Goal: Task Accomplishment & Management: Manage account settings

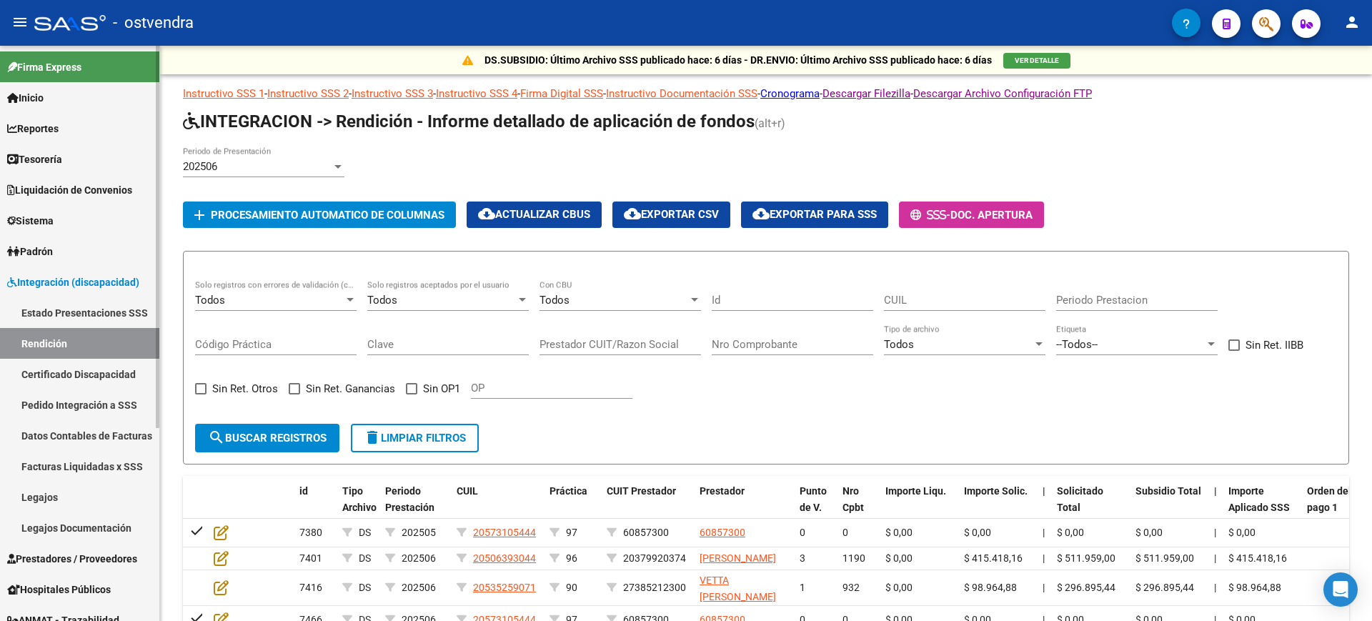
click at [52, 221] on span "Sistema" at bounding box center [30, 221] width 46 height 16
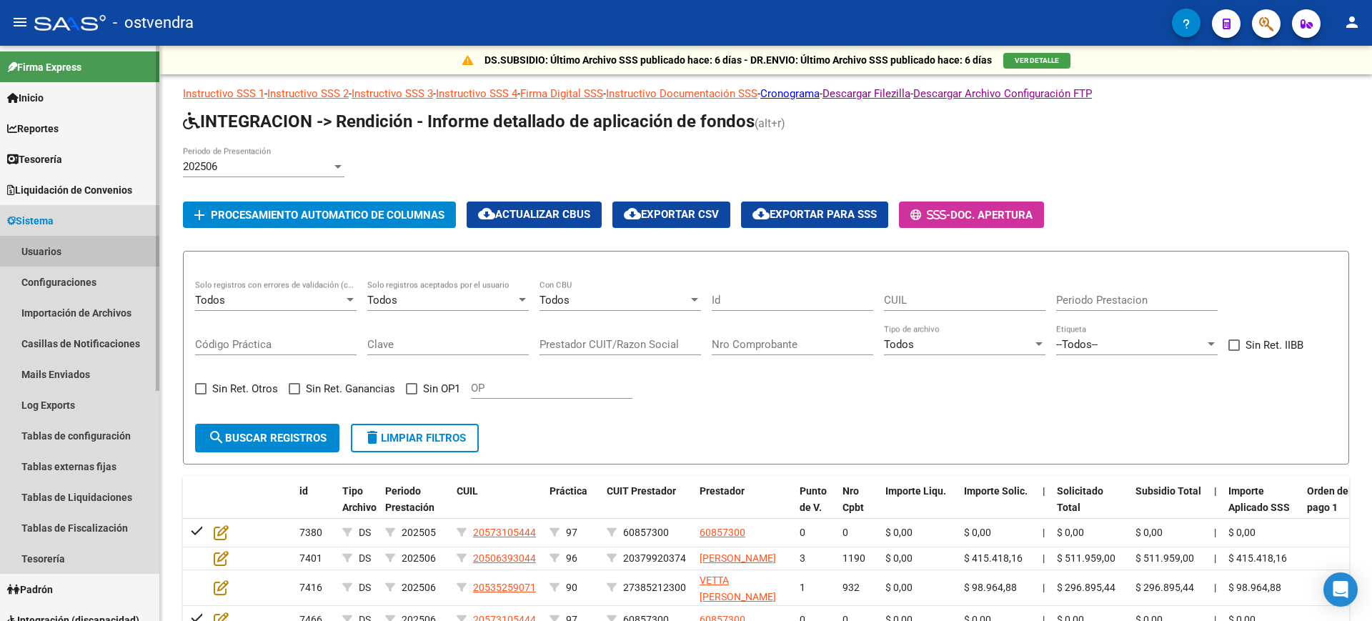
click at [71, 252] on link "Usuarios" at bounding box center [79, 251] width 159 height 31
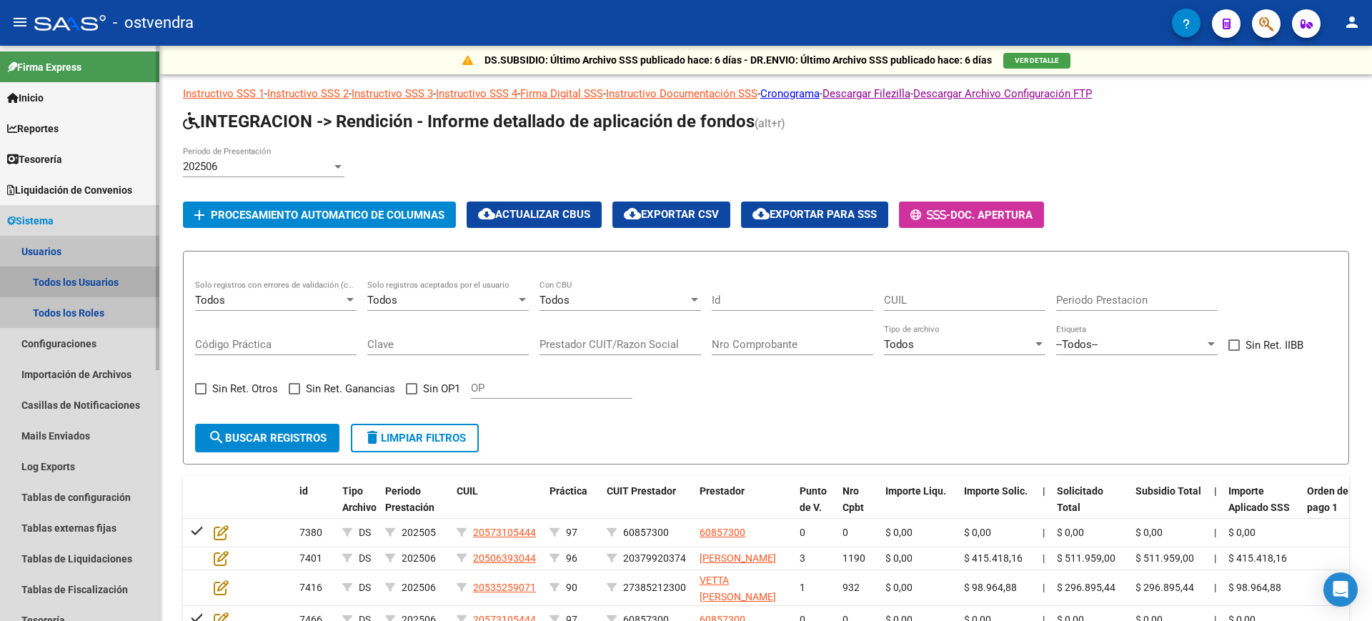
click at [101, 279] on link "Todos los Usuarios" at bounding box center [79, 282] width 159 height 31
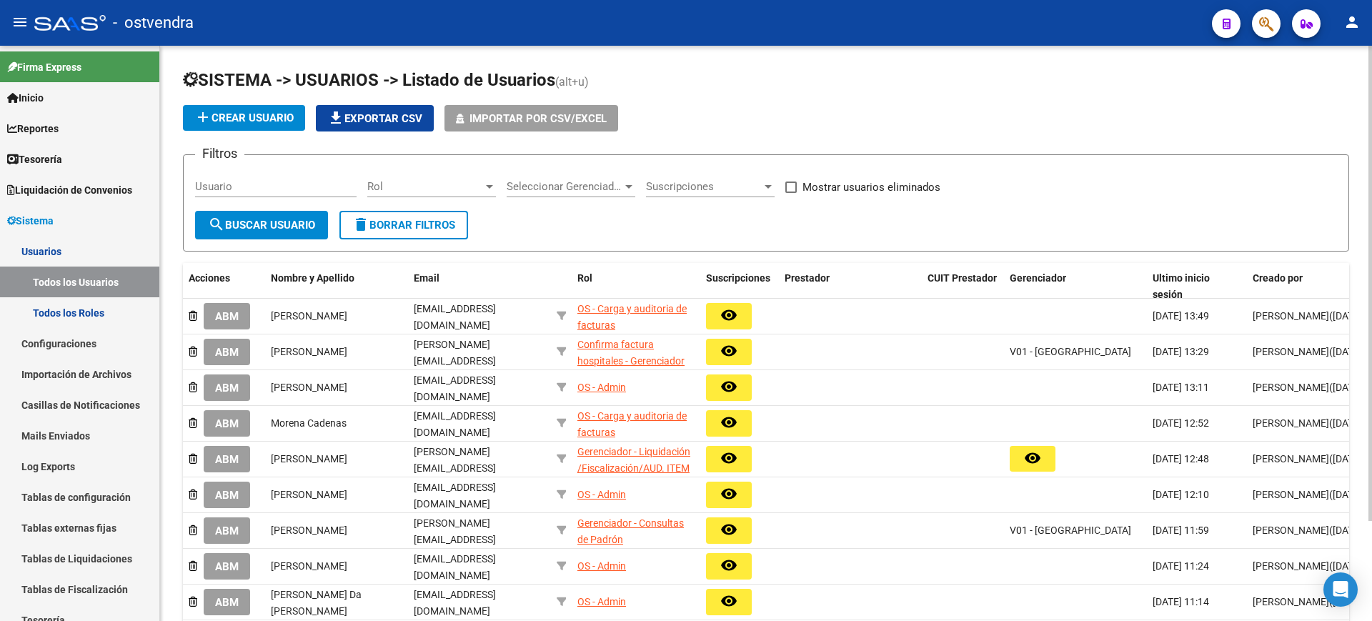
click at [227, 187] on input "Usuario" at bounding box center [276, 186] width 162 height 13
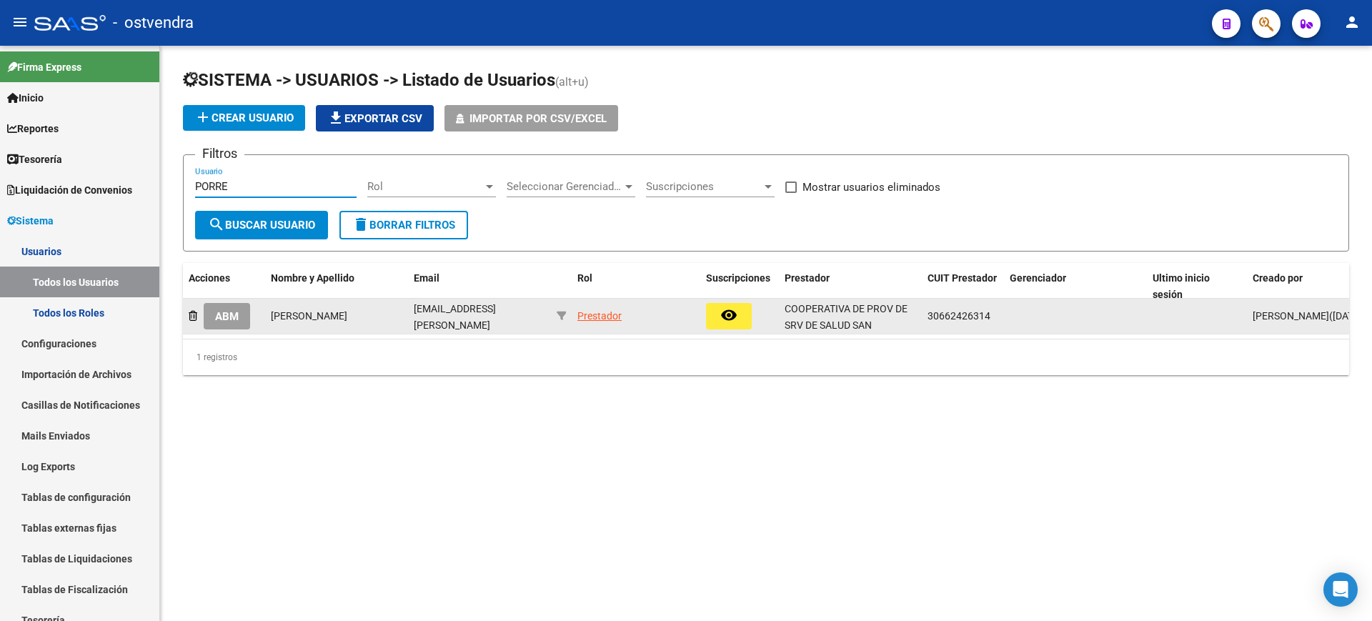
type input "PORRE"
click at [230, 309] on span "ABM" at bounding box center [227, 315] width 24 height 13
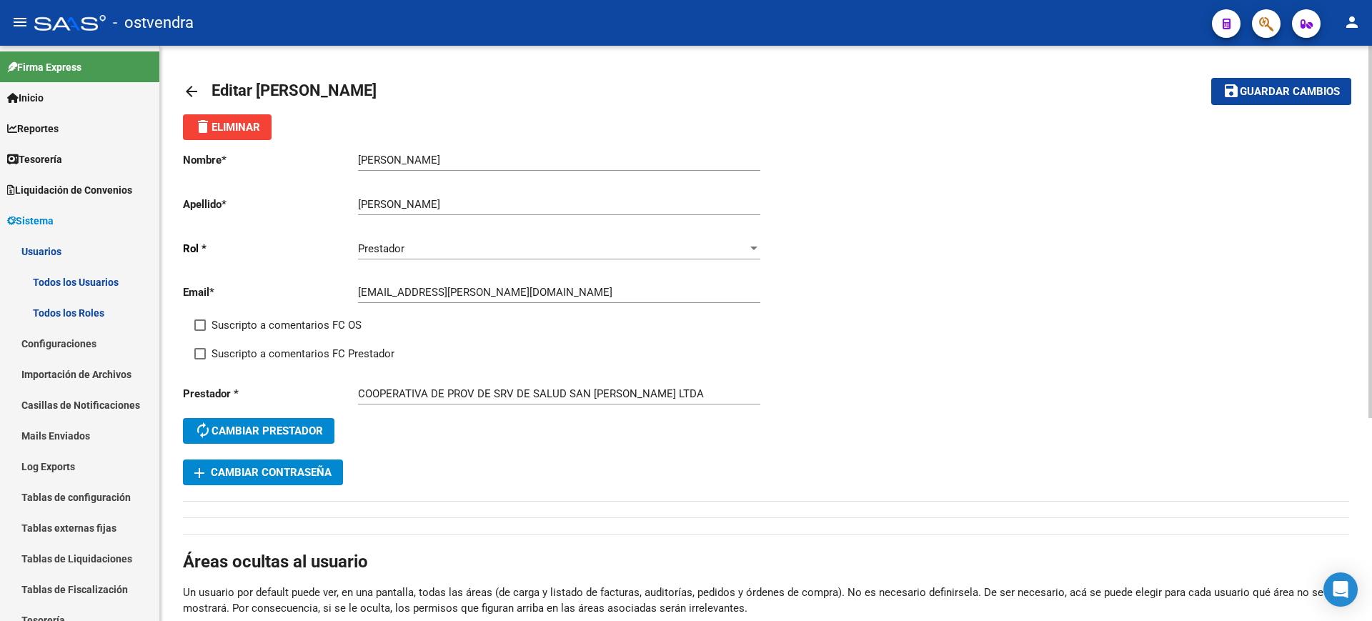
click at [1351, 176] on div "arrow_back Editar Julio save Guardar cambios delete Eliminar Nombre * Julio Ing…" at bounding box center [768, 490] width 1216 height 888
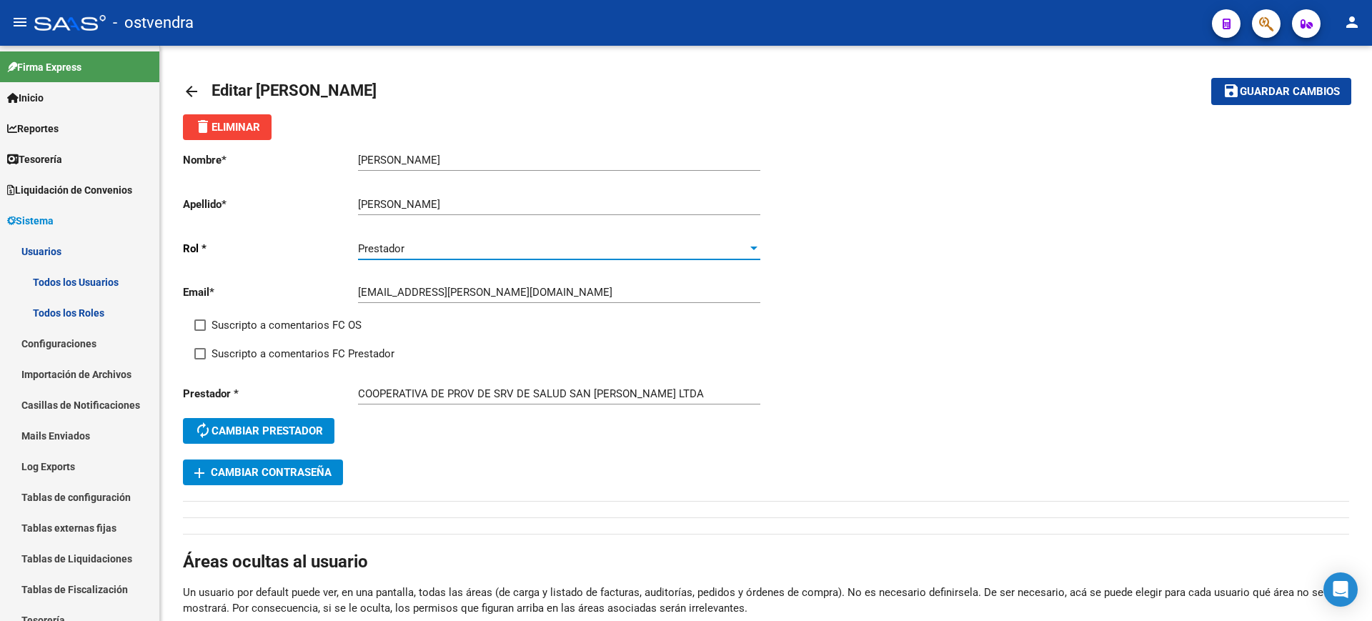
click at [709, 252] on div "Prestador" at bounding box center [552, 248] width 389 height 13
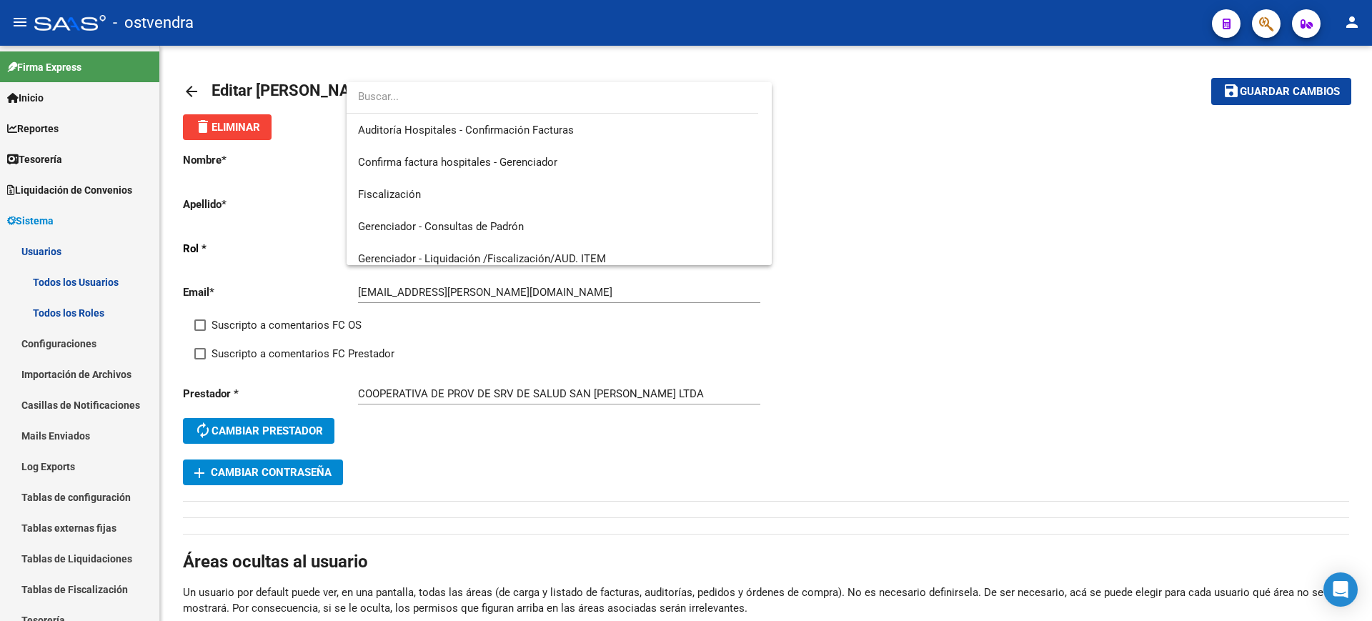
scroll to position [299, 0]
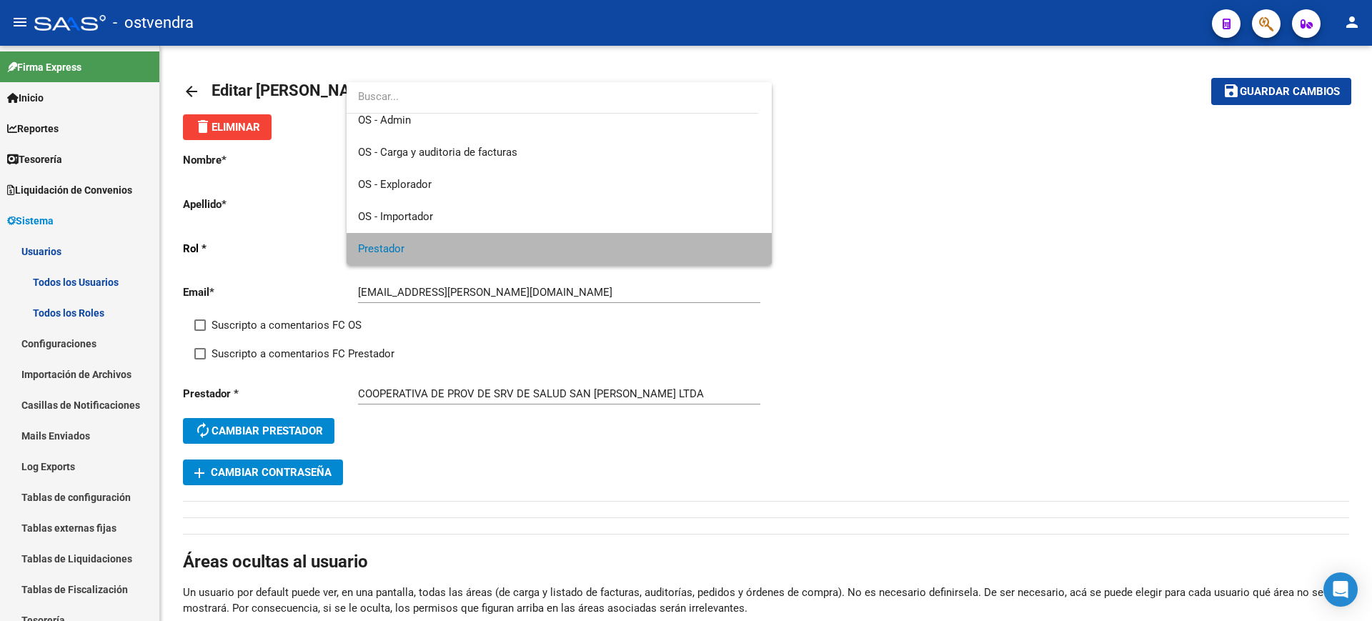
click at [709, 252] on span "Prestador" at bounding box center [559, 249] width 402 height 32
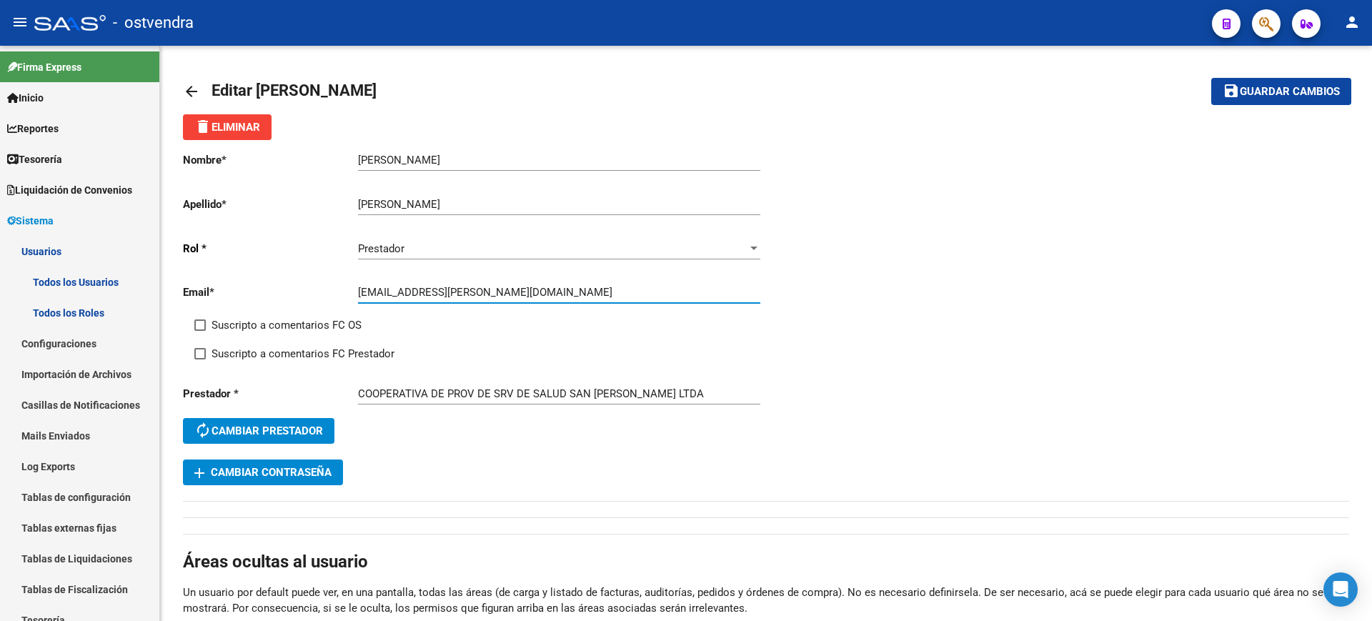
drag, startPoint x: 522, startPoint y: 292, endPoint x: 343, endPoint y: 295, distance: 179.4
click at [343, 295] on app-form-text-field "Email * julior@porres.edu.ar Ingresar email" at bounding box center [471, 292] width 577 height 13
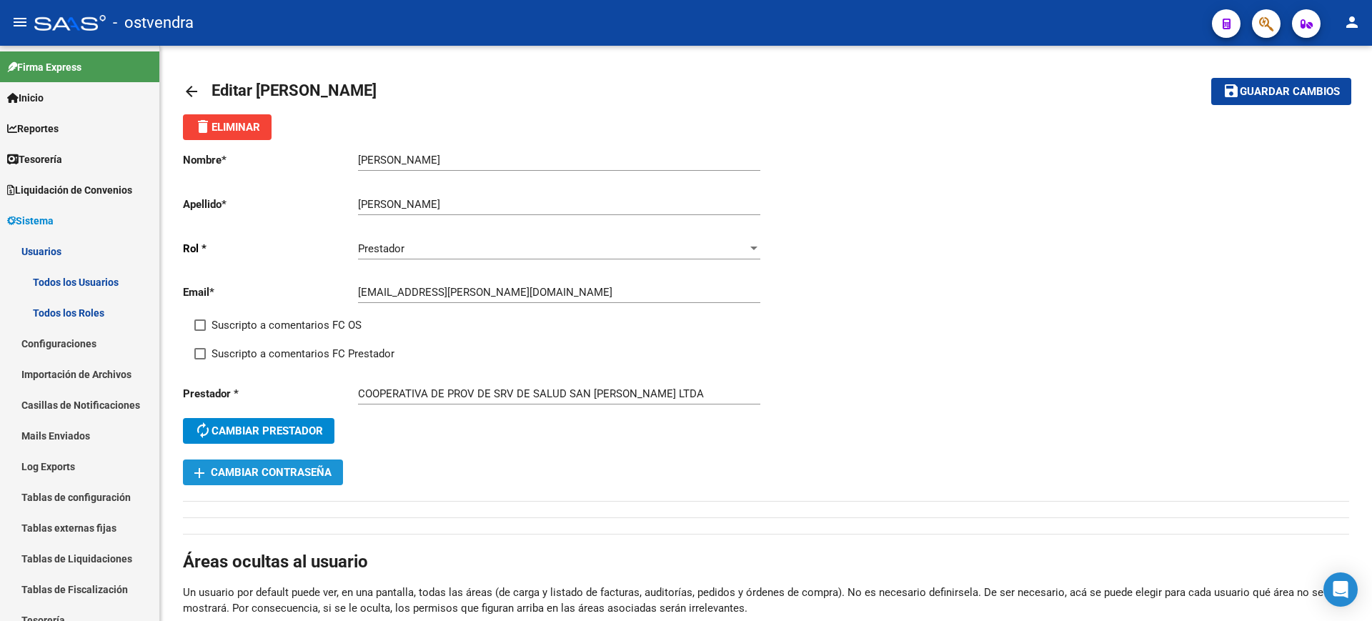
click at [284, 474] on span "add Cambiar Contraseña" at bounding box center [262, 472] width 137 height 13
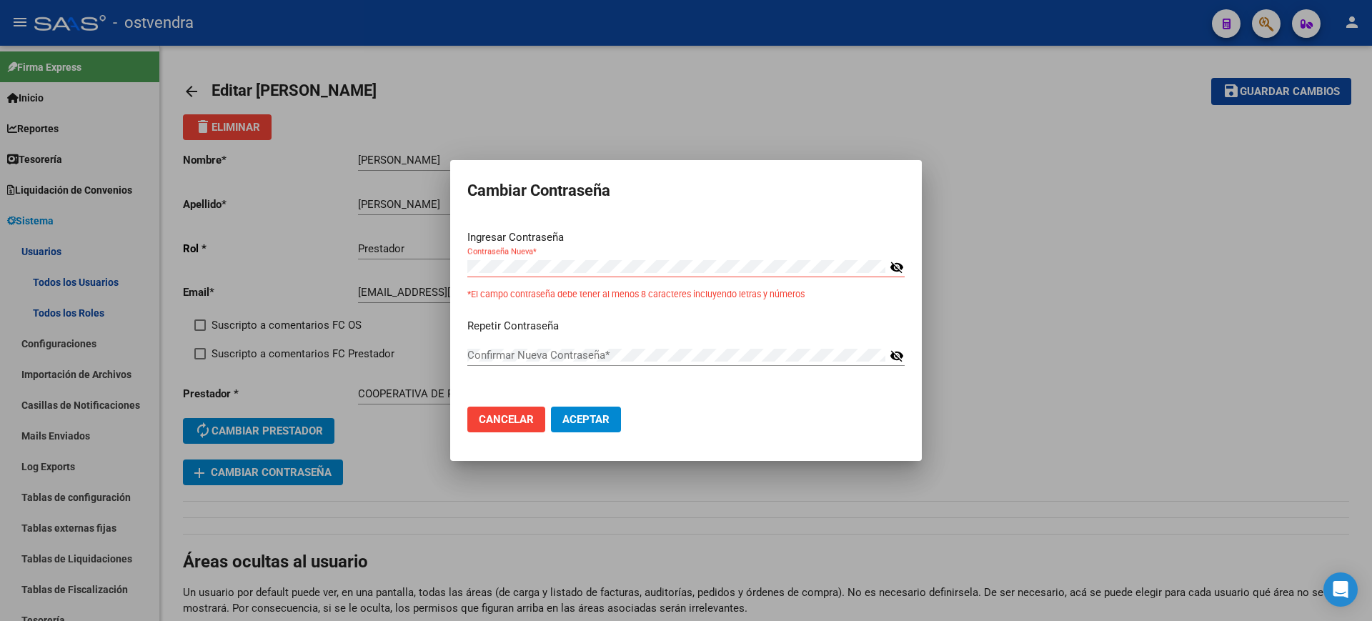
click at [897, 266] on mat-icon "visibility_off" at bounding box center [897, 267] width 14 height 17
click at [798, 362] on div "Confirmar Nueva Contraseña *" at bounding box center [676, 354] width 418 height 21
click at [894, 354] on mat-icon "visibility_off" at bounding box center [897, 355] width 14 height 17
click at [590, 421] on span "Aceptar" at bounding box center [585, 419] width 47 height 13
click at [609, 416] on span "Aceptar" at bounding box center [585, 419] width 47 height 13
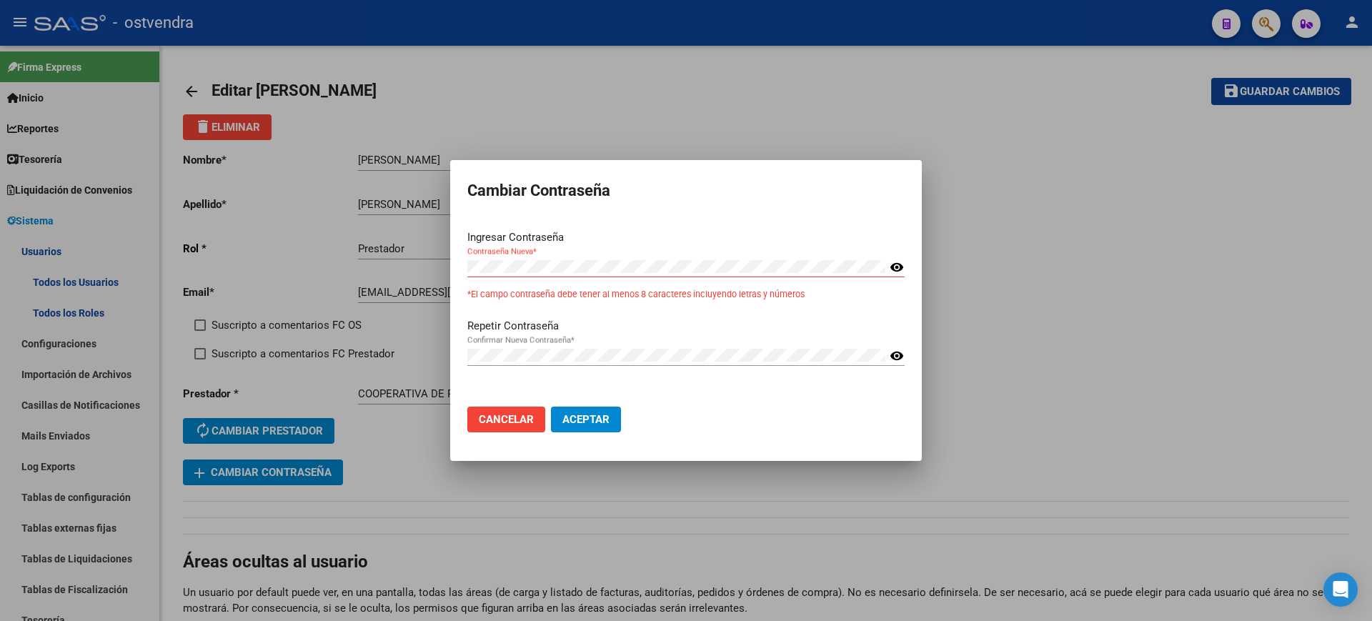
click at [601, 284] on div "Contraseña Nueva * visibility" at bounding box center [685, 273] width 437 height 35
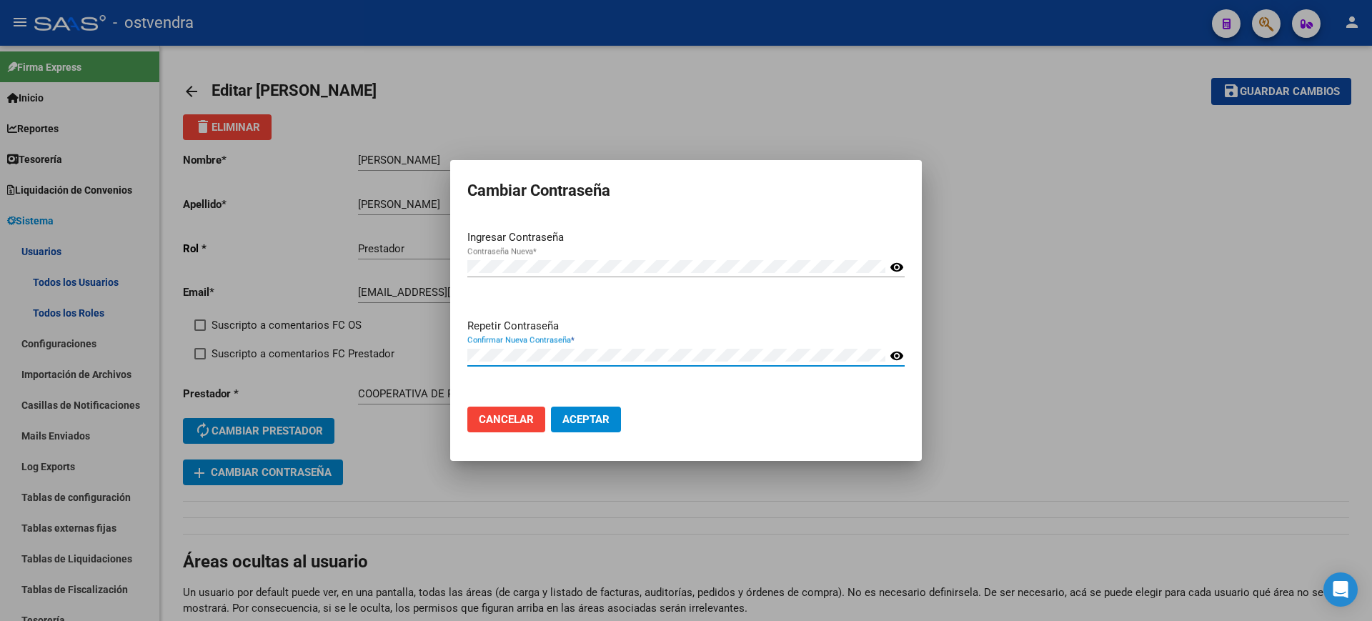
click at [520, 448] on mat-dialog-container "Cambiar Contraseña Ingresar Contraseña Contraseña Nueva * visibility Repetir Co…" at bounding box center [686, 311] width 472 height 302
click at [587, 425] on span "Aceptar" at bounding box center [585, 419] width 47 height 13
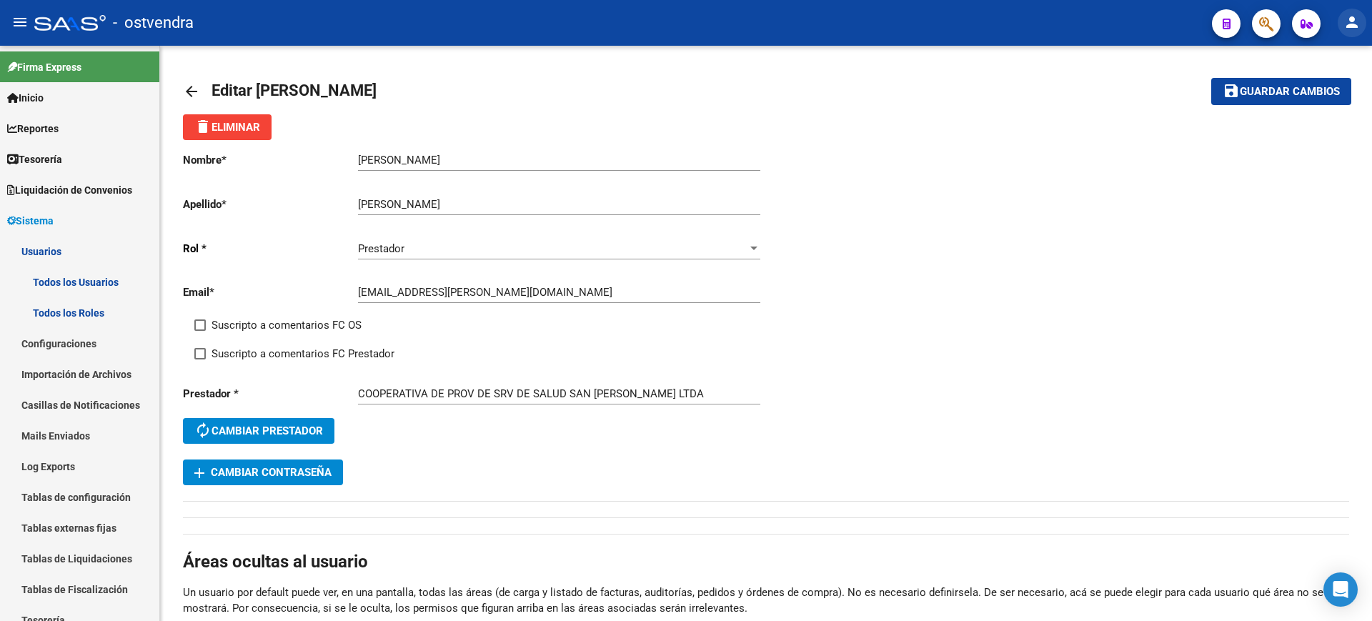
click at [1346, 20] on mat-icon "person" at bounding box center [1352, 22] width 17 height 17
click at [1324, 99] on button "exit_to_app Salir" at bounding box center [1322, 94] width 87 height 34
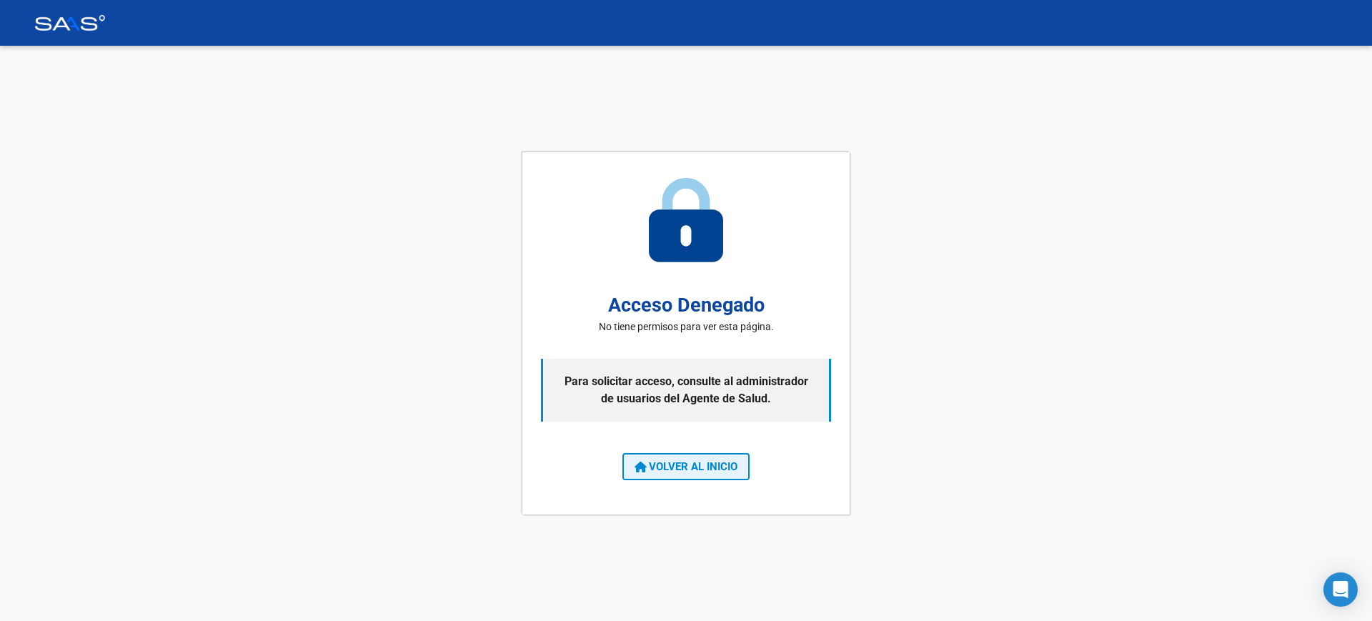
click at [691, 470] on span "VOLVER AL INICIO" at bounding box center [686, 466] width 103 height 13
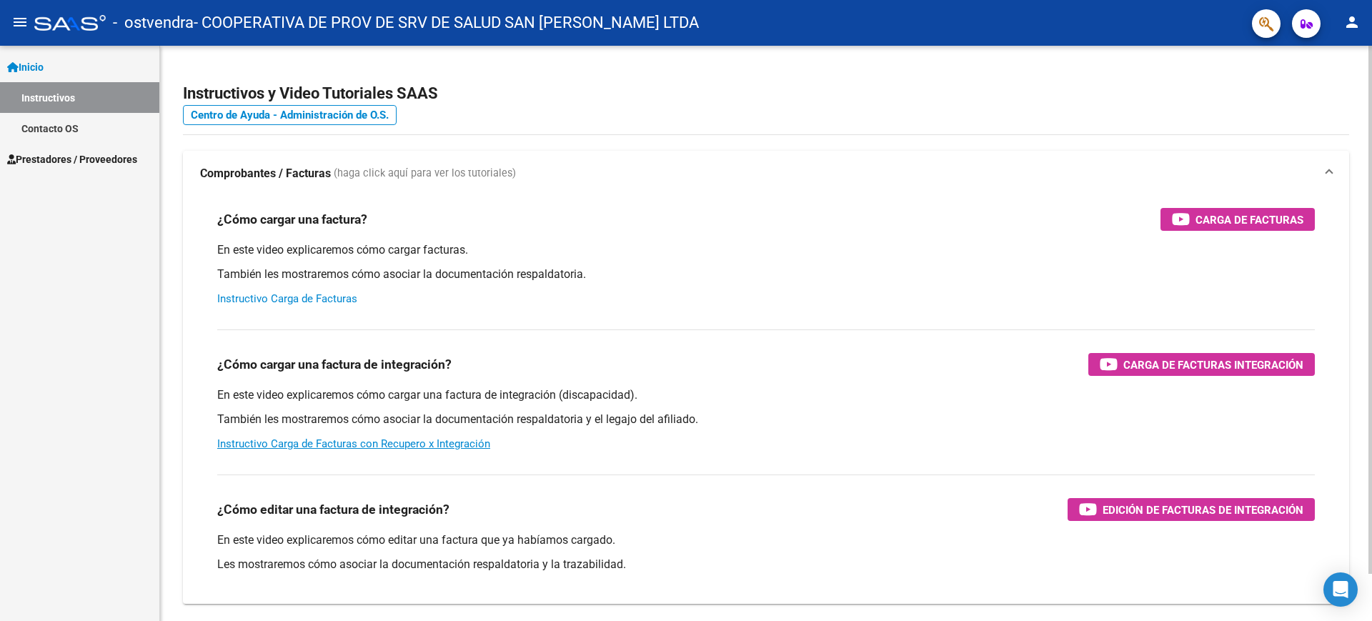
click at [314, 292] on link "Instructivo Carga de Facturas" at bounding box center [287, 298] width 140 height 13
click at [440, 442] on link "Instructivo Carga de Facturas con Recupero x Integración" at bounding box center [353, 443] width 273 height 13
click at [15, 29] on mat-icon "menu" at bounding box center [19, 22] width 17 height 17
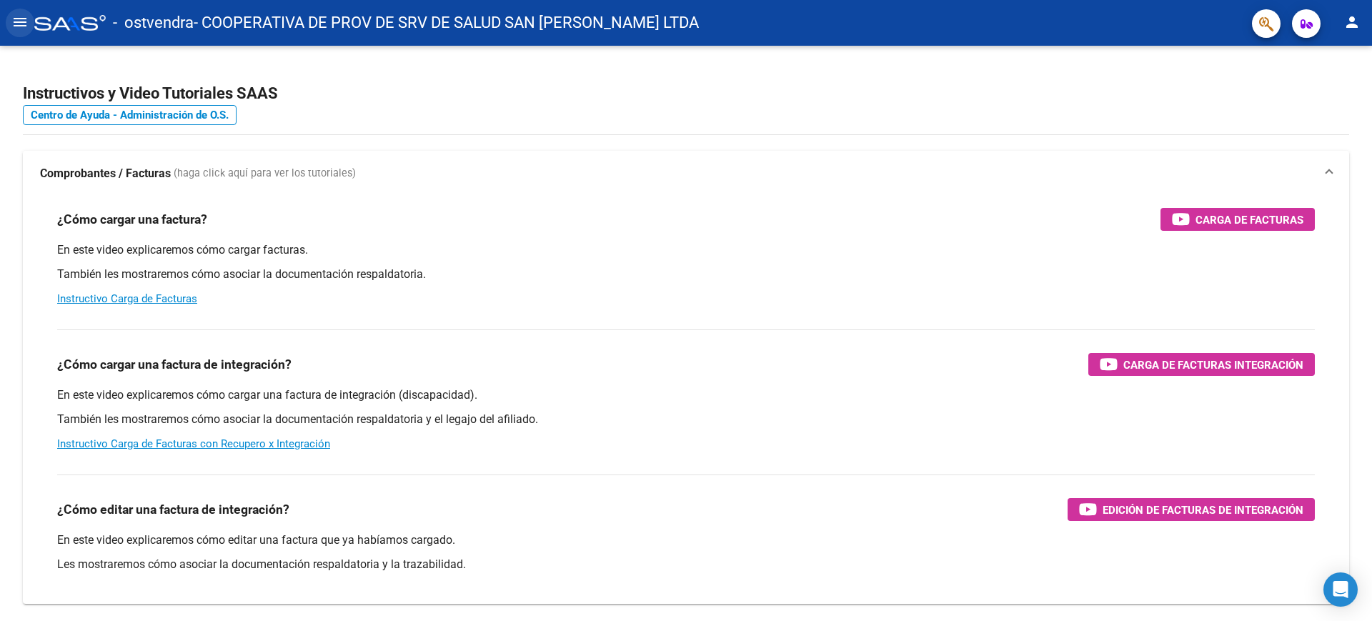
click at [15, 29] on mat-icon "menu" at bounding box center [19, 22] width 17 height 17
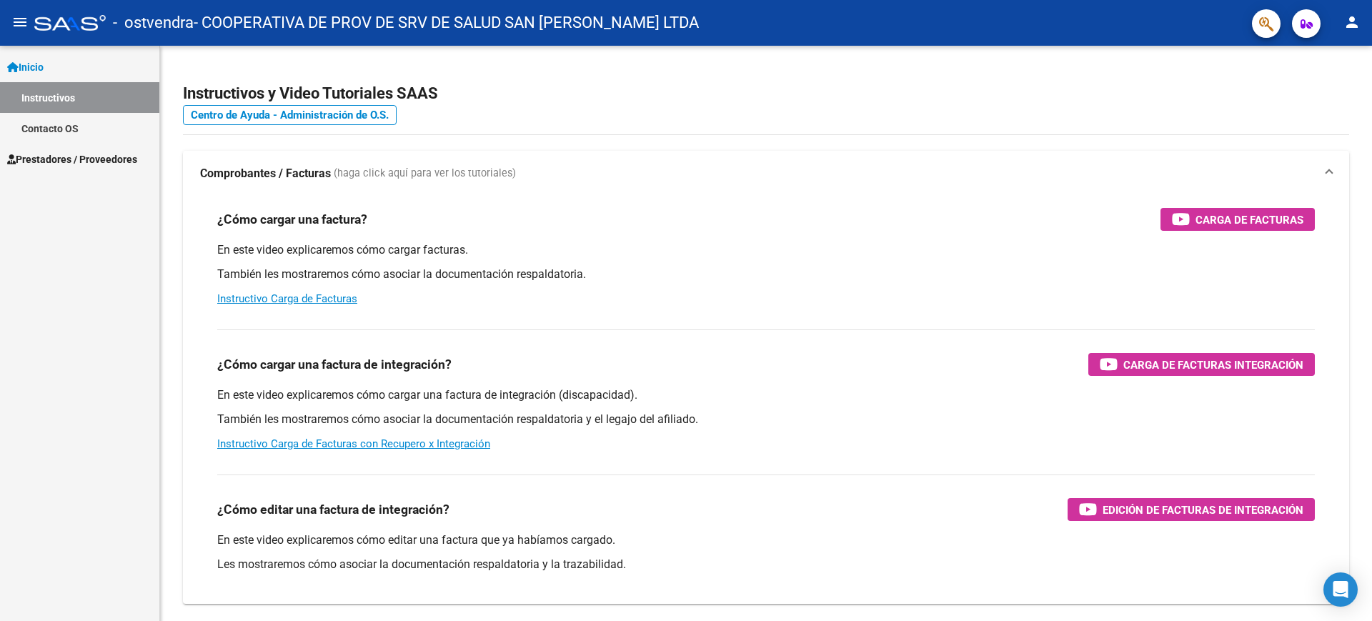
click at [108, 158] on span "Prestadores / Proveedores" at bounding box center [72, 160] width 130 height 16
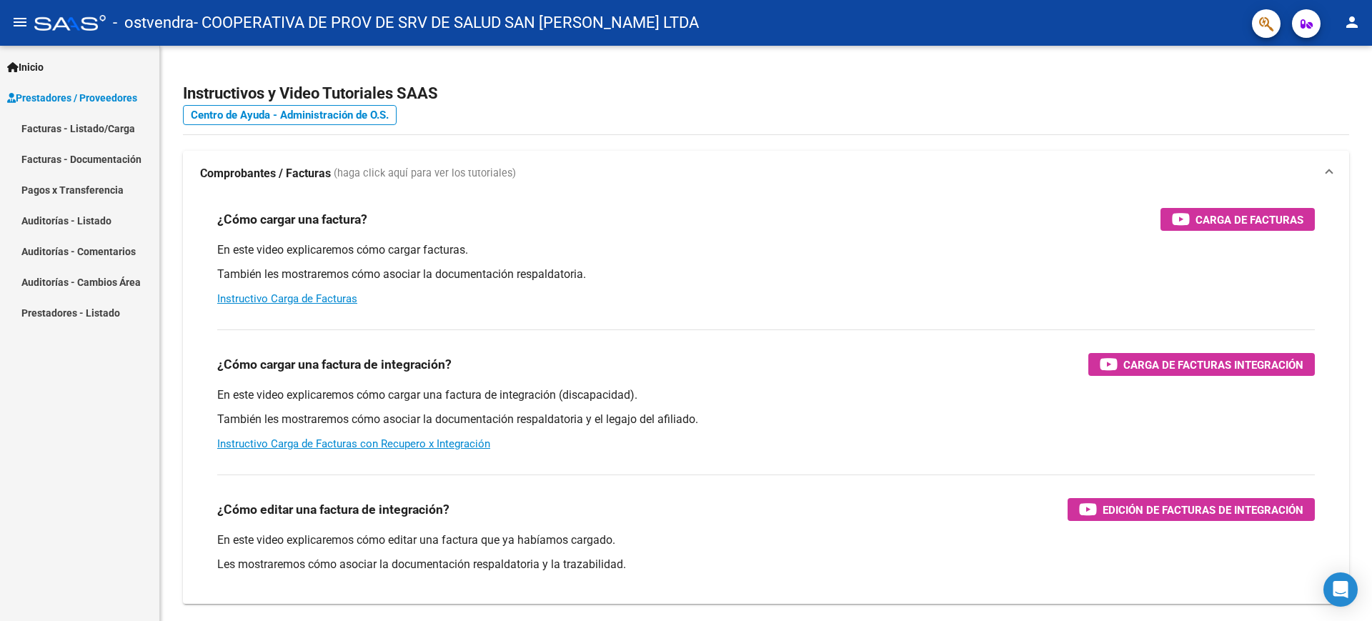
click at [1349, 17] on mat-icon "person" at bounding box center [1352, 22] width 17 height 17
click at [1115, 143] on div at bounding box center [686, 310] width 1372 height 621
click at [743, 492] on div "¿Cómo editar una factura de integración? Edición de Facturas de integración En …" at bounding box center [766, 527] width 1132 height 129
drag, startPoint x: 205, startPoint y: 21, endPoint x: 758, endPoint y: 27, distance: 553.2
click at [758, 27] on div "- ostvendra - COOPERATIVA DE PROV DE SRV DE SALUD SAN MARTIN DE PORRES LTDA" at bounding box center [637, 22] width 1206 height 31
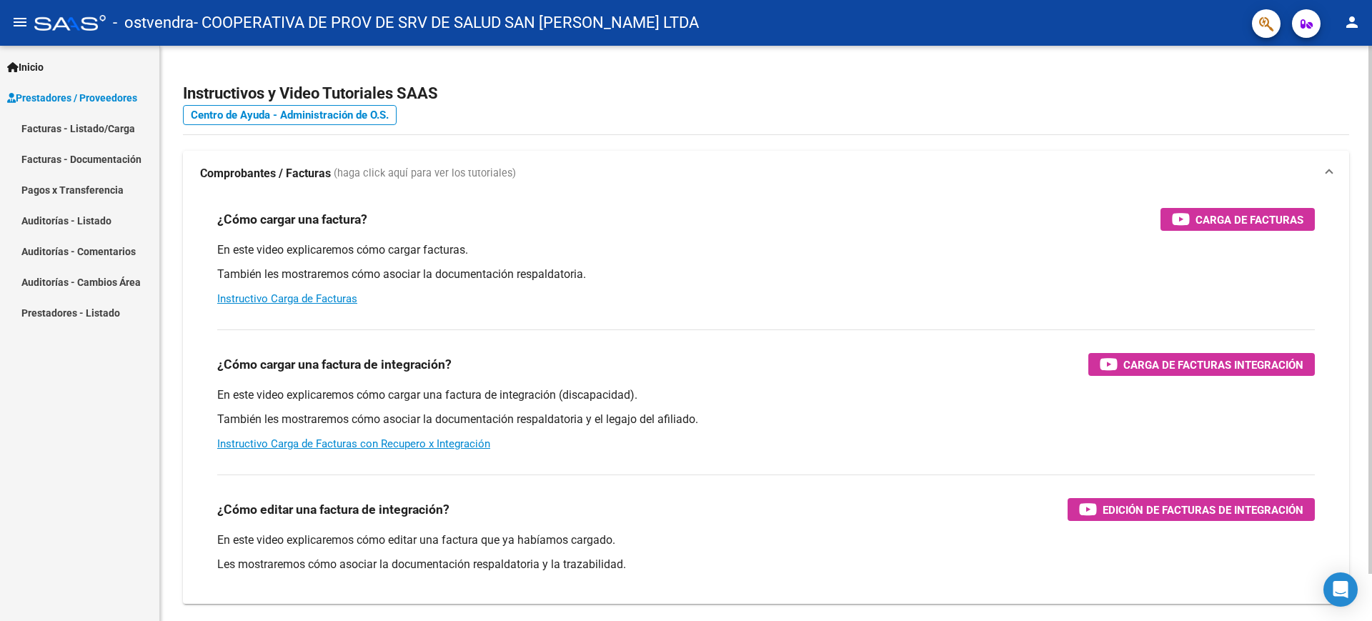
click at [569, 69] on app-root-component "Instructivos y Video Tutoriales SAAS Centro de Ayuda - Administración de O.S. C…" at bounding box center [766, 336] width 1166 height 535
click at [550, 96] on h2 "Instructivos y Video Tutoriales SAAS" at bounding box center [766, 93] width 1166 height 27
click at [87, 128] on link "Facturas - Listado/Carga" at bounding box center [79, 128] width 159 height 31
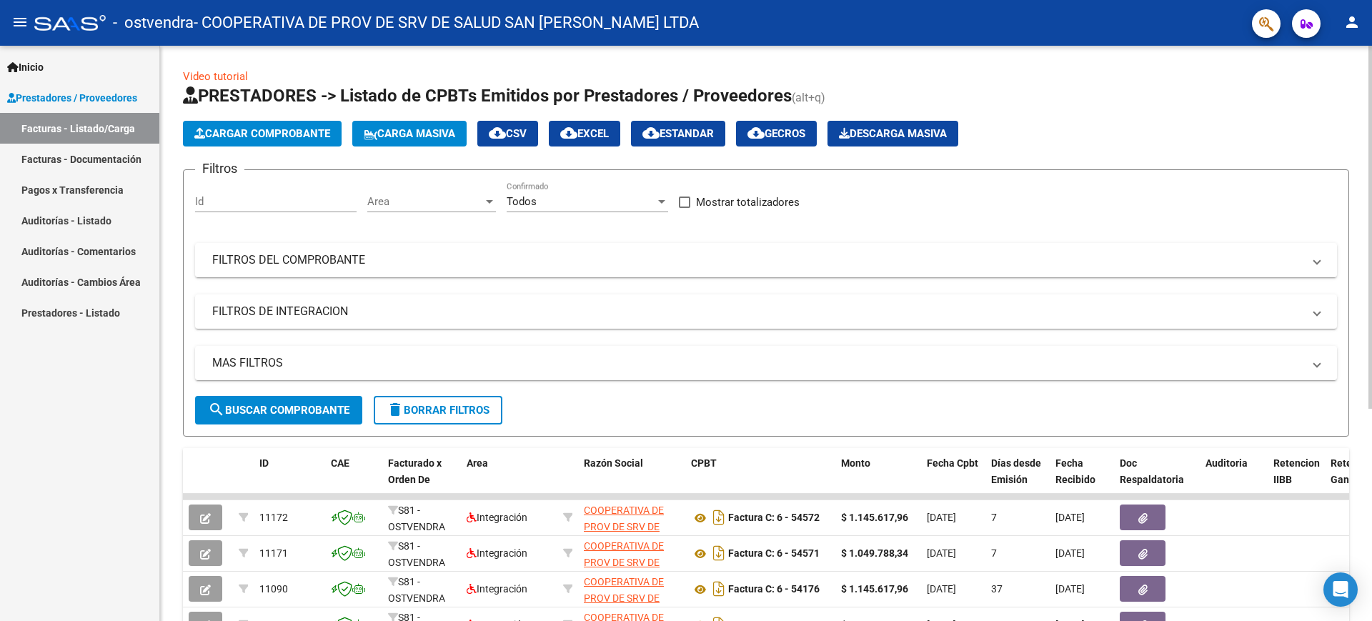
click at [1354, 53] on div "Video tutorial PRESTADORES -> Listado de CPBTs Emitidos por Prestadores / Prove…" at bounding box center [768, 495] width 1216 height 898
click at [901, 178] on form "Filtros Id Area Area Todos Confirmado Mostrar totalizadores FILTROS DEL COMPROB…" at bounding box center [766, 302] width 1166 height 267
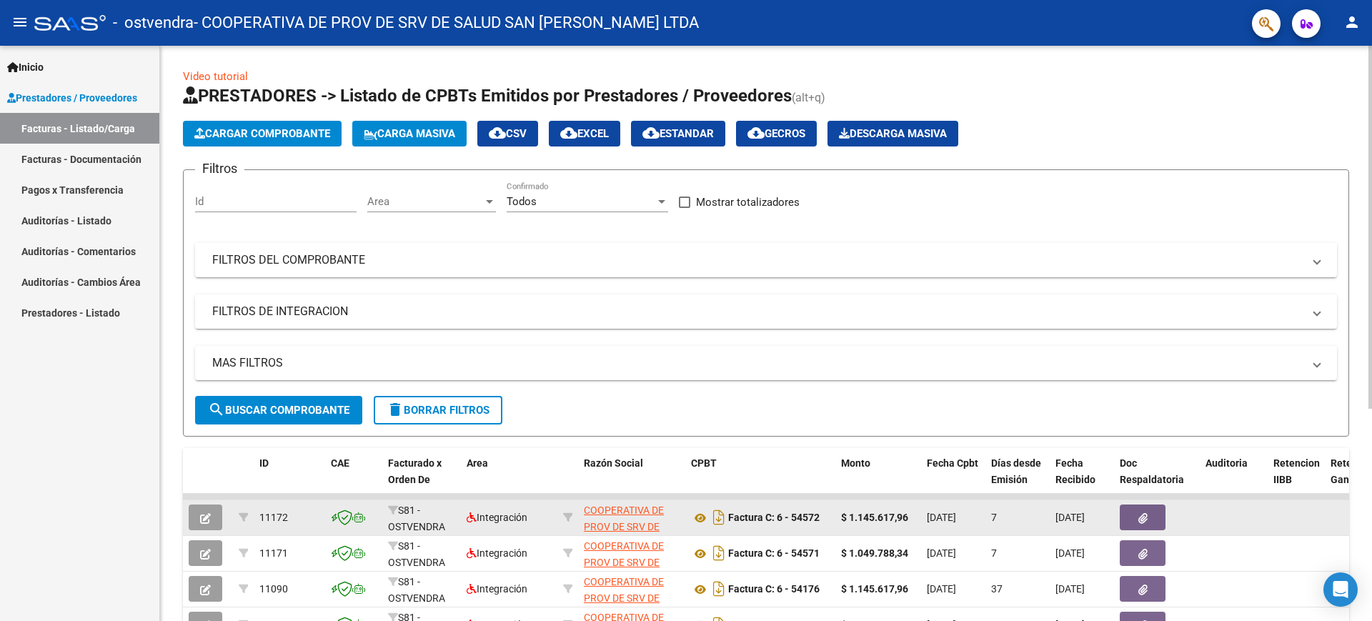
click at [210, 522] on icon "button" at bounding box center [205, 518] width 11 height 11
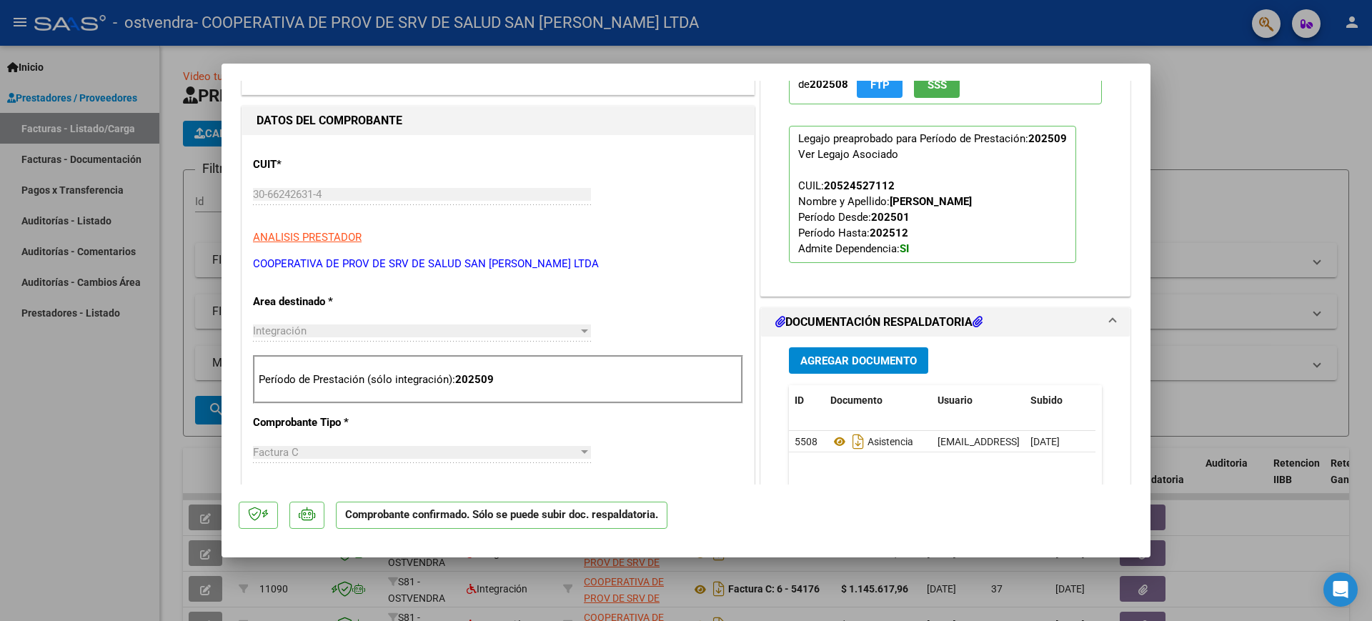
scroll to position [79, 0]
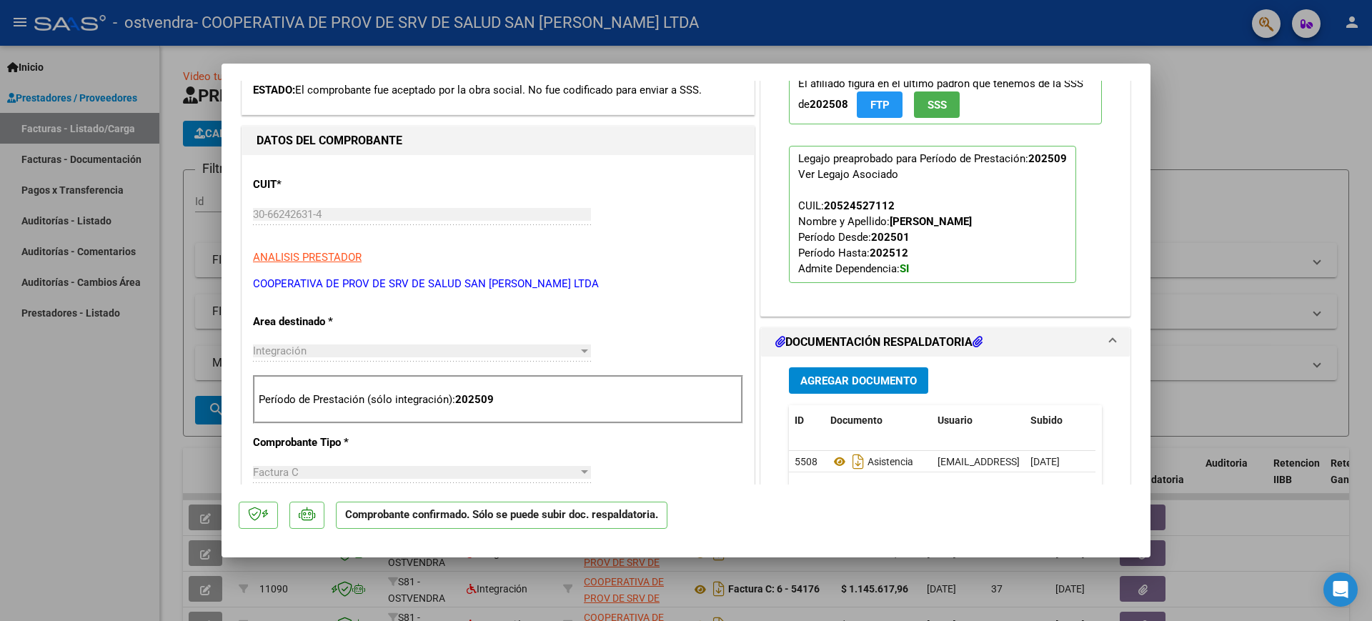
click at [1301, 153] on div at bounding box center [686, 310] width 1372 height 621
type input "$ 0,00"
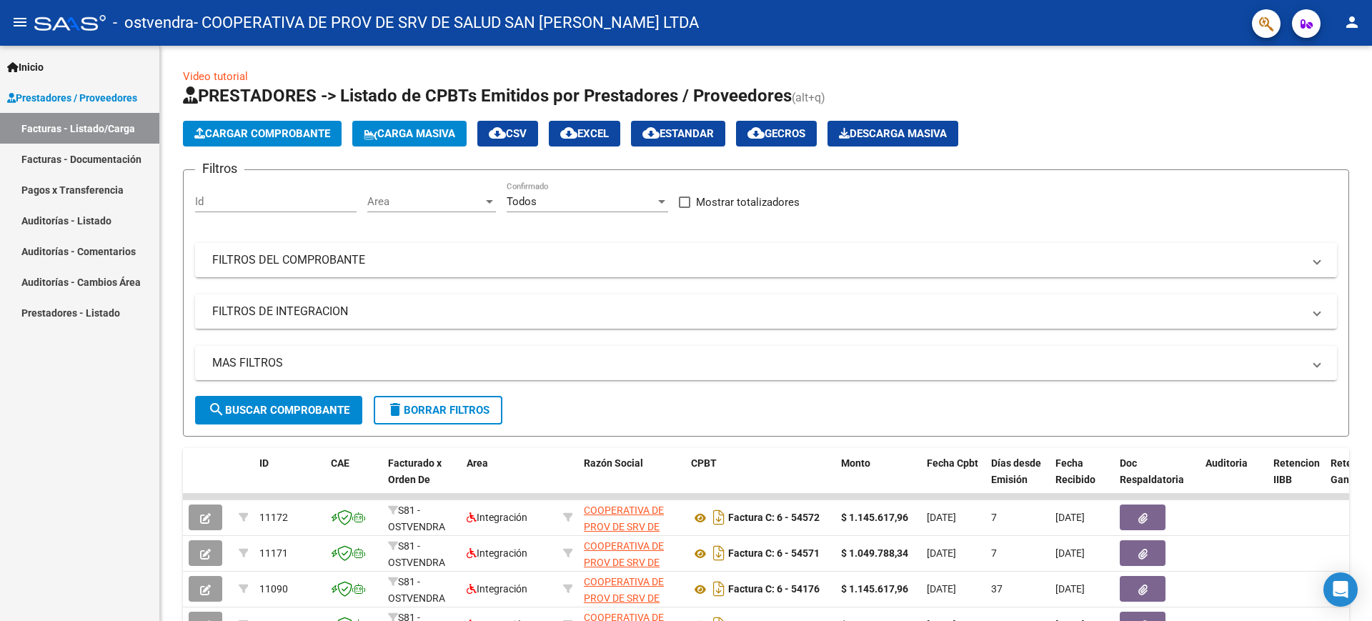
click at [84, 425] on div "Inicio Instructivos Contacto OS Prestadores / Proveedores Facturas - Listado/Ca…" at bounding box center [79, 333] width 159 height 575
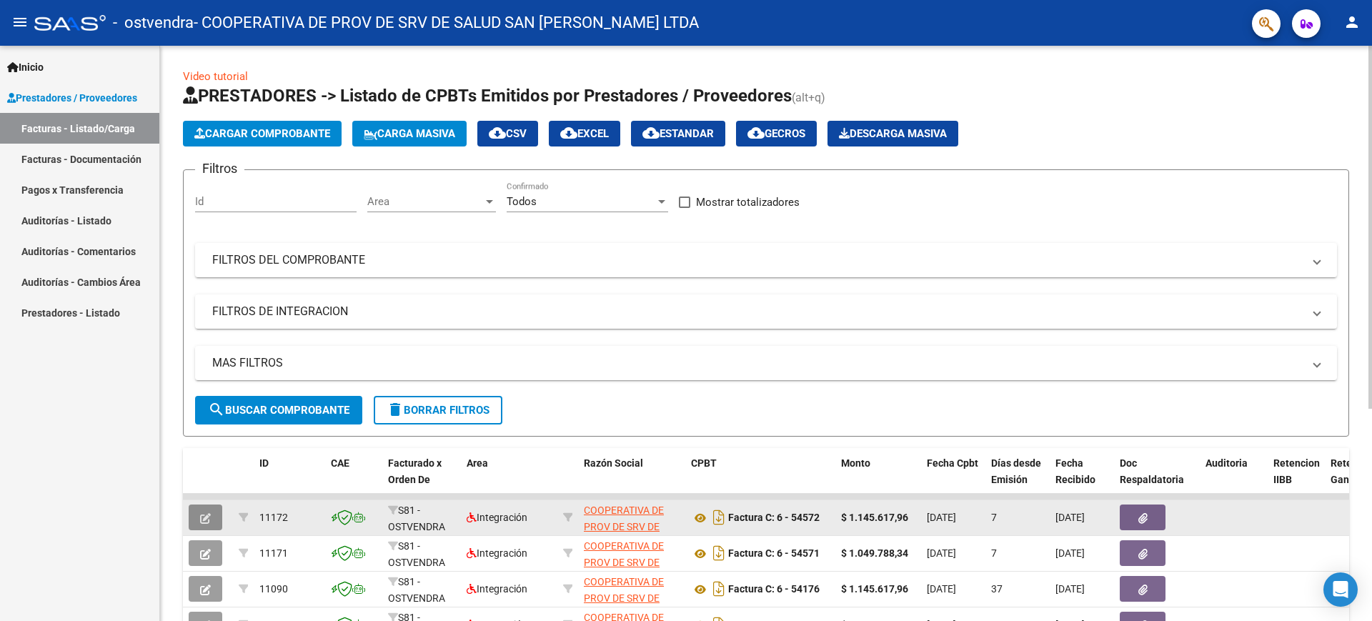
click at [212, 513] on button "button" at bounding box center [206, 518] width 34 height 26
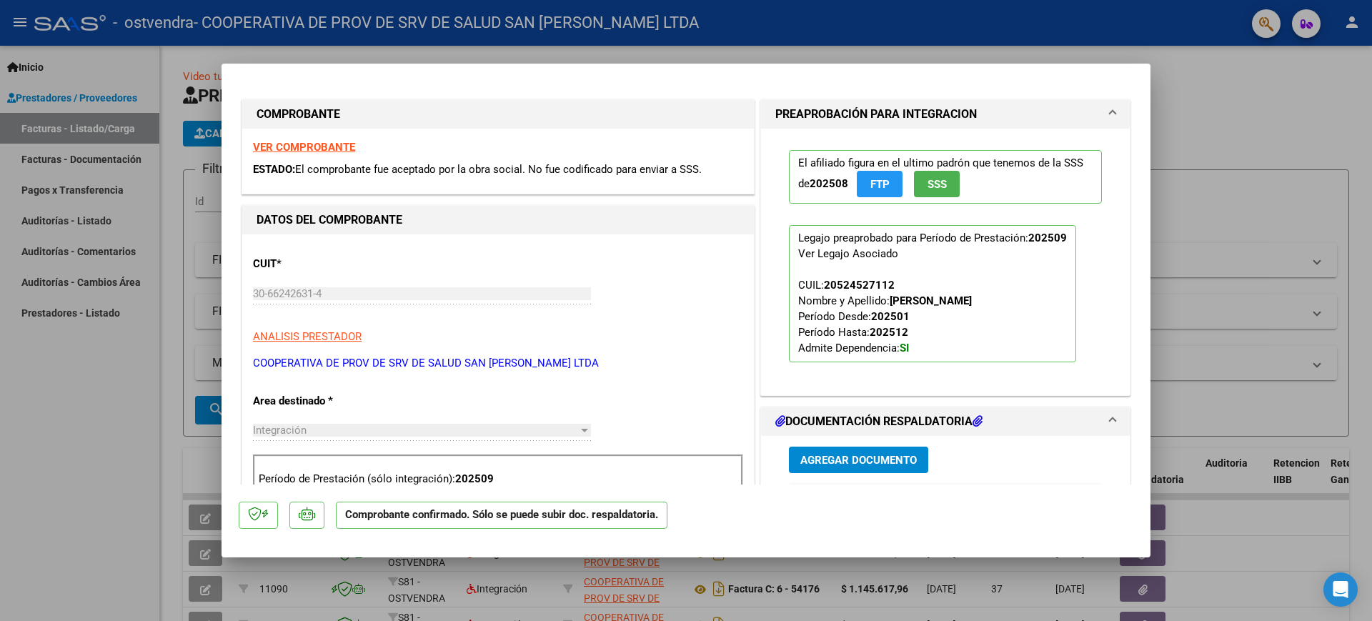
click at [100, 409] on div at bounding box center [686, 310] width 1372 height 621
type input "$ 0,00"
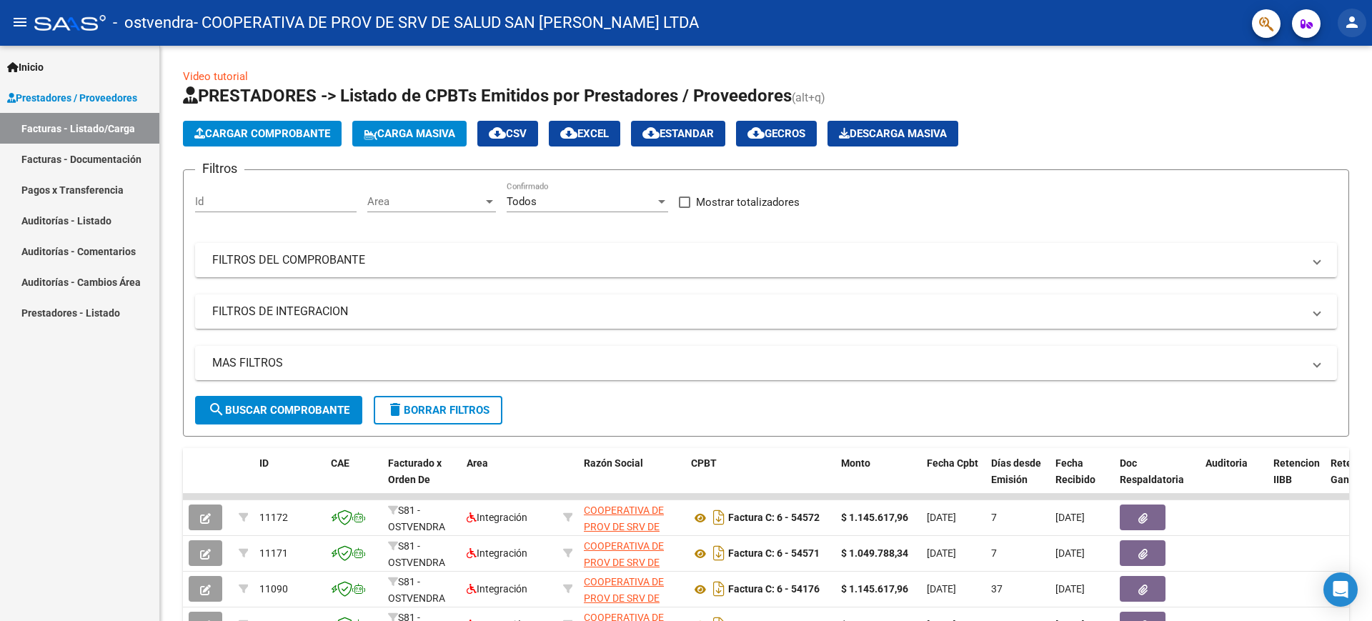
click at [1346, 19] on mat-icon "person" at bounding box center [1352, 22] width 17 height 17
click at [1331, 91] on button "exit_to_app Salir" at bounding box center [1322, 94] width 87 height 34
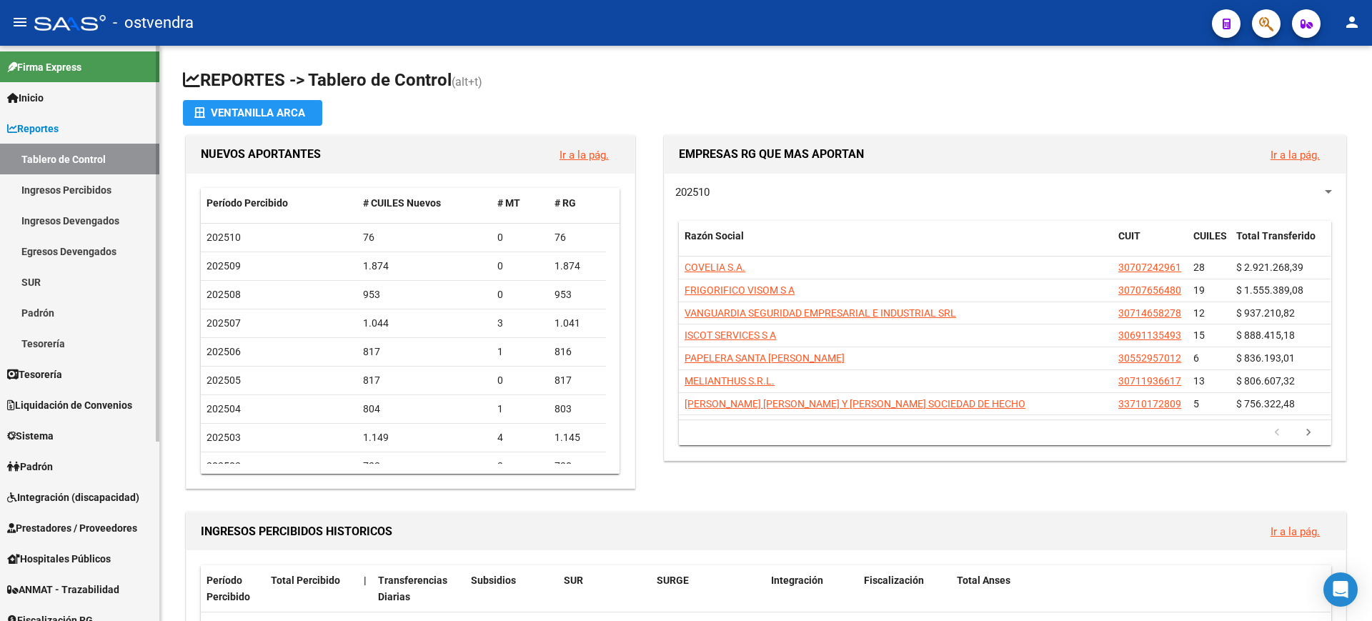
click at [79, 129] on link "Reportes" at bounding box center [79, 128] width 159 height 31
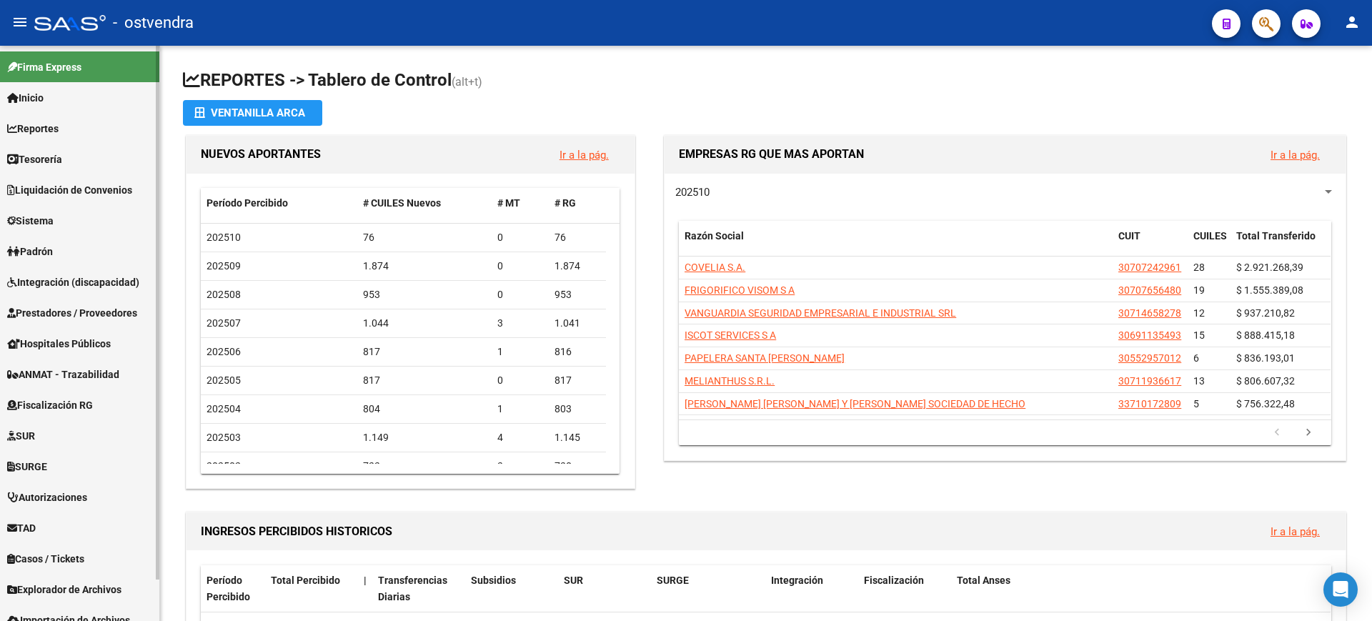
click at [73, 287] on span "Integración (discapacidad)" at bounding box center [73, 282] width 132 height 16
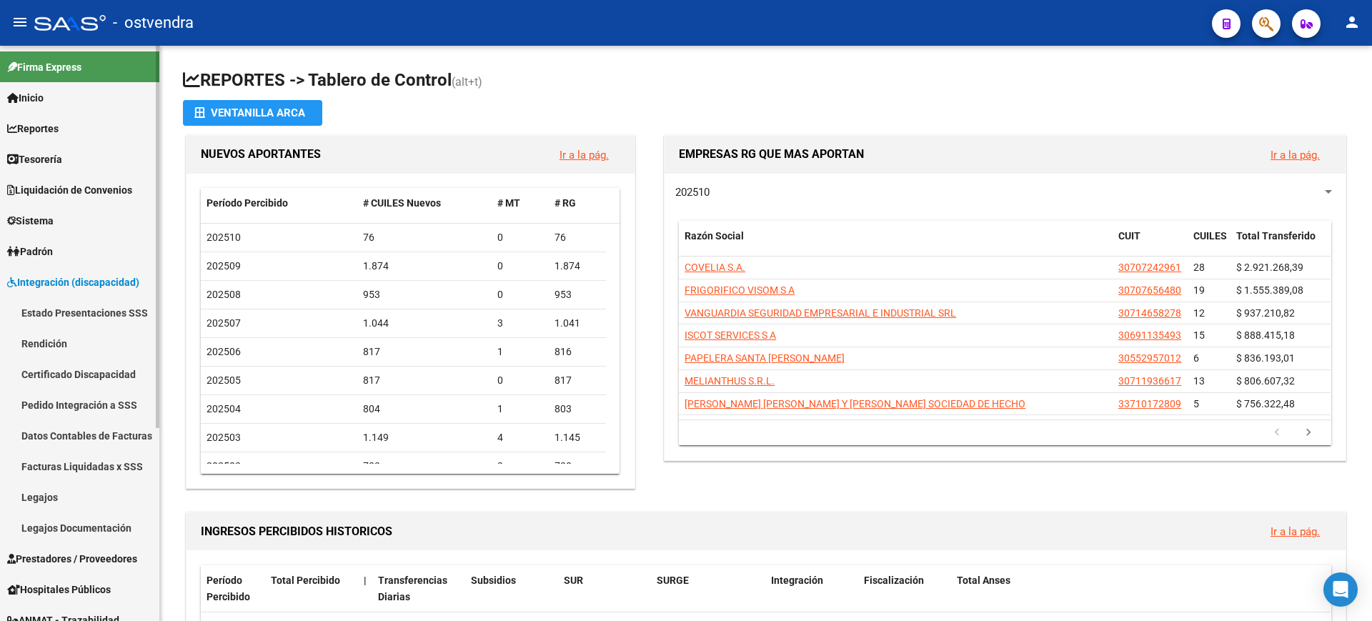
click at [106, 277] on span "Integración (discapacidad)" at bounding box center [73, 282] width 132 height 16
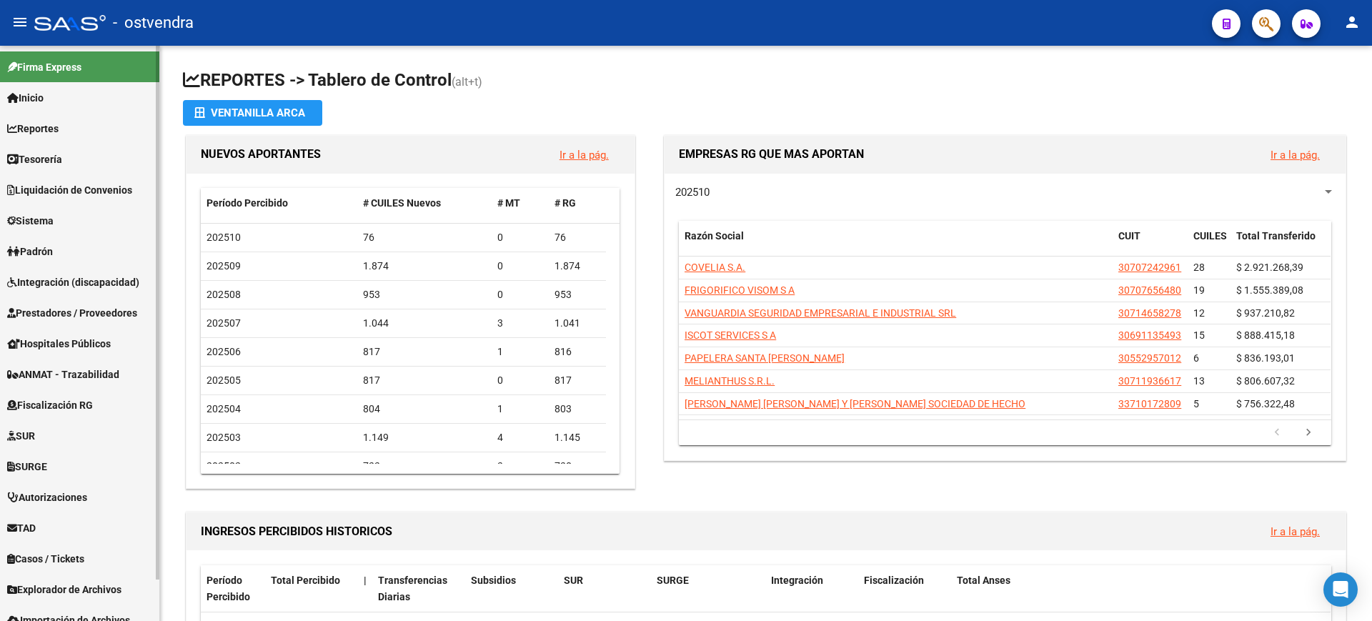
click at [121, 307] on span "Prestadores / Proveedores" at bounding box center [72, 313] width 130 height 16
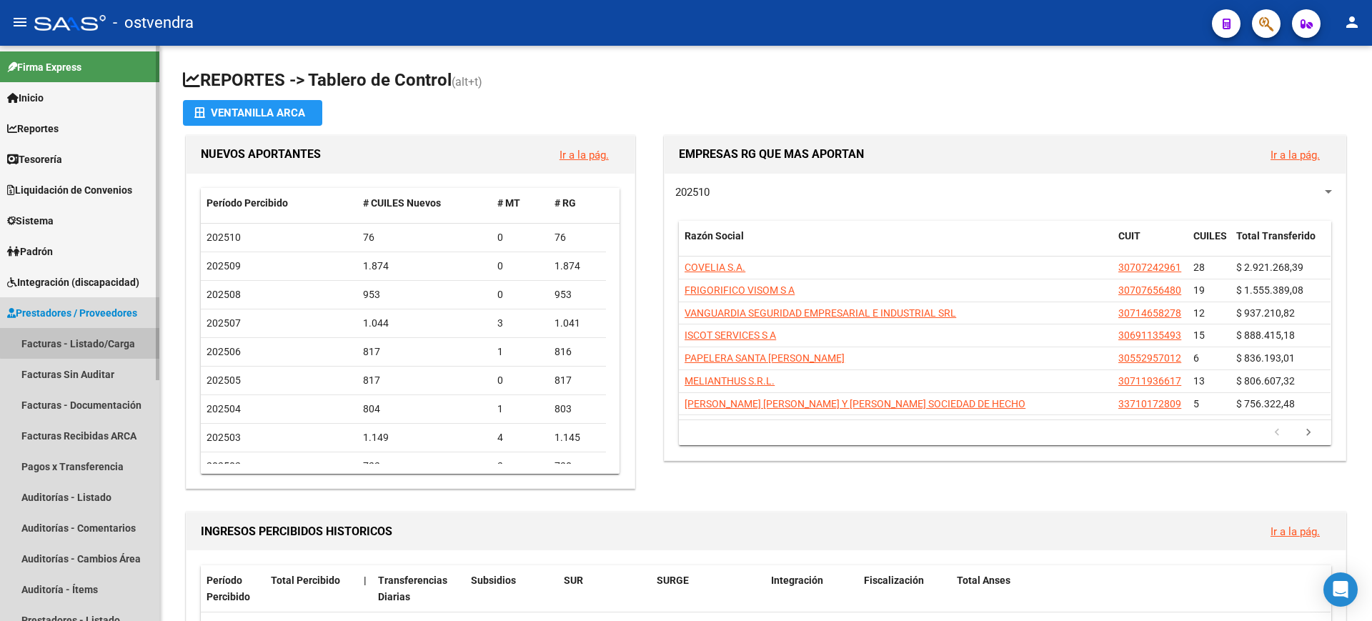
click at [116, 340] on link "Facturas - Listado/Carga" at bounding box center [79, 343] width 159 height 31
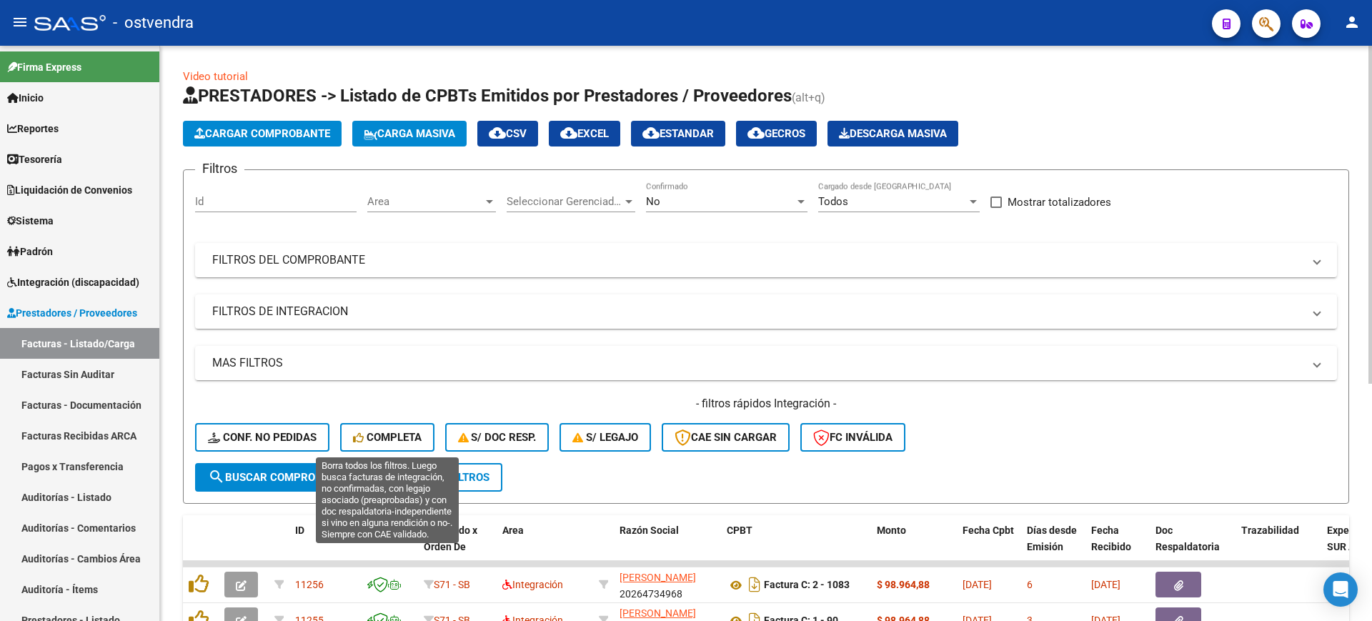
click at [420, 431] on span "Completa" at bounding box center [387, 437] width 69 height 13
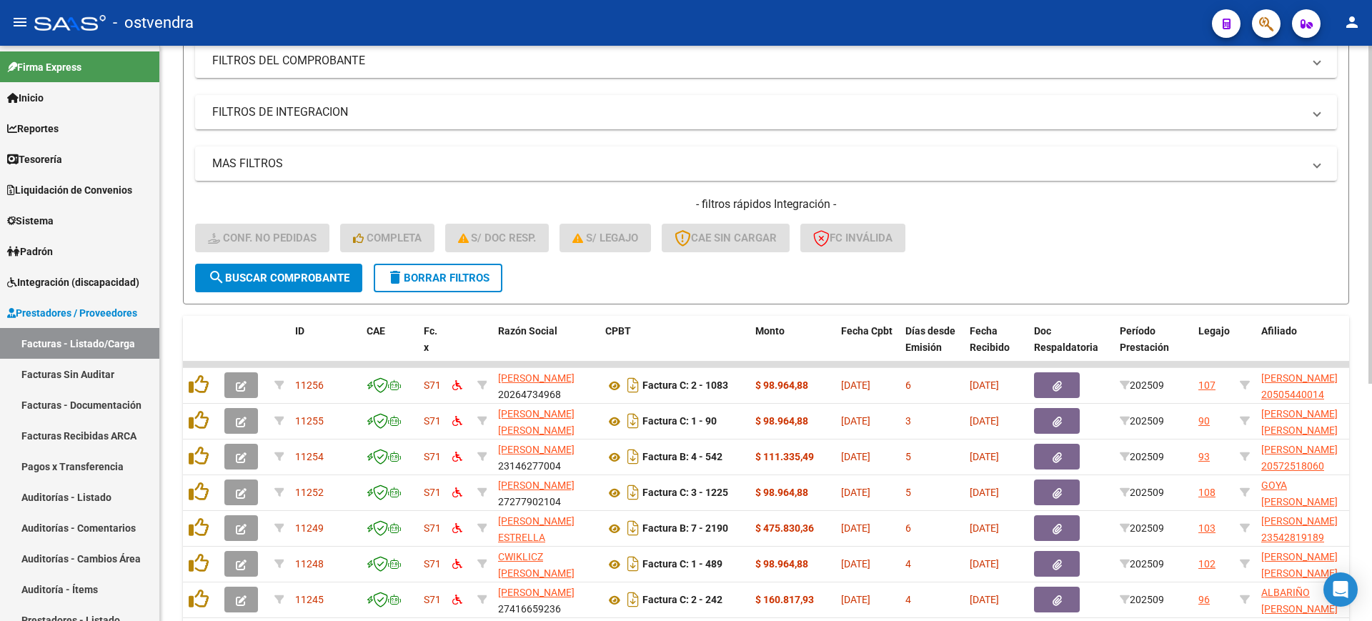
scroll to position [207, 0]
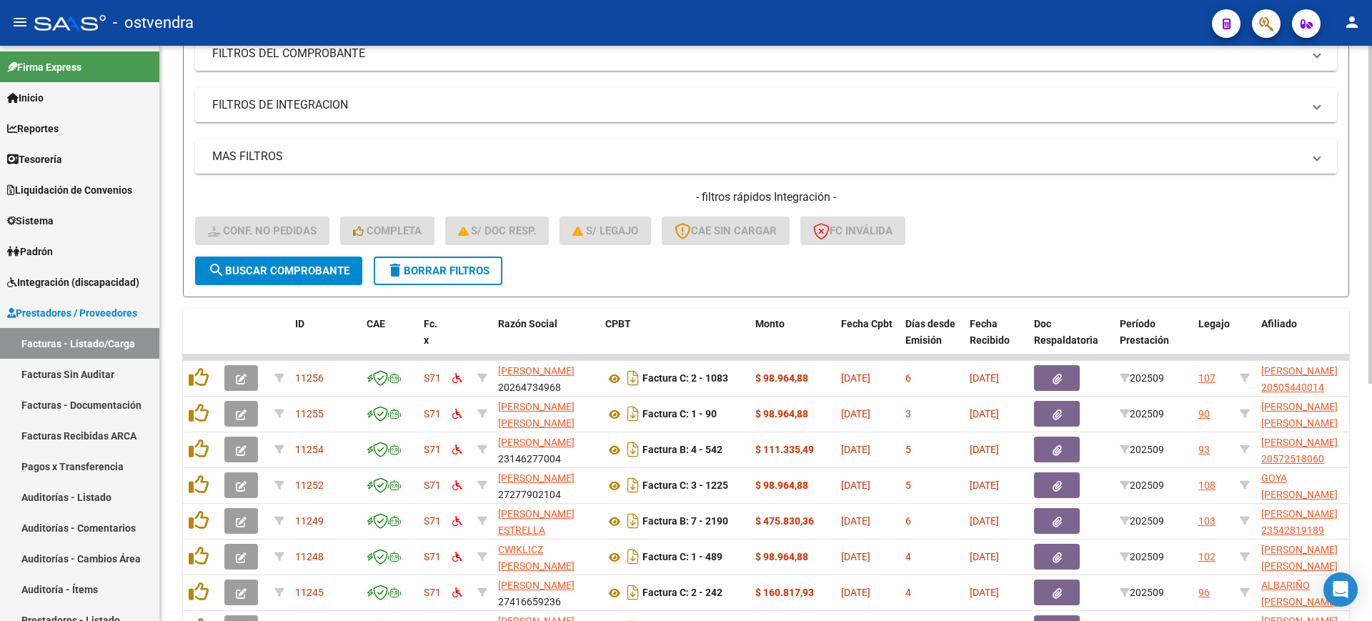
click at [1371, 302] on div at bounding box center [1371, 341] width 4 height 338
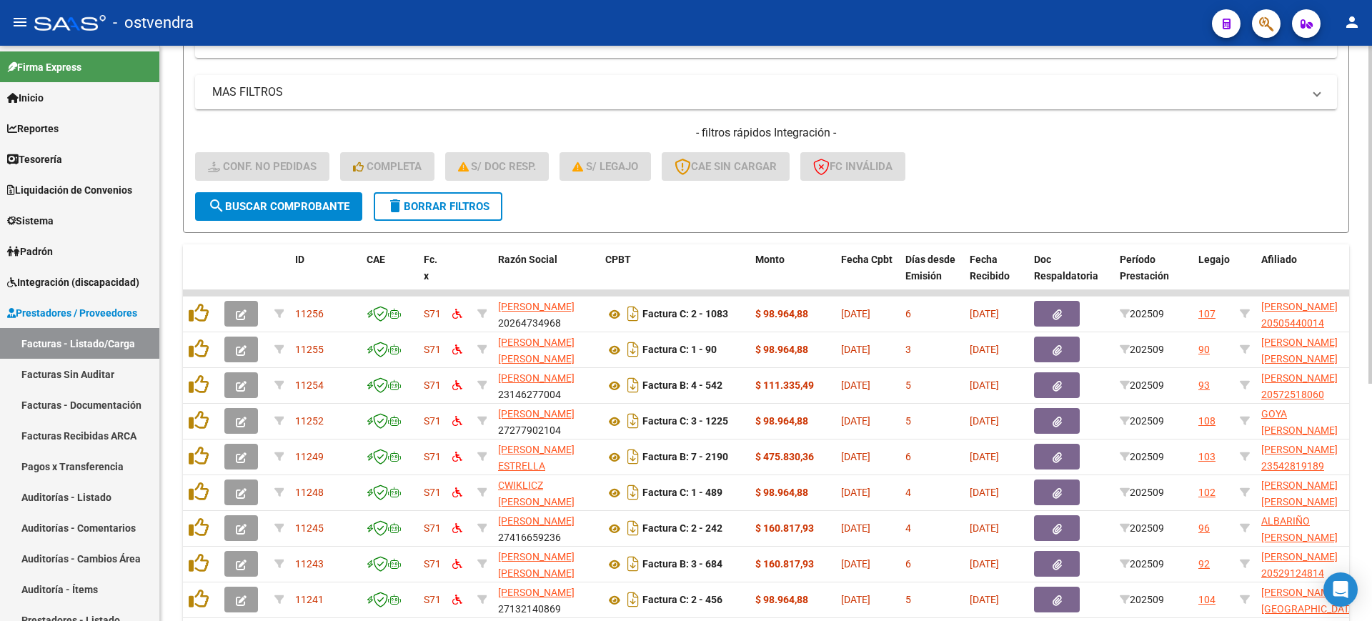
scroll to position [277, 0]
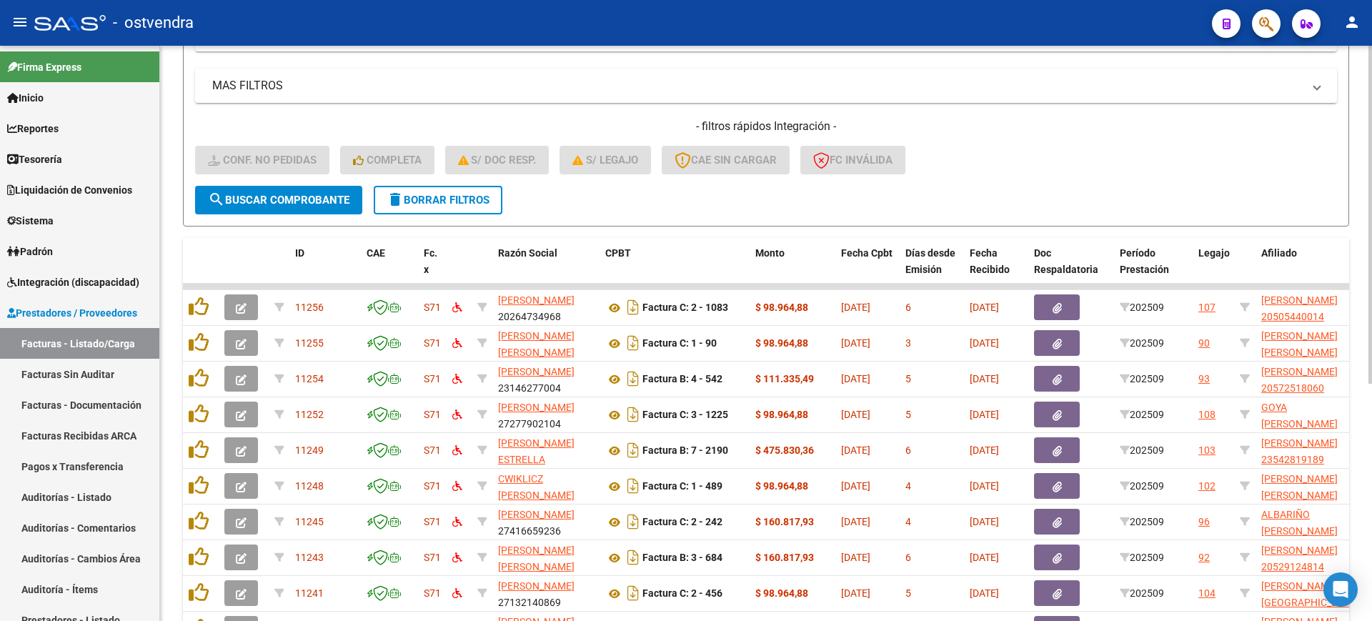
click at [1371, 344] on div at bounding box center [1371, 383] width 4 height 338
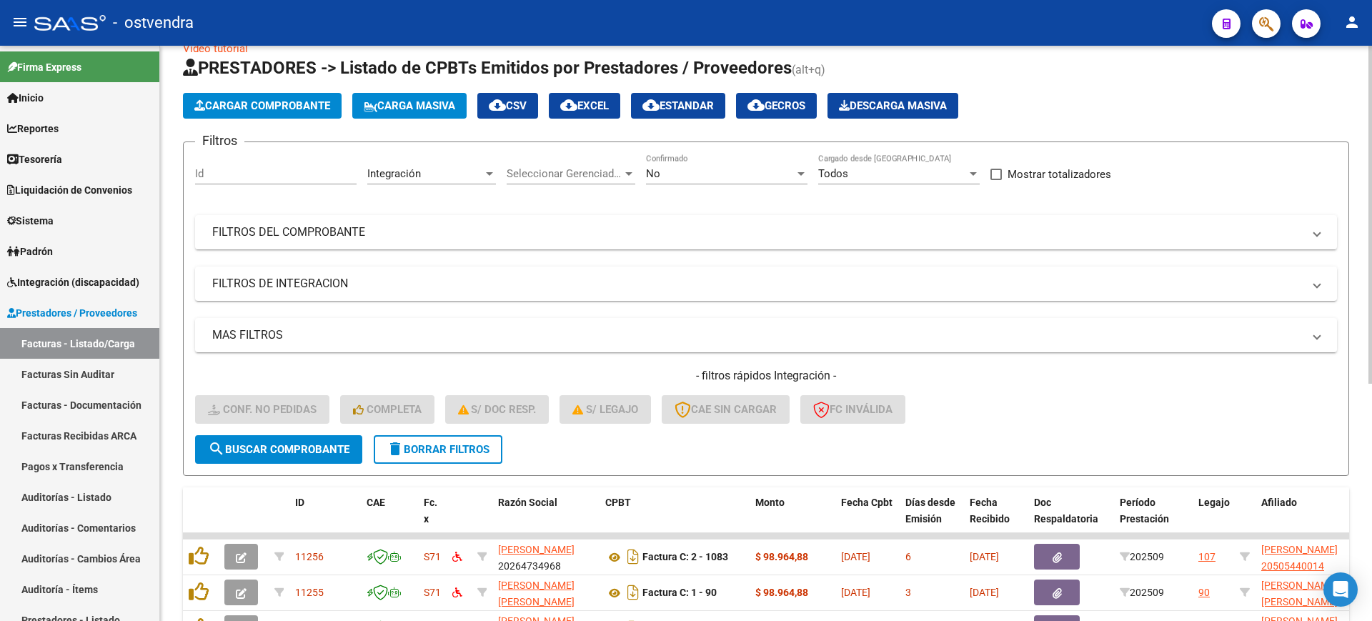
scroll to position [26, 0]
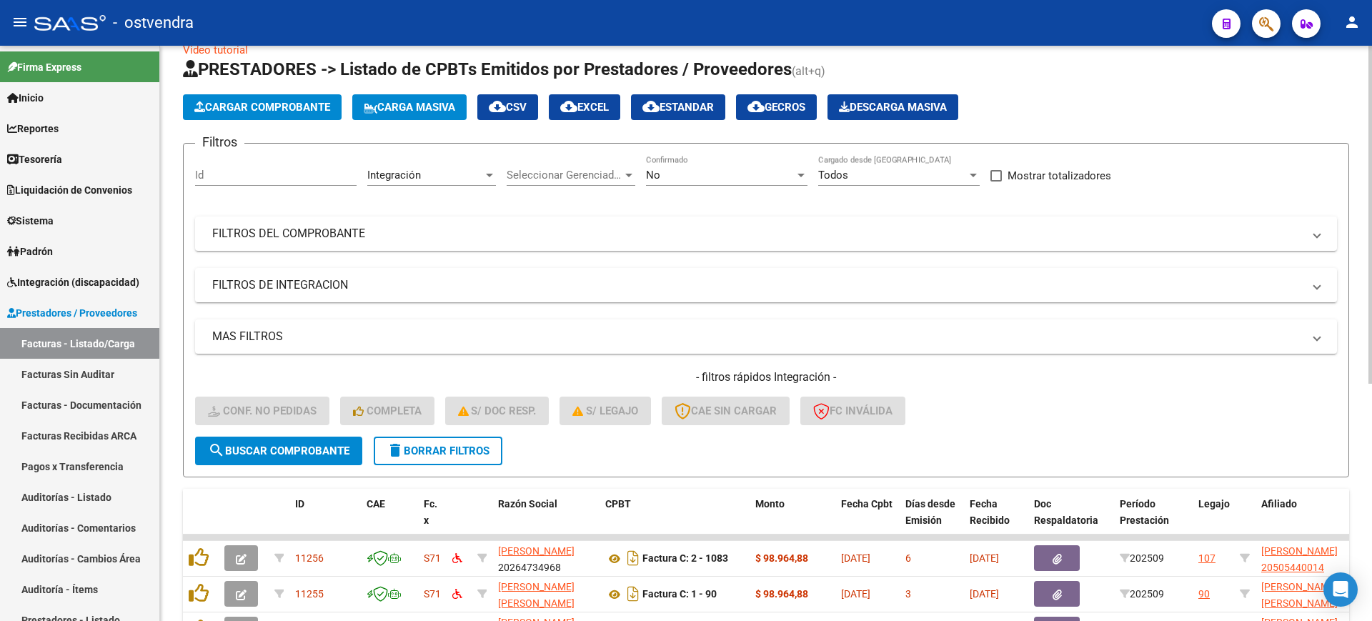
click at [1367, 72] on div "Video tutorial PRESTADORES -> Listado de CPBTs Emitidos por Prestadores / Prove…" at bounding box center [768, 502] width 1216 height 966
click at [681, 177] on div "No" at bounding box center [720, 175] width 149 height 13
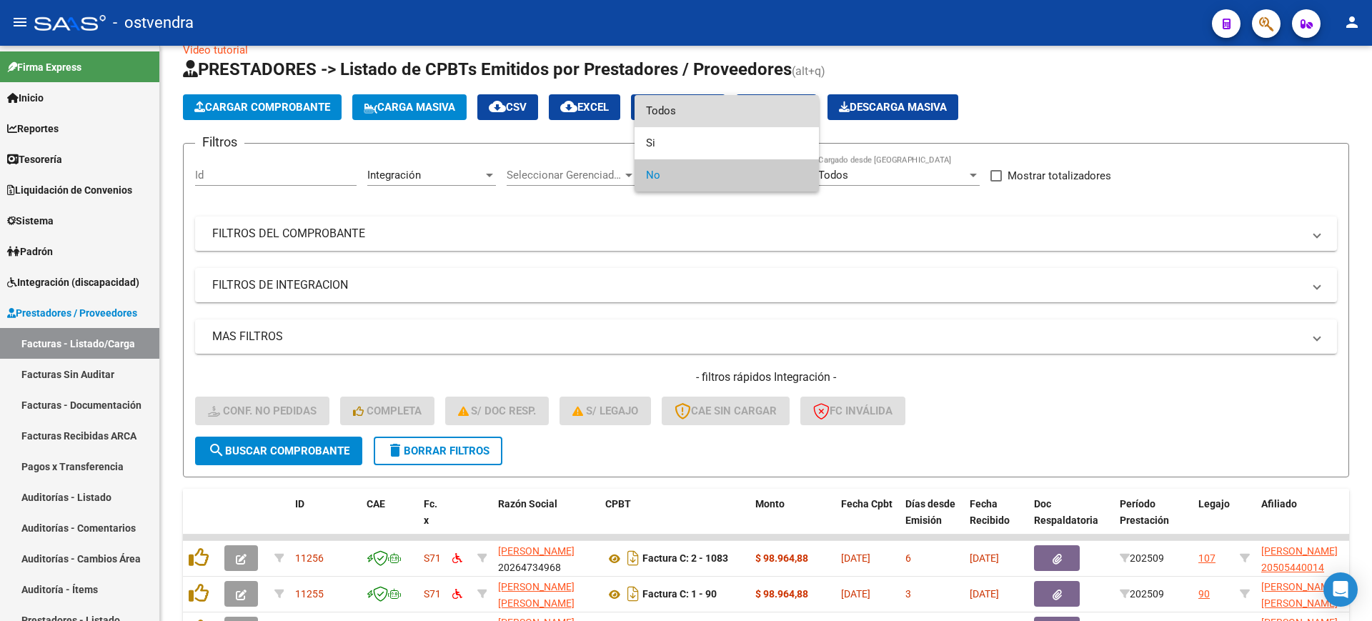
click at [687, 104] on span "Todos" at bounding box center [727, 111] width 162 height 32
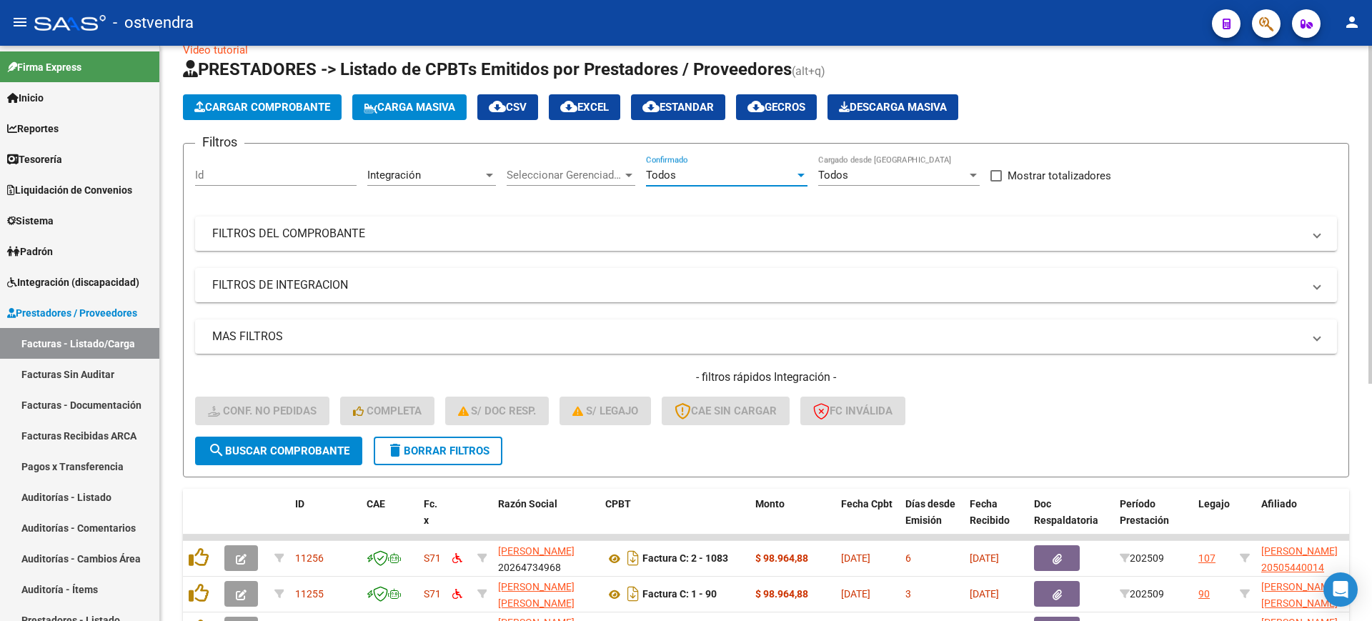
click at [677, 172] on div "Todos" at bounding box center [720, 175] width 149 height 13
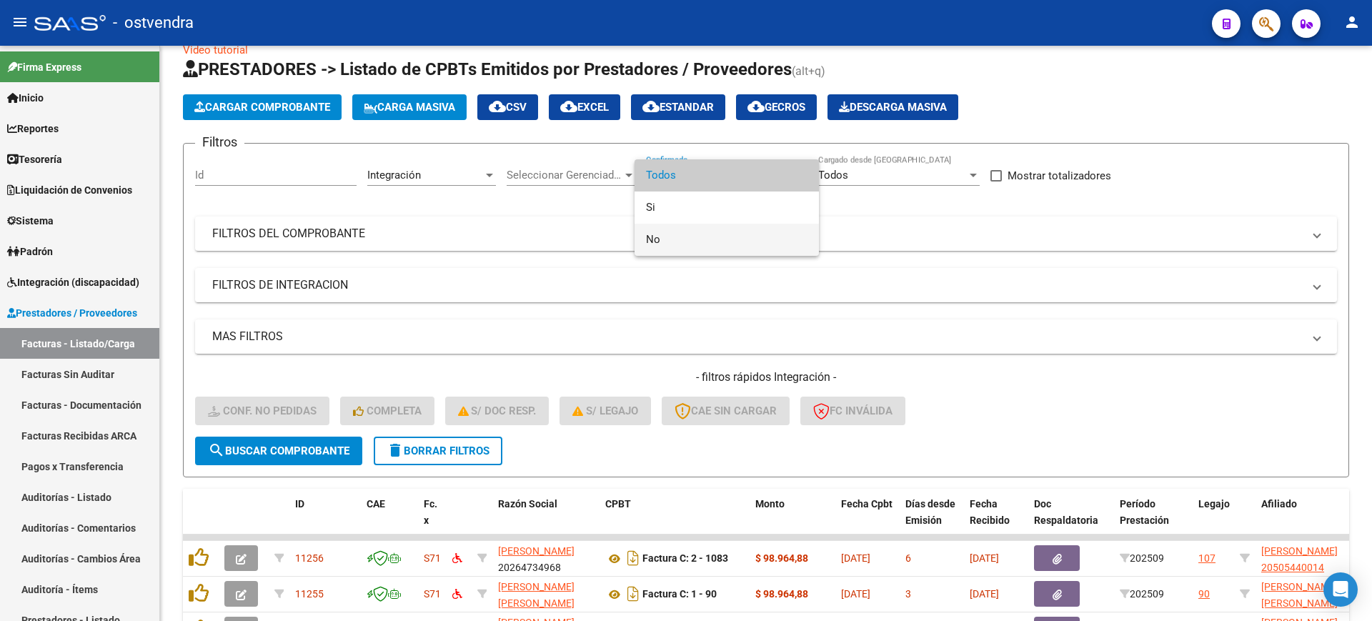
click at [670, 249] on span "No" at bounding box center [727, 240] width 162 height 32
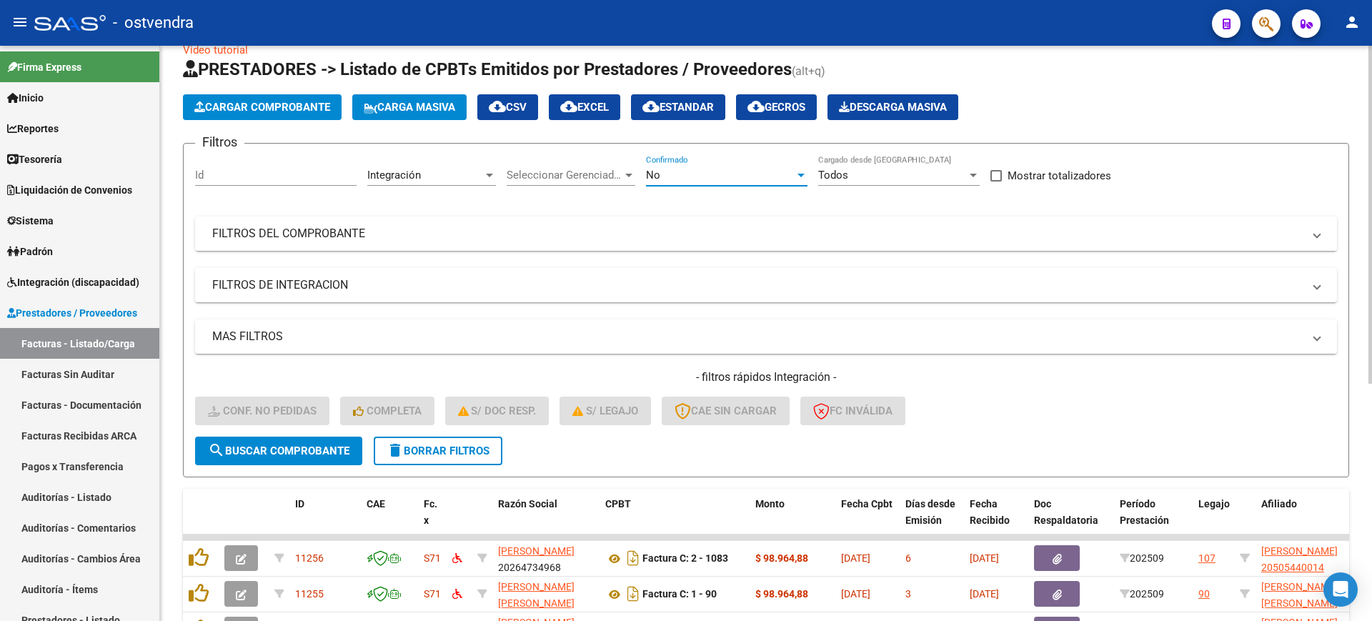
click at [602, 241] on mat-expansion-panel-header "FILTROS DEL COMPROBANTE" at bounding box center [766, 234] width 1142 height 34
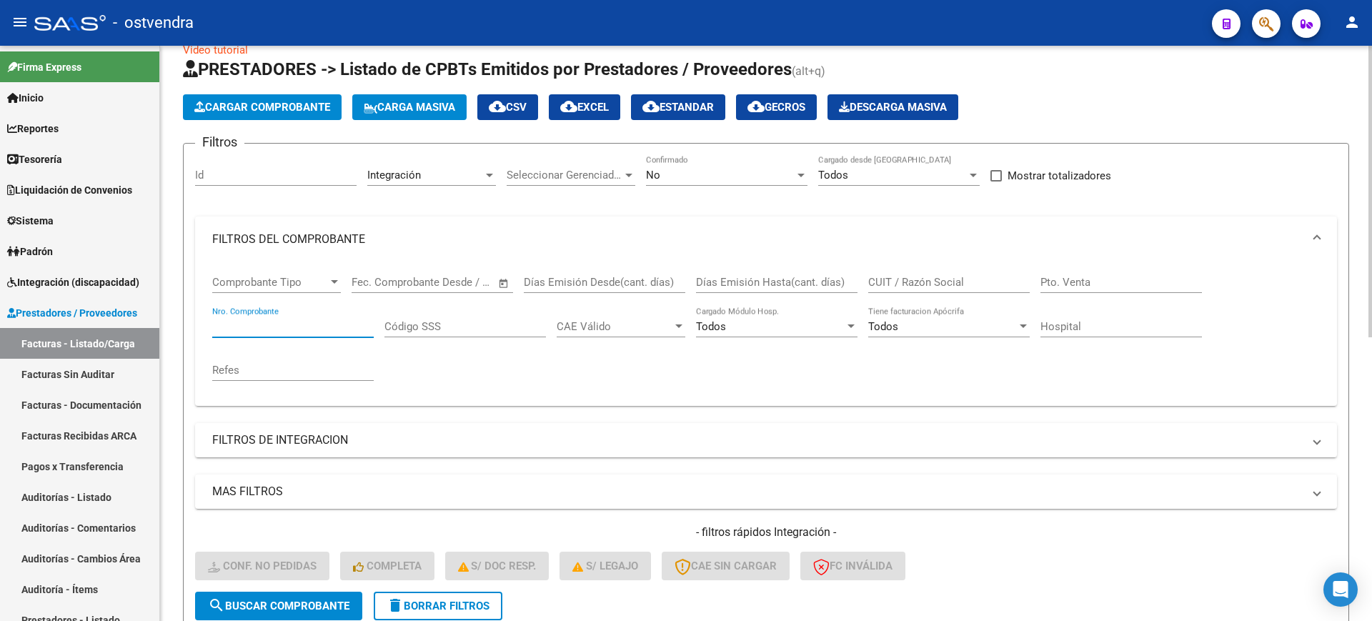
click at [321, 329] on input "Nro. Comprobante" at bounding box center [293, 326] width 162 height 13
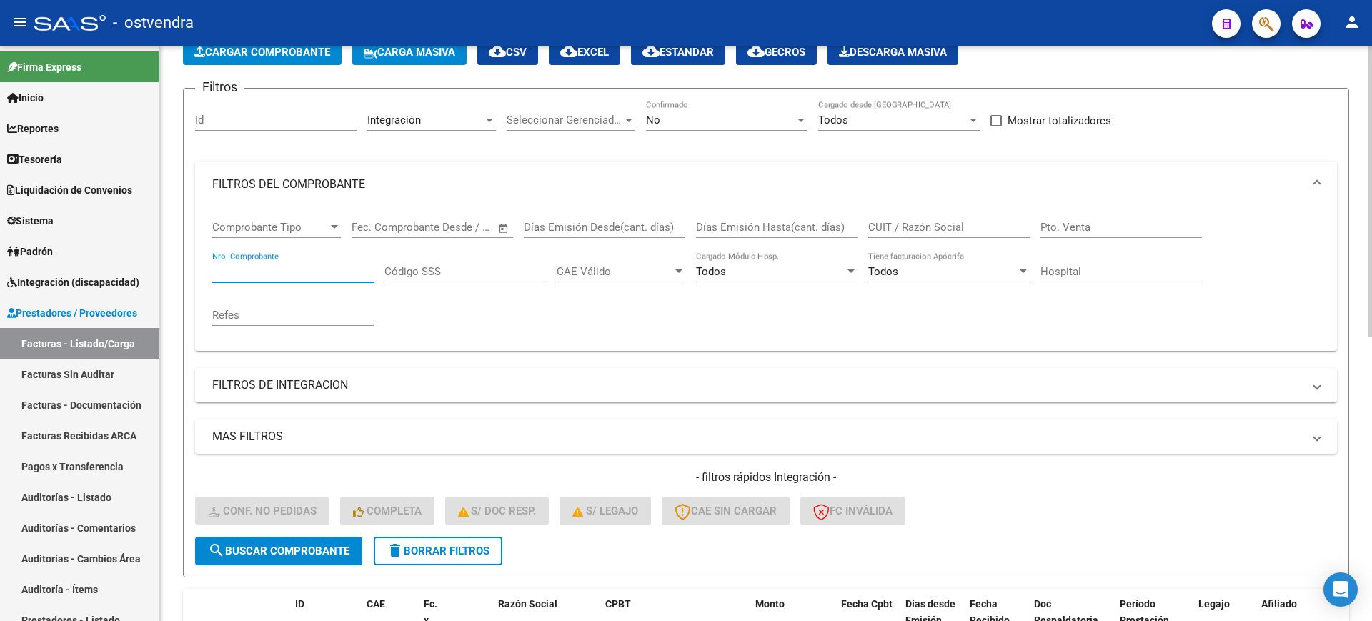
scroll to position [83, 0]
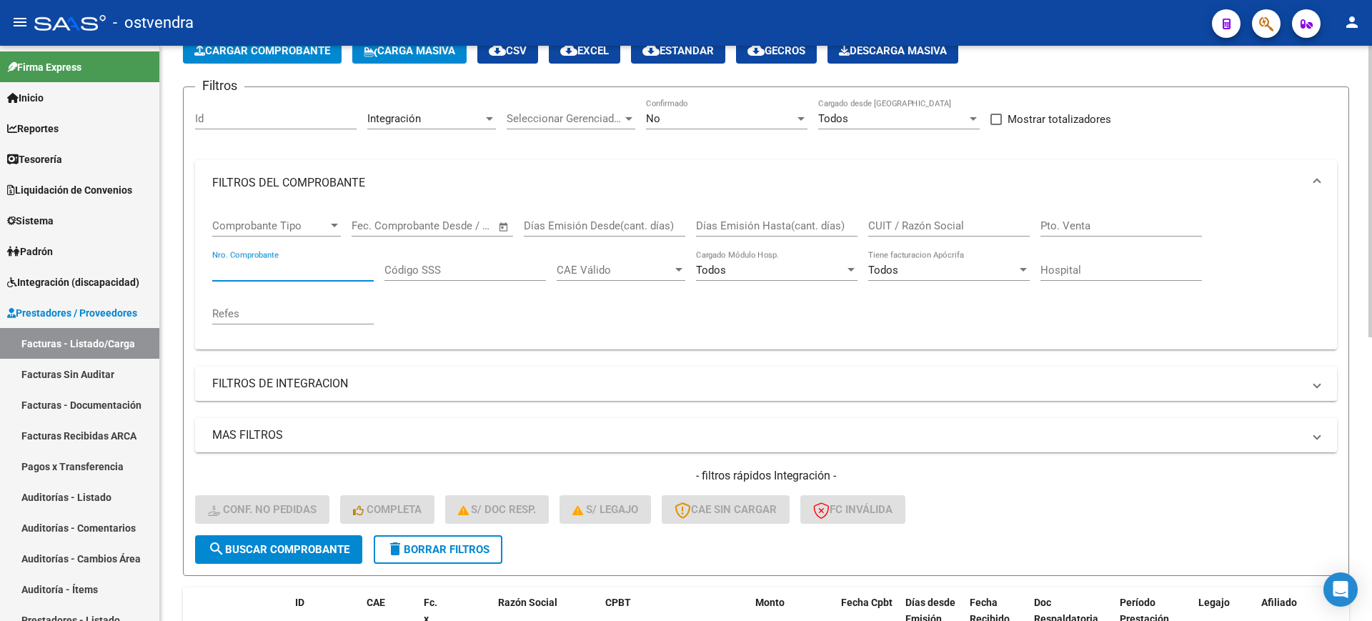
click at [1371, 218] on div at bounding box center [1371, 235] width 4 height 292
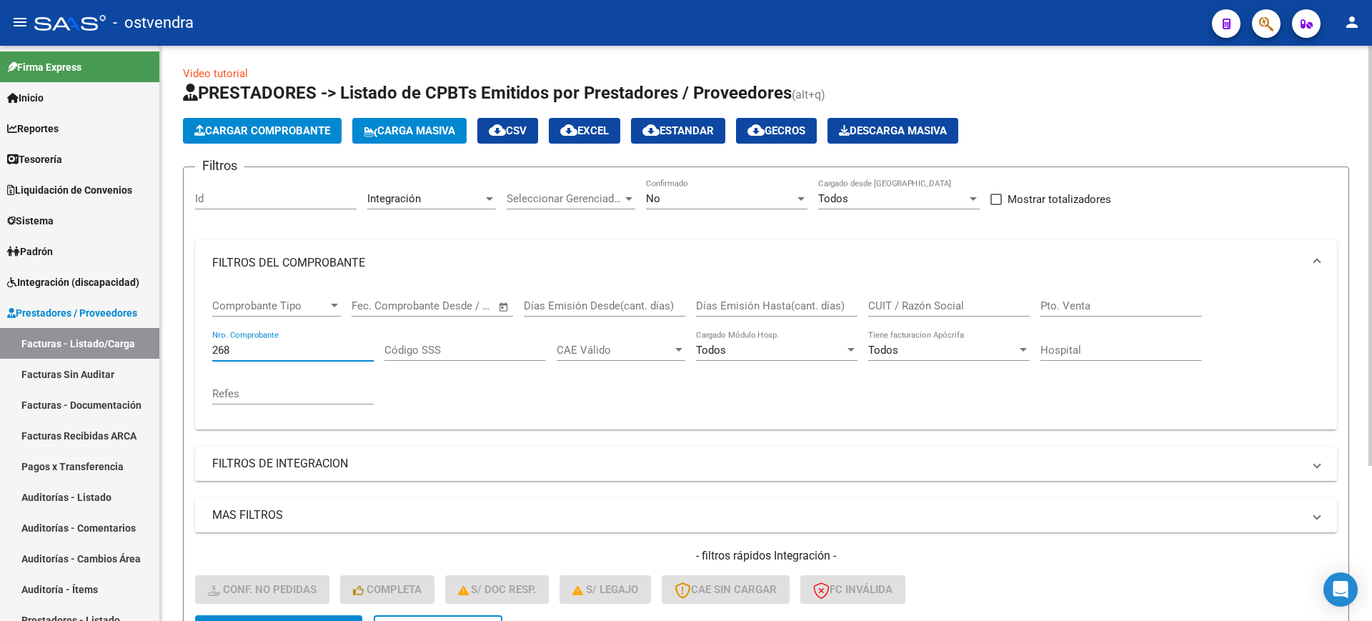
scroll to position [0, 0]
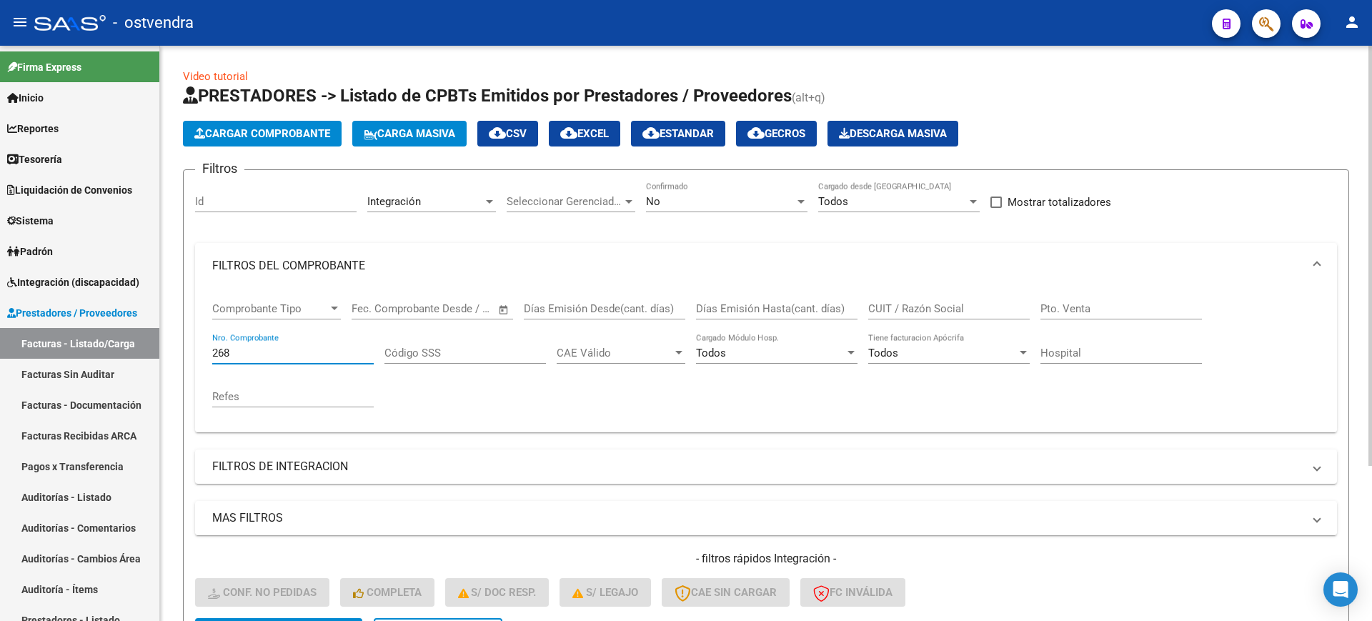
click at [1359, 104] on div "Video tutorial PRESTADORES -> Listado de CPBTs Emitidos por Prestadores / Prove…" at bounding box center [768, 440] width 1216 height 788
click at [729, 200] on div "No" at bounding box center [720, 201] width 149 height 13
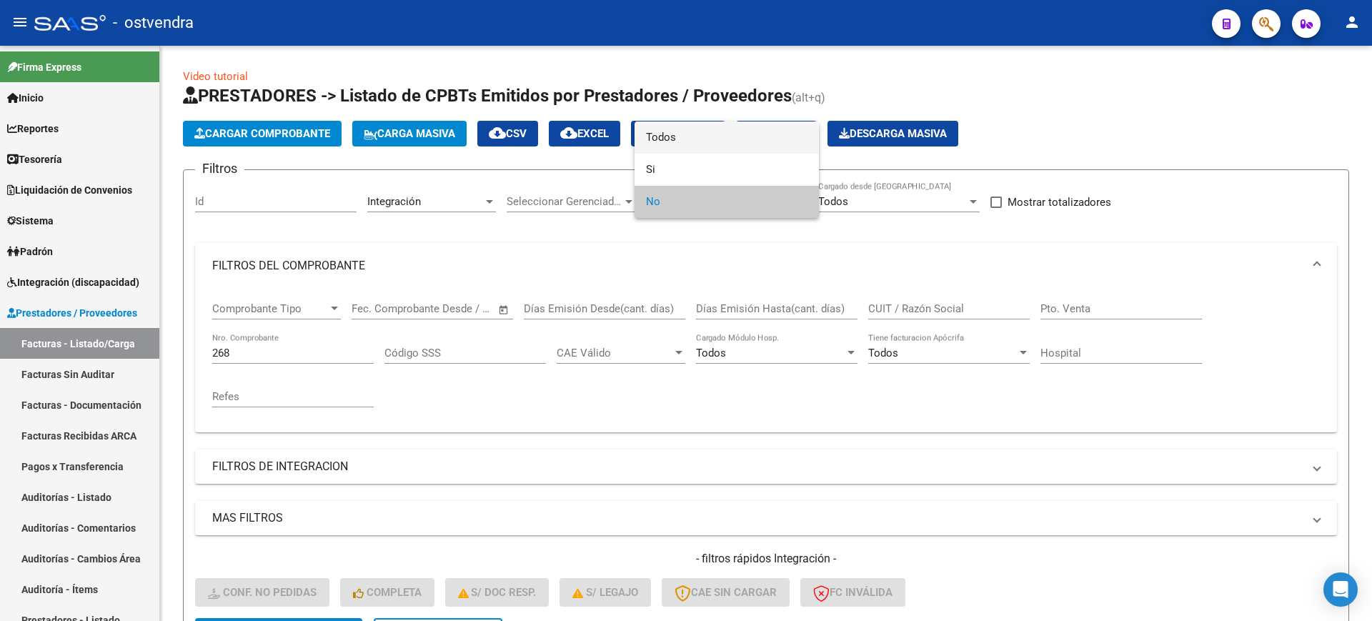
click at [730, 141] on span "Todos" at bounding box center [727, 137] width 162 height 32
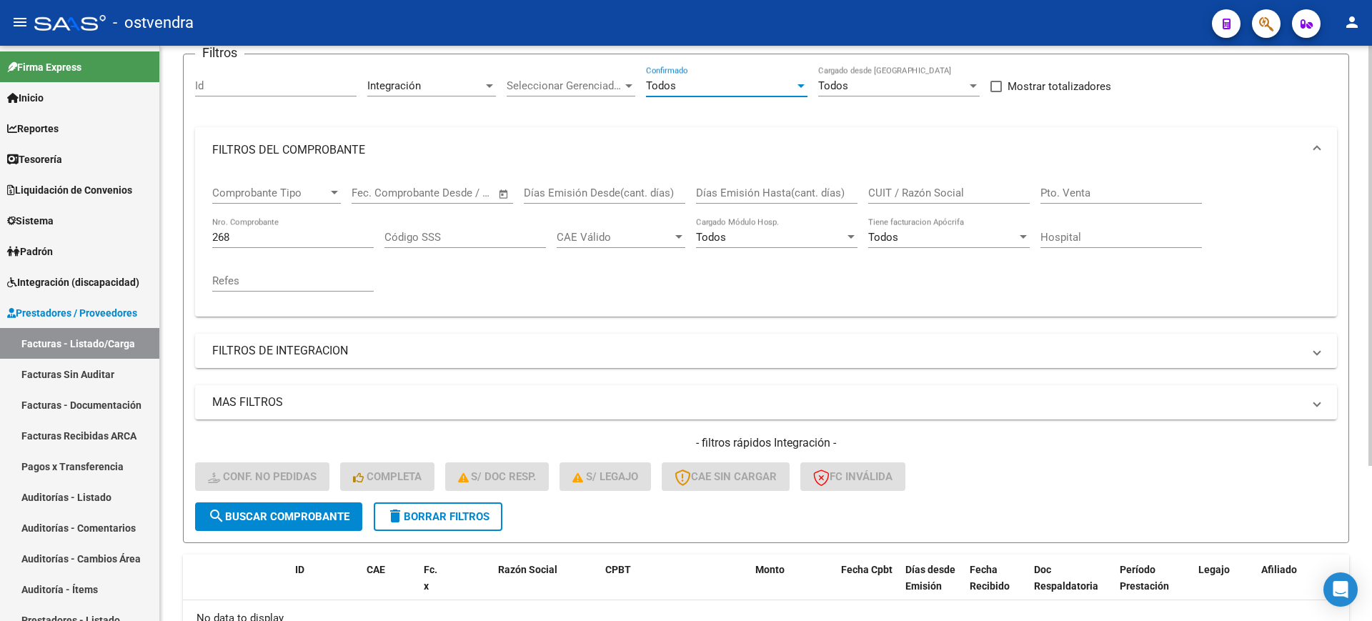
click at [1371, 234] on div at bounding box center [1371, 340] width 4 height 420
click at [289, 504] on button "search Buscar Comprobante" at bounding box center [278, 514] width 167 height 29
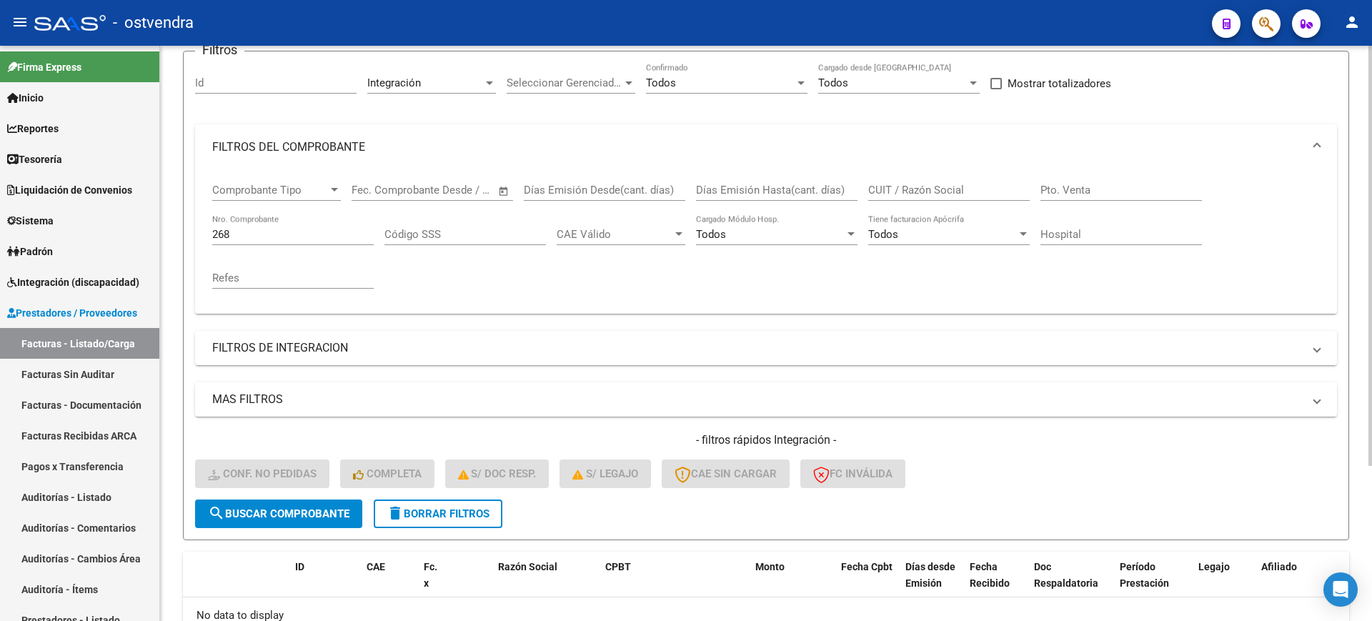
scroll to position [0, 0]
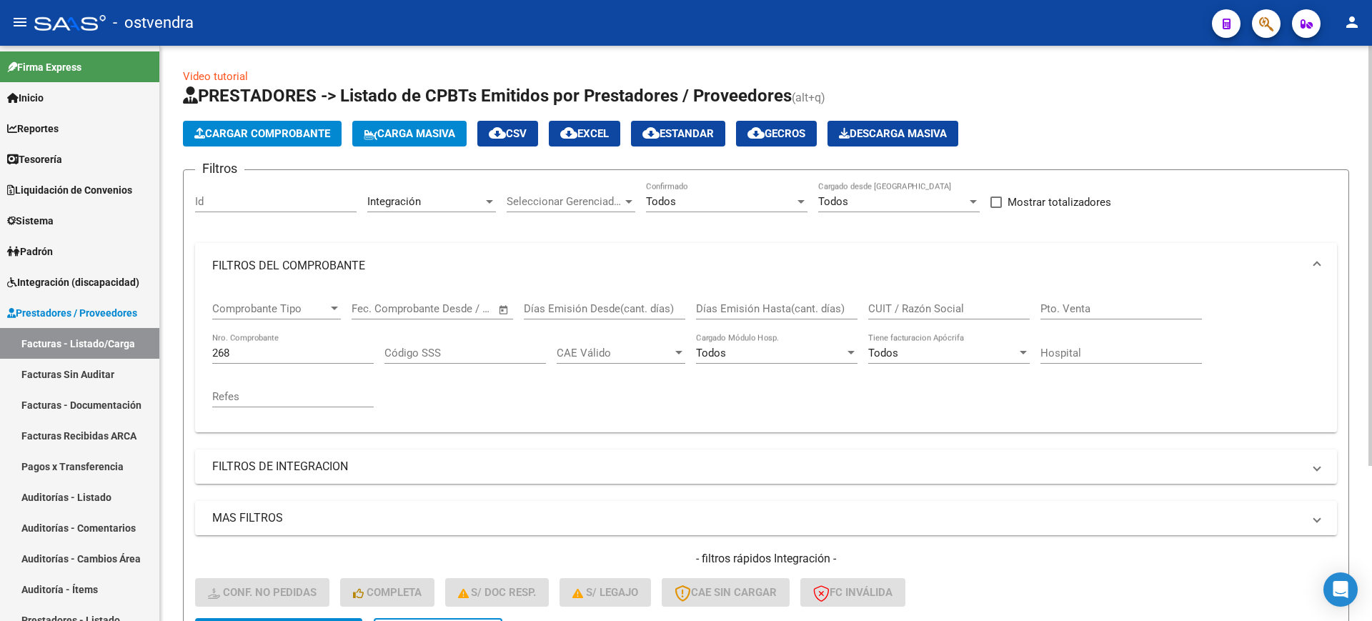
click at [1371, 216] on div at bounding box center [1371, 333] width 4 height 575
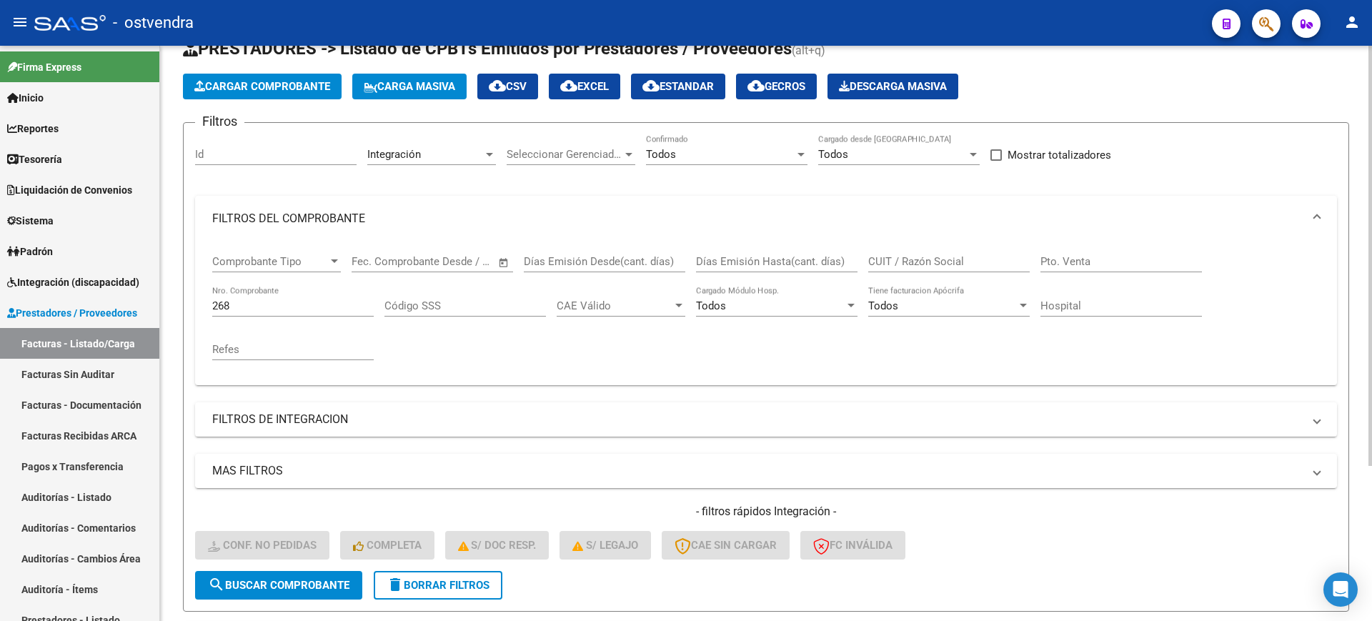
scroll to position [45, 0]
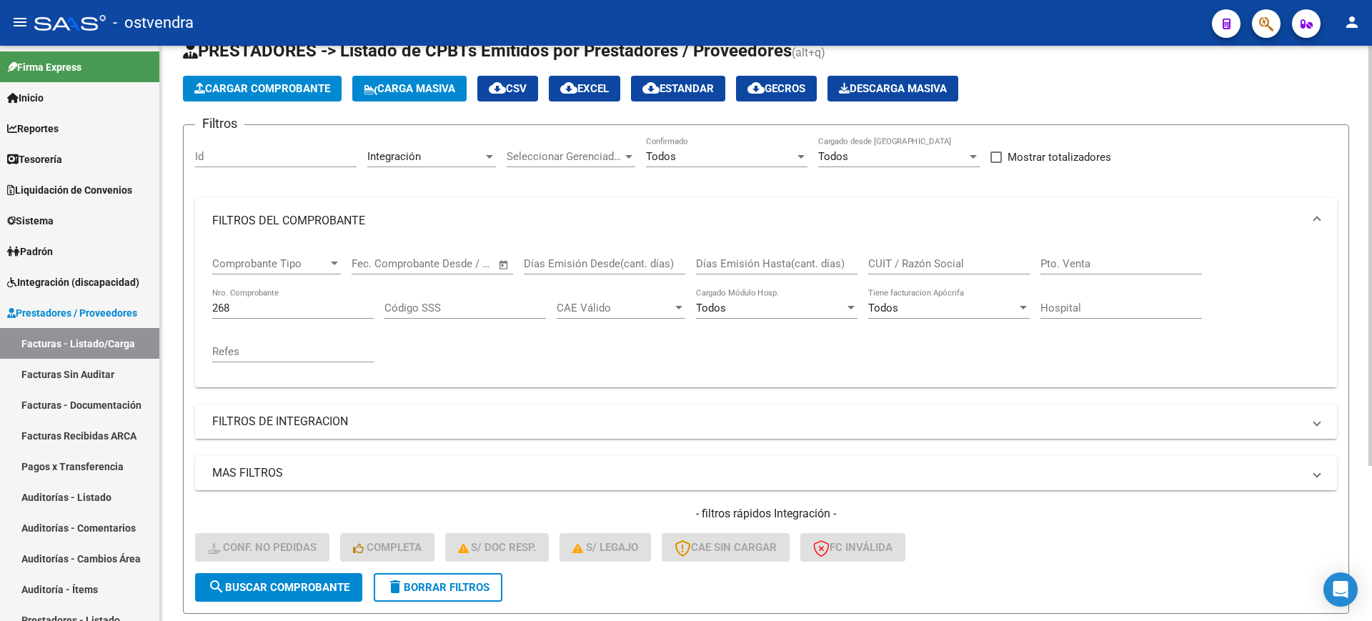
click at [1361, 302] on div "Video tutorial PRESTADORES -> Listado de CPBTs Emitidos por Prestadores / Prove…" at bounding box center [768, 395] width 1216 height 788
click at [452, 153] on div "Integración" at bounding box center [425, 156] width 116 height 13
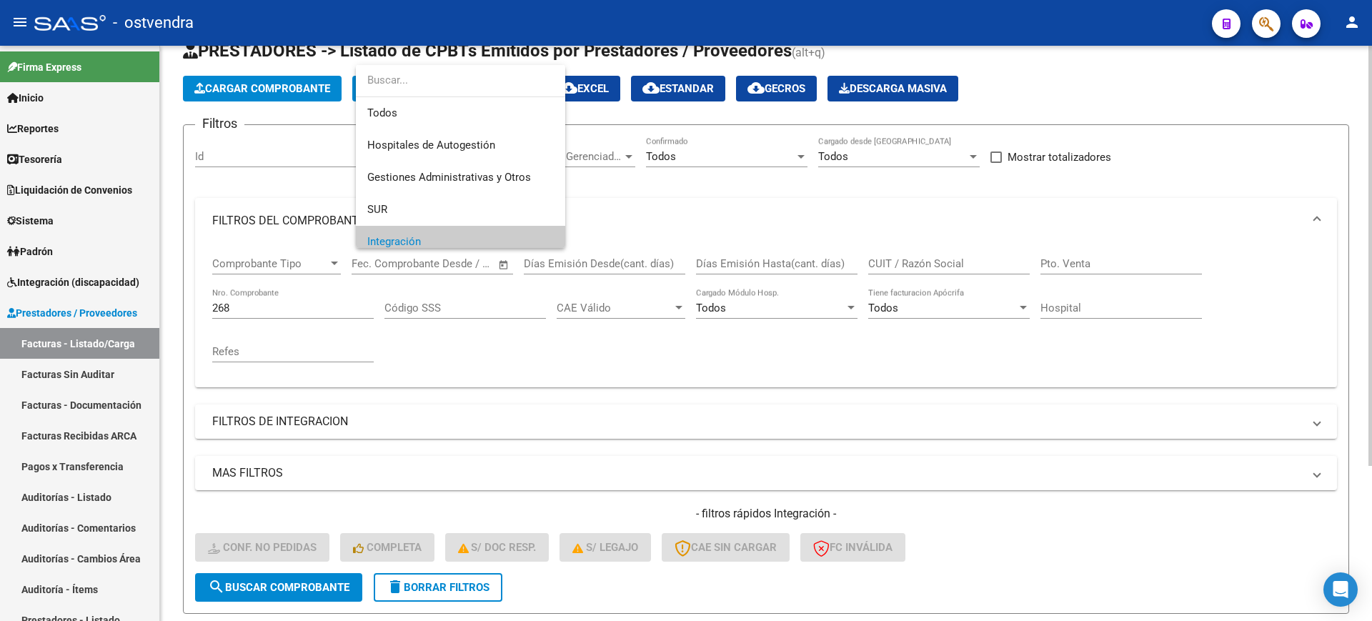
scroll to position [86, 0]
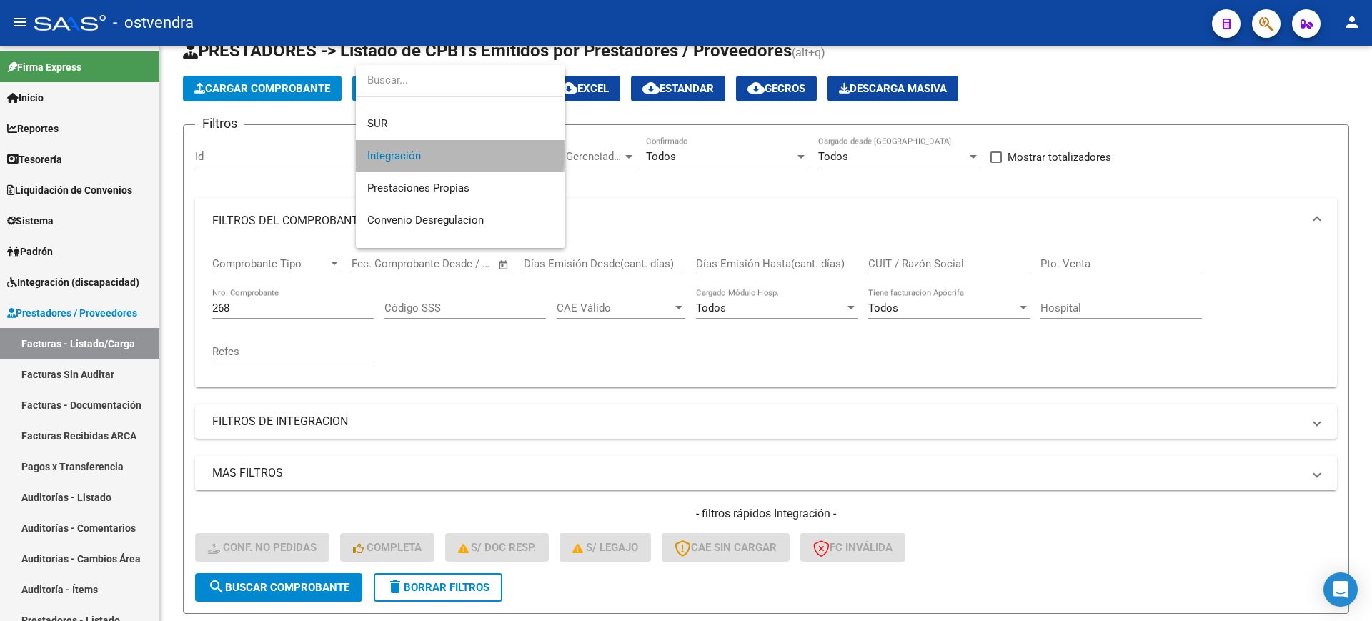
click at [452, 152] on span "Integración" at bounding box center [460, 156] width 187 height 32
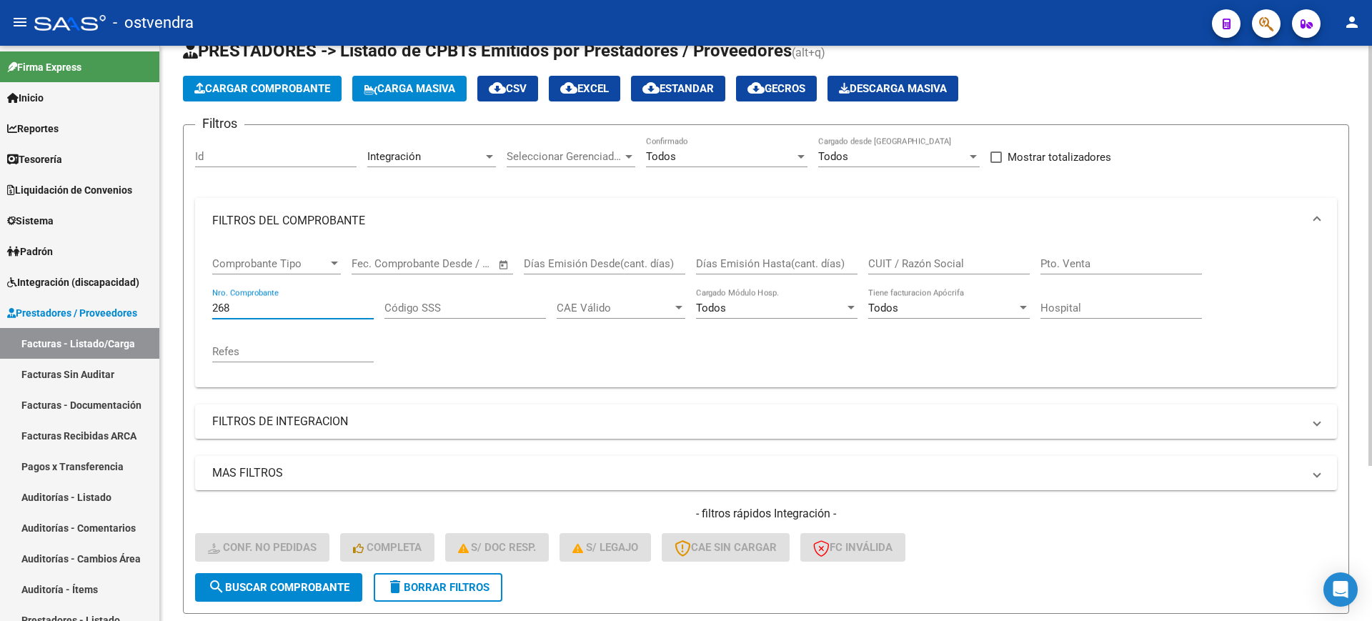
click at [317, 307] on input "268" at bounding box center [293, 308] width 162 height 13
type input "2"
click at [377, 415] on mat-panel-title "FILTROS DE INTEGRACION" at bounding box center [757, 422] width 1091 height 16
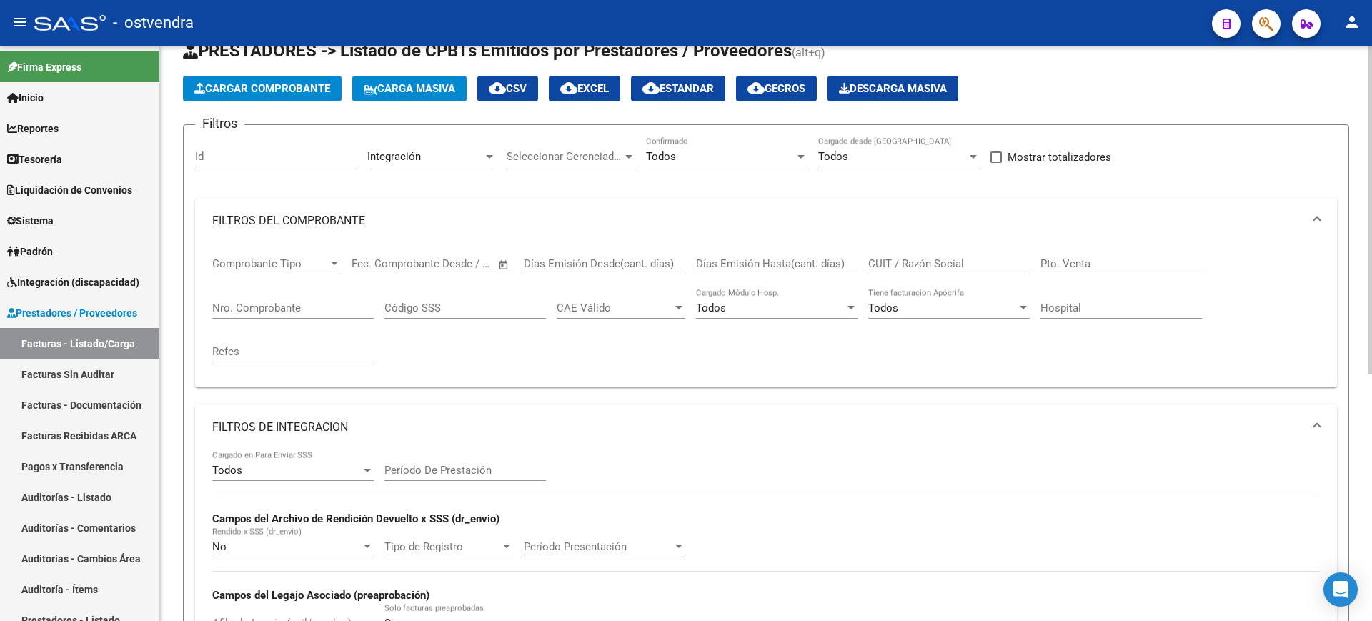
click at [377, 415] on mat-expansion-panel-header "FILTROS DE INTEGRACION" at bounding box center [766, 427] width 1142 height 46
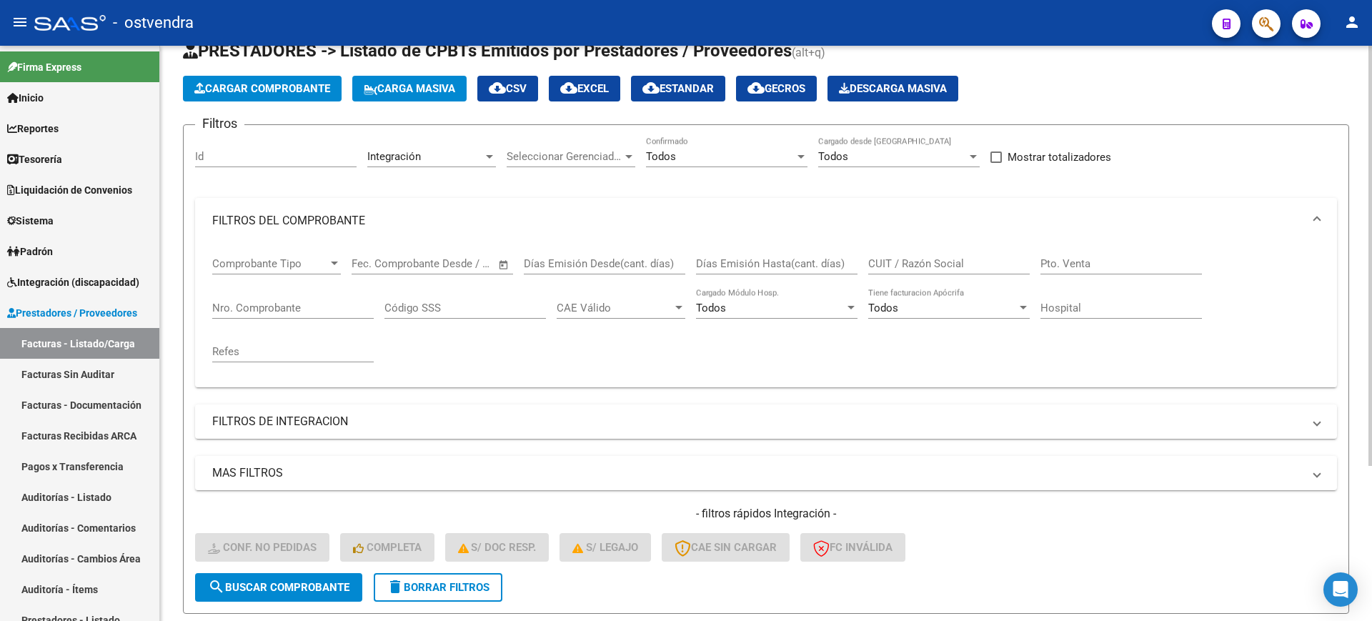
click at [698, 173] on div "Todos Confirmado" at bounding box center [727, 159] width 162 height 44
click at [713, 158] on div "Todos" at bounding box center [720, 156] width 149 height 13
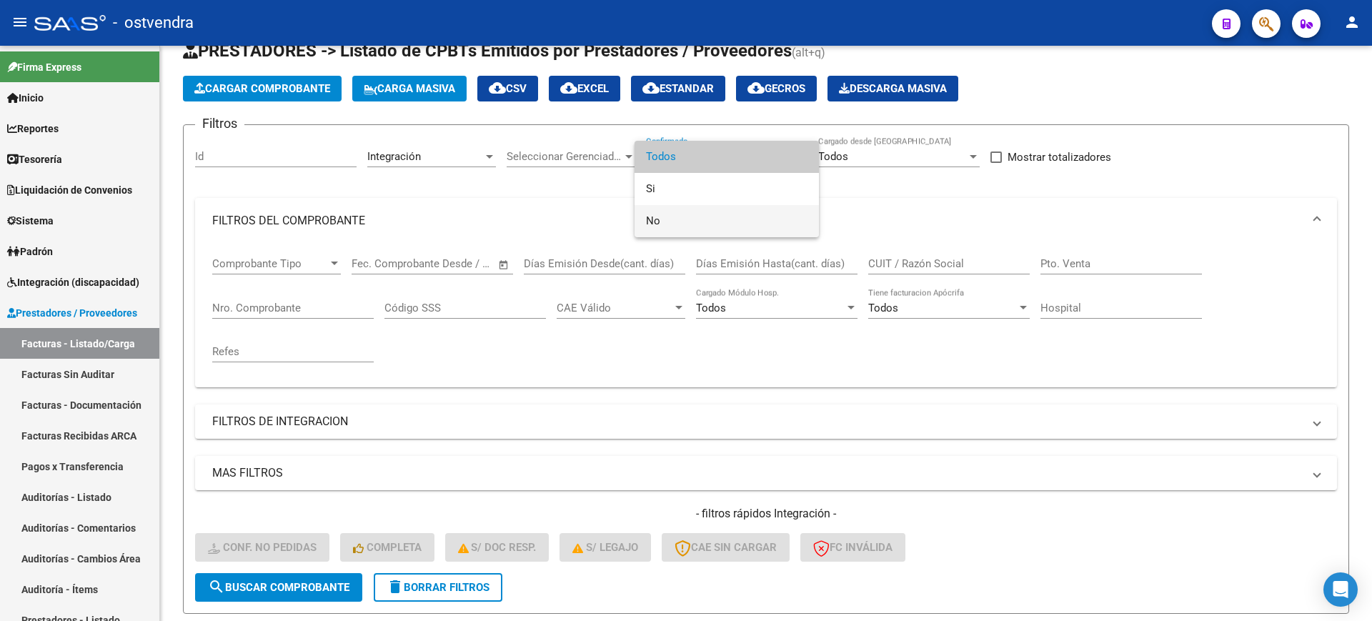
click at [687, 219] on span "No" at bounding box center [727, 221] width 162 height 32
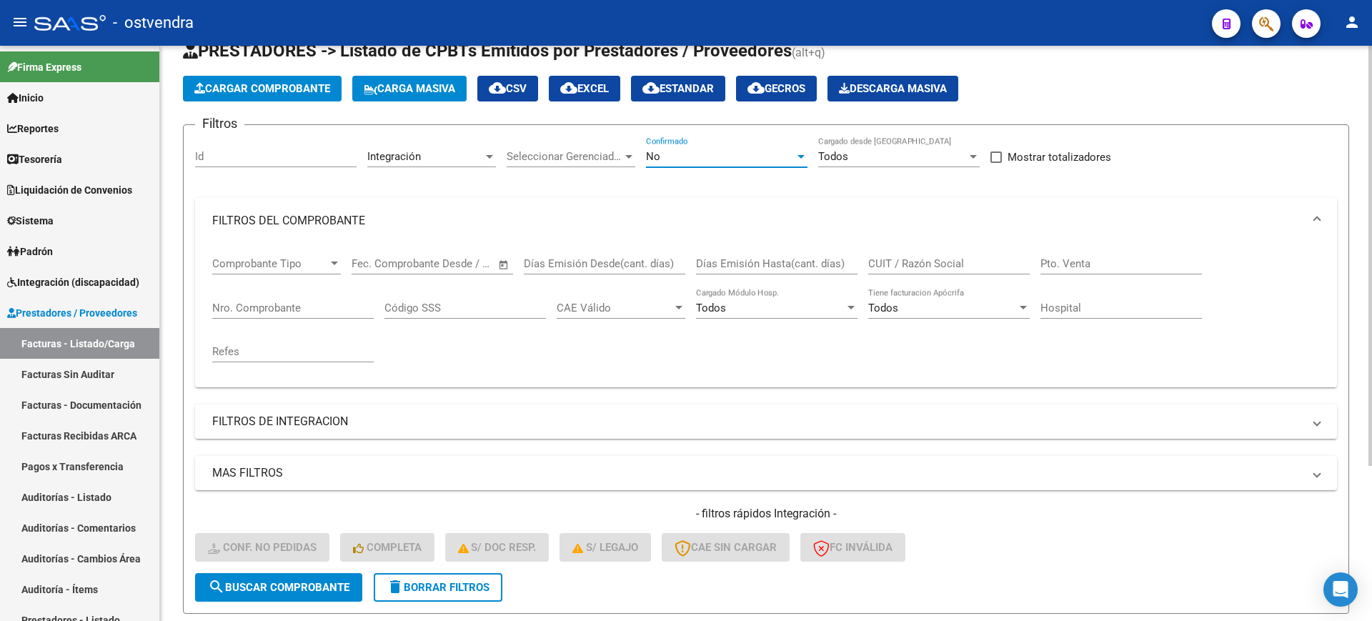
click at [339, 578] on button "search Buscar Comprobante" at bounding box center [278, 587] width 167 height 29
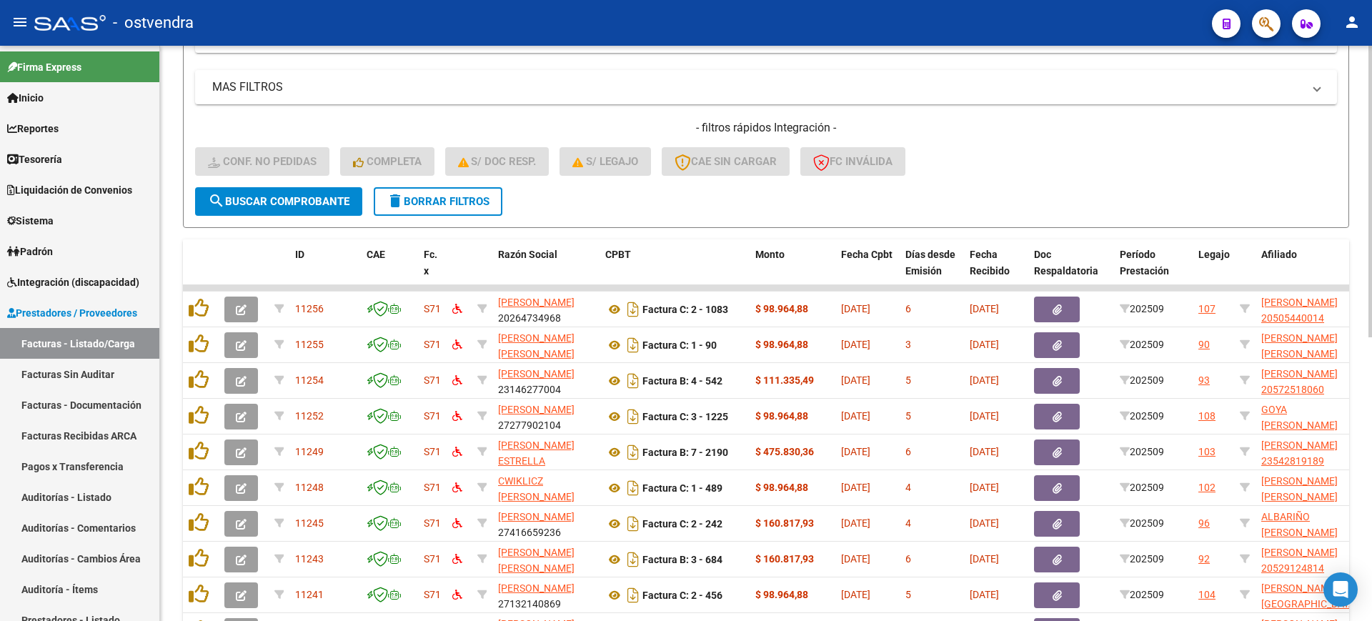
scroll to position [434, 0]
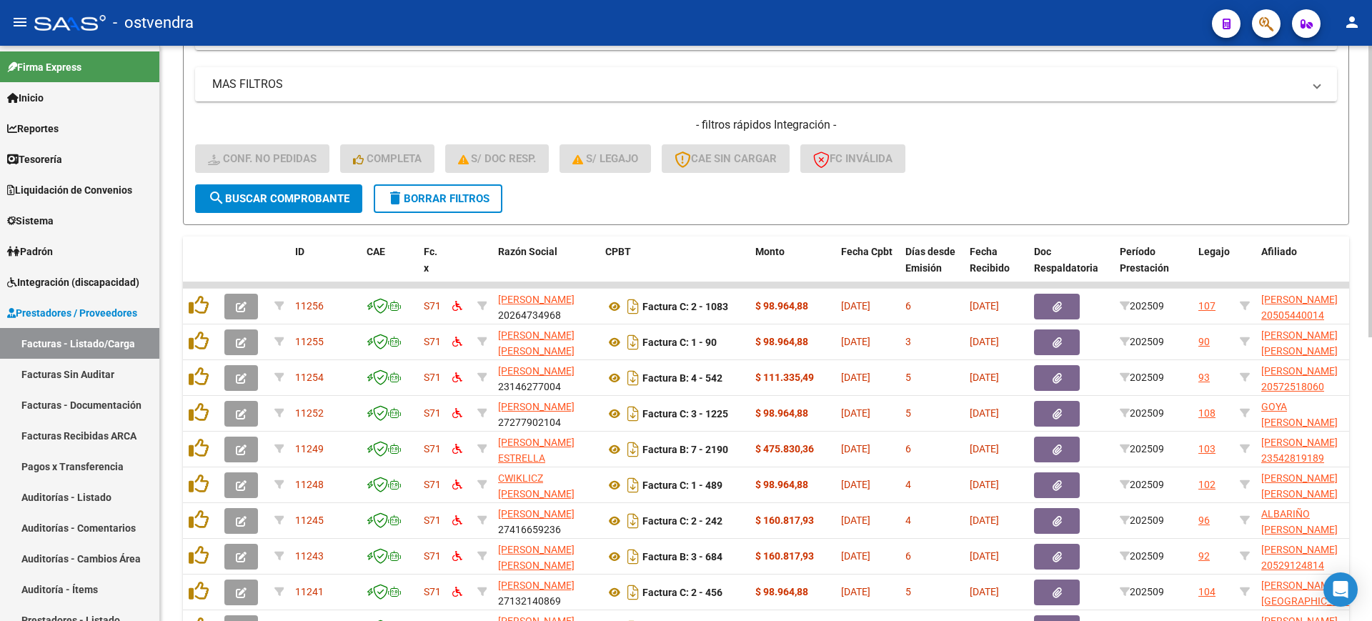
click at [1371, 336] on div at bounding box center [1371, 418] width 4 height 292
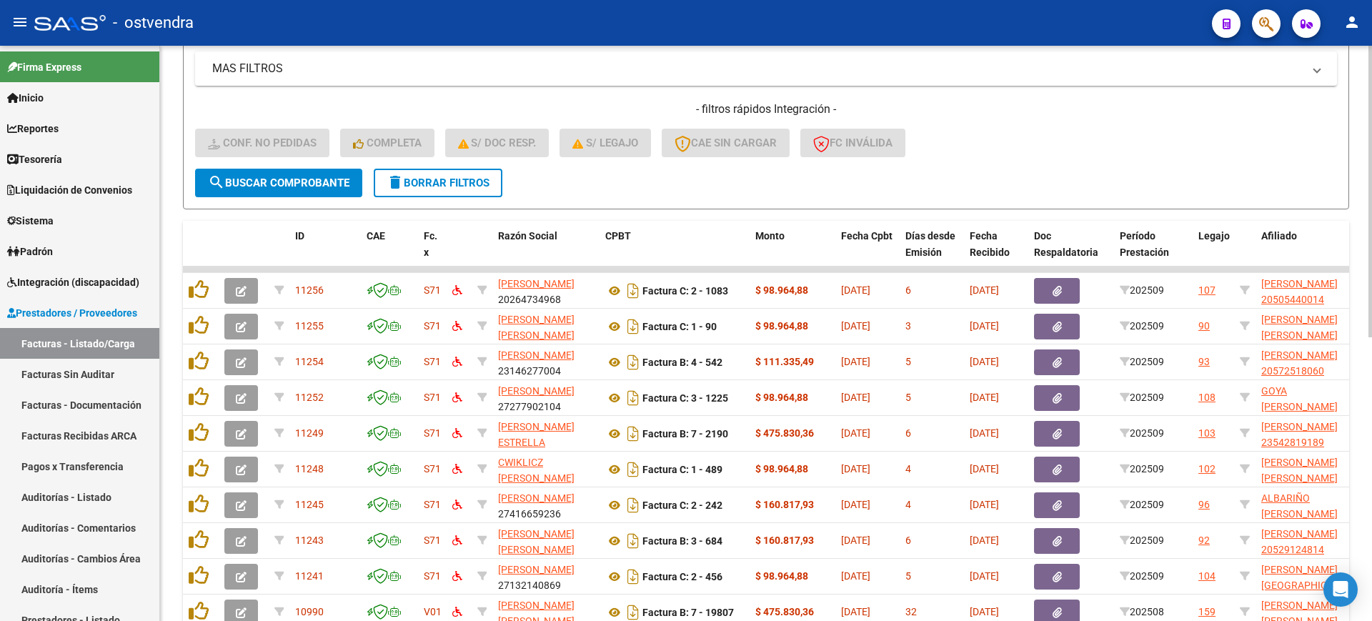
scroll to position [470, 0]
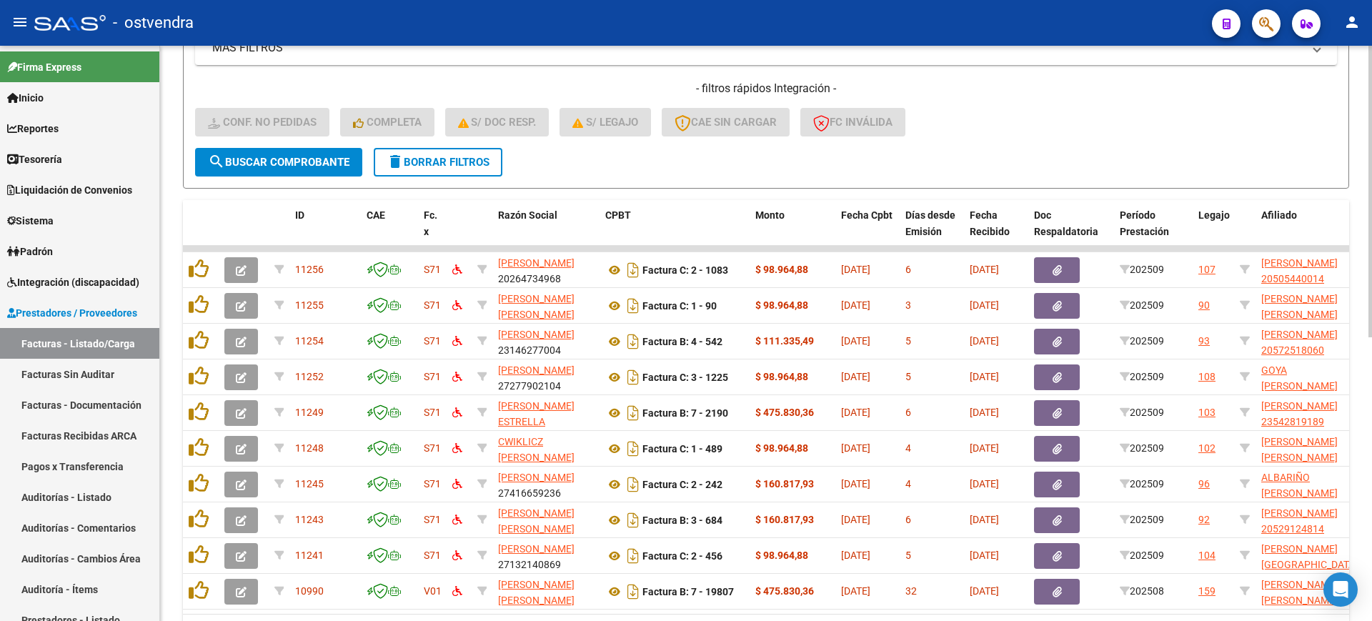
click at [1371, 297] on div at bounding box center [1371, 436] width 4 height 292
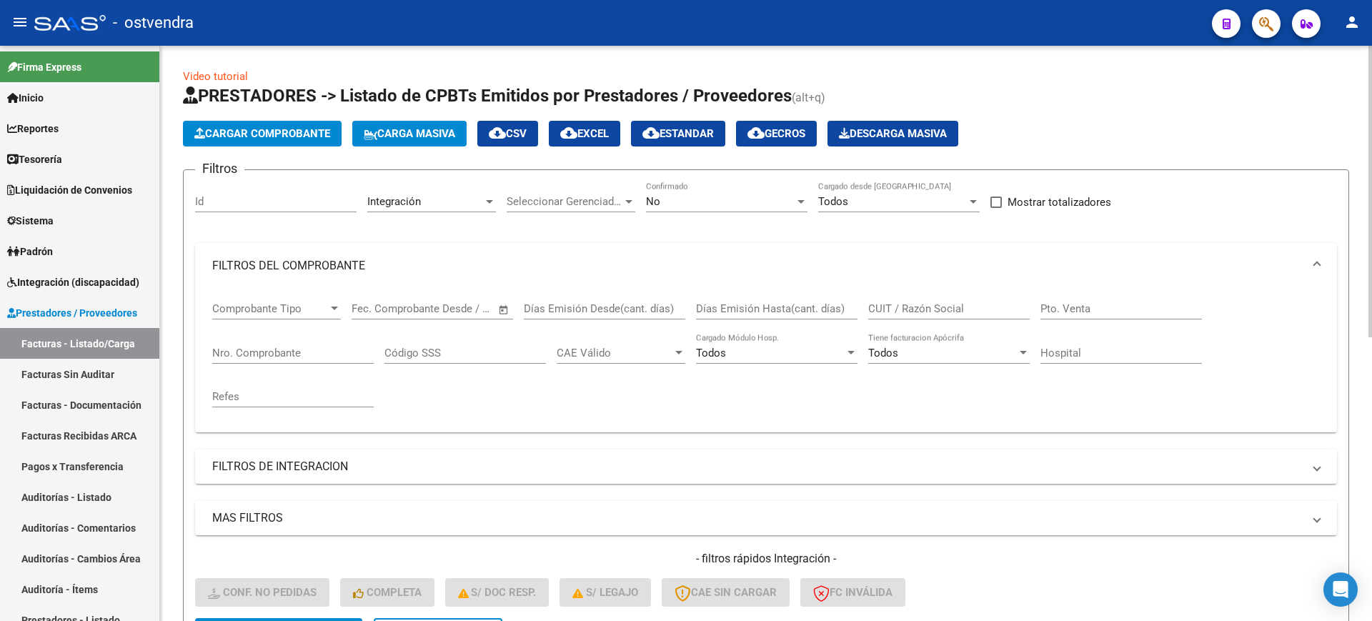
click at [1371, 168] on div at bounding box center [1371, 333] width 4 height 575
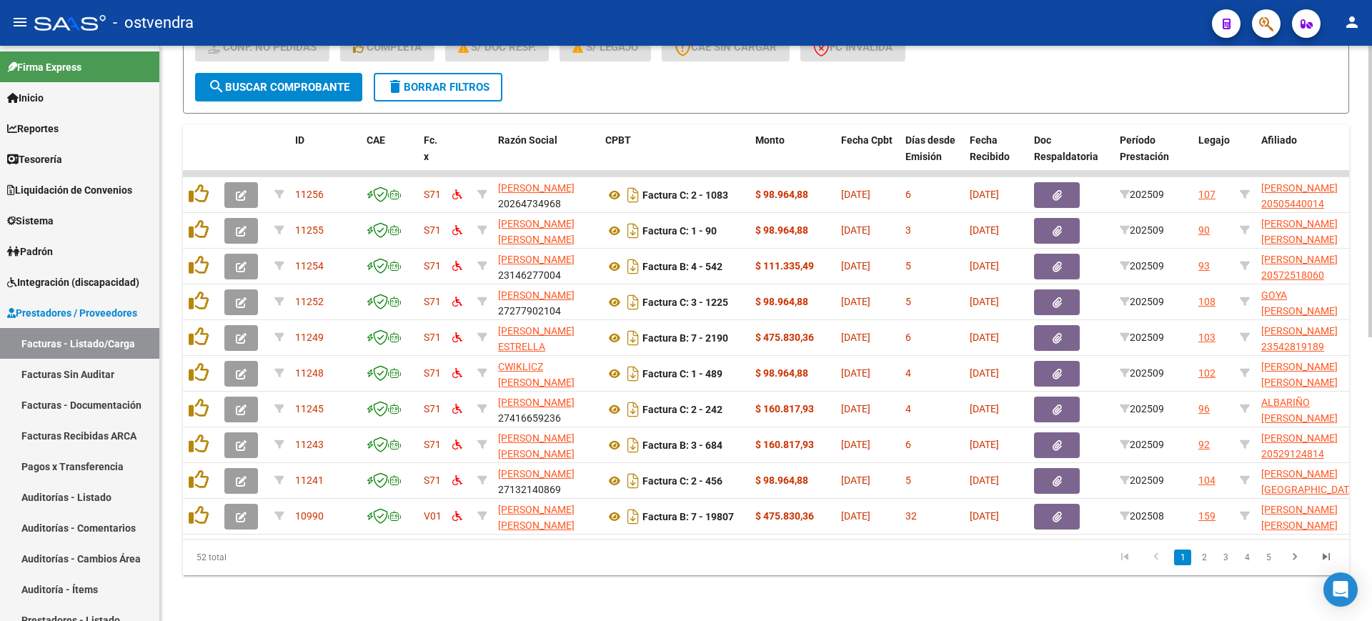
scroll to position [559, 0]
click at [1371, 570] on div at bounding box center [1371, 475] width 4 height 292
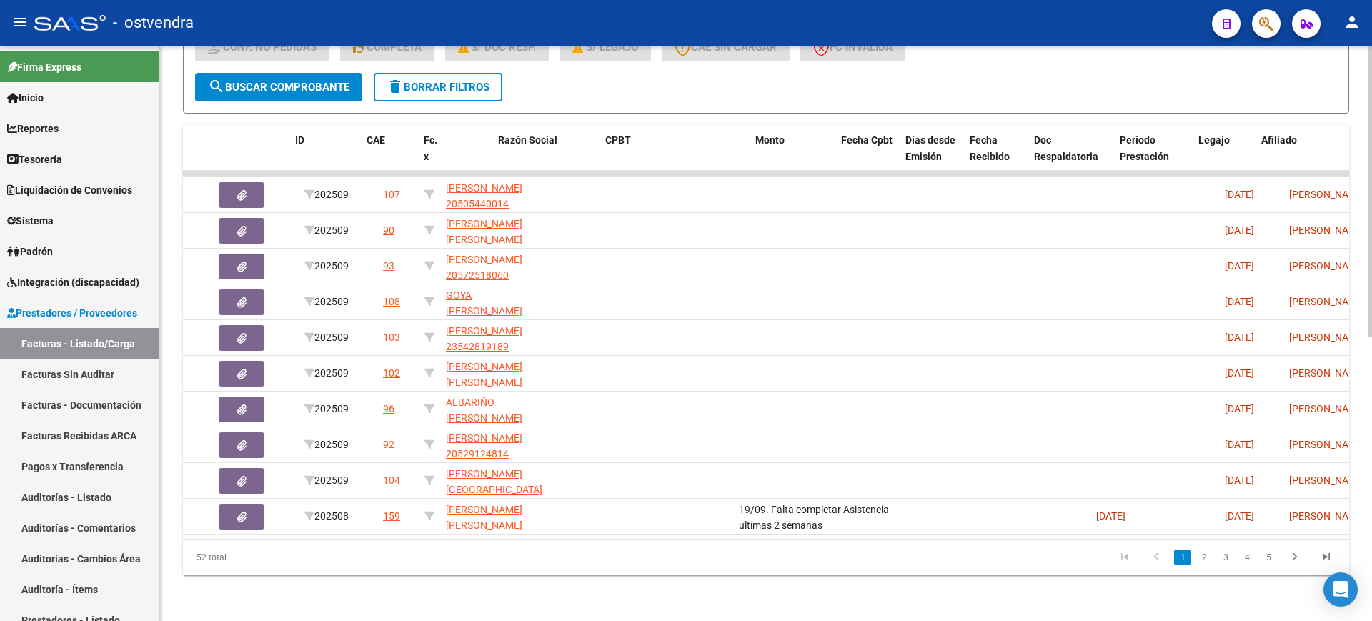
scroll to position [0, 0]
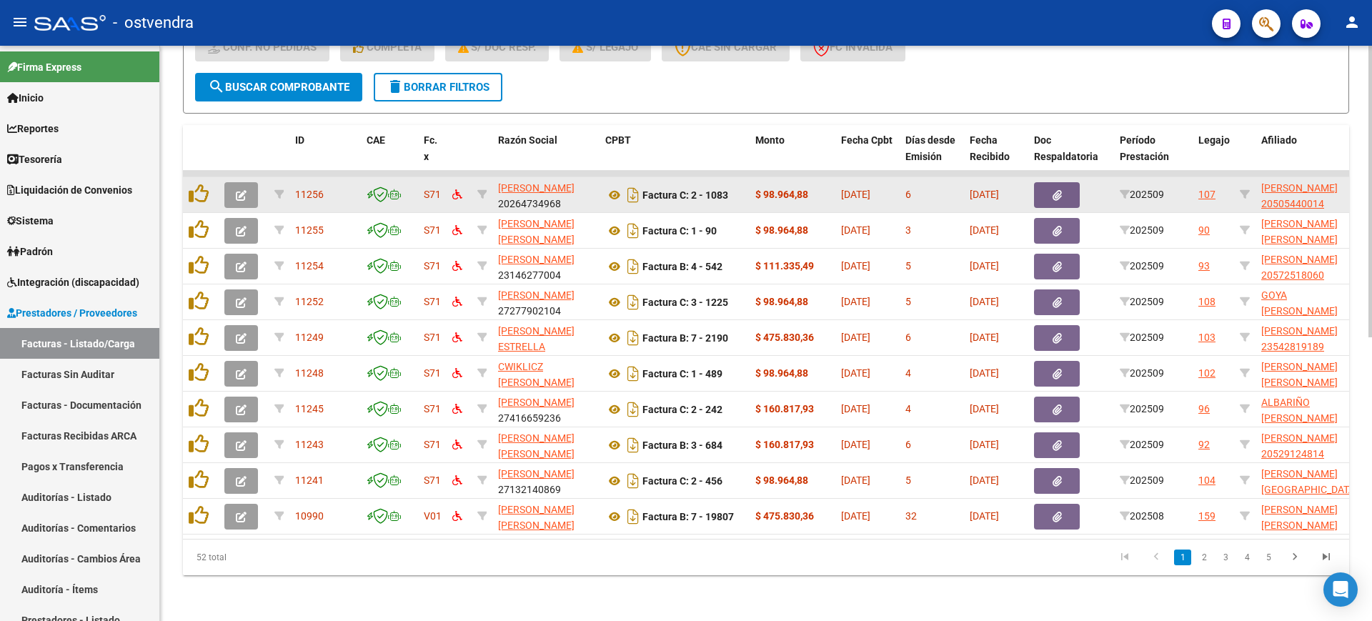
click at [243, 190] on icon "button" at bounding box center [241, 195] width 11 height 11
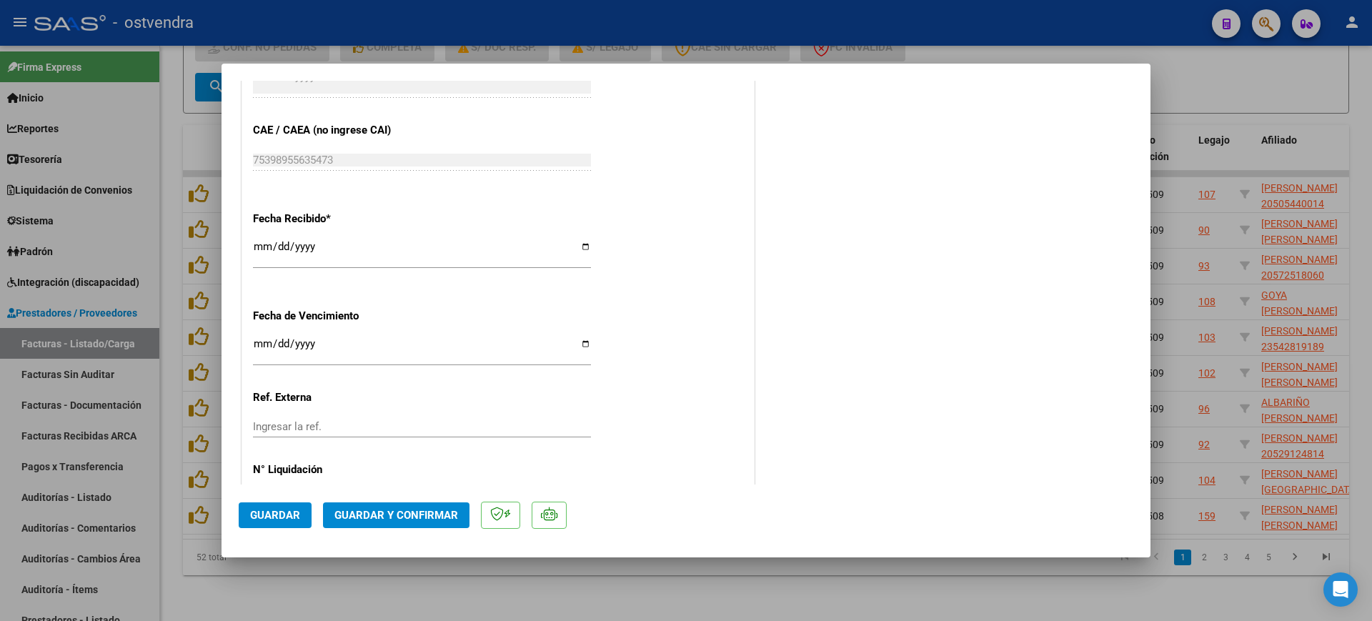
scroll to position [950, 0]
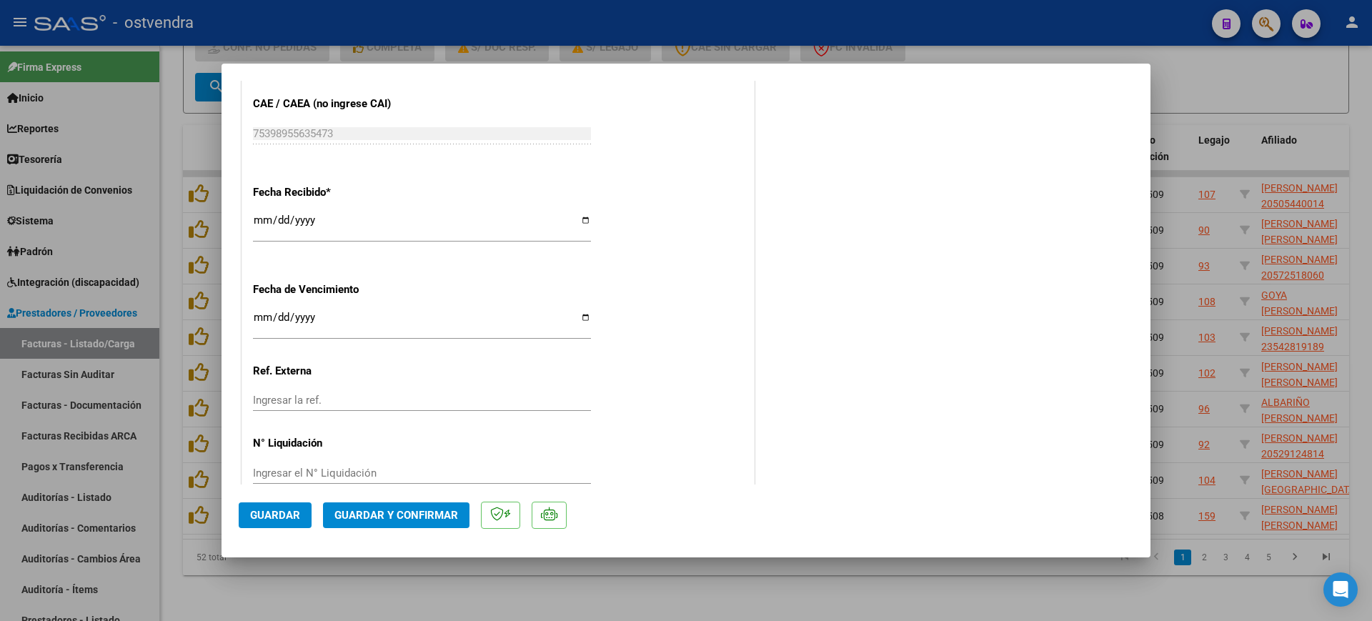
click at [256, 313] on input "Ingresar la fecha" at bounding box center [422, 323] width 338 height 23
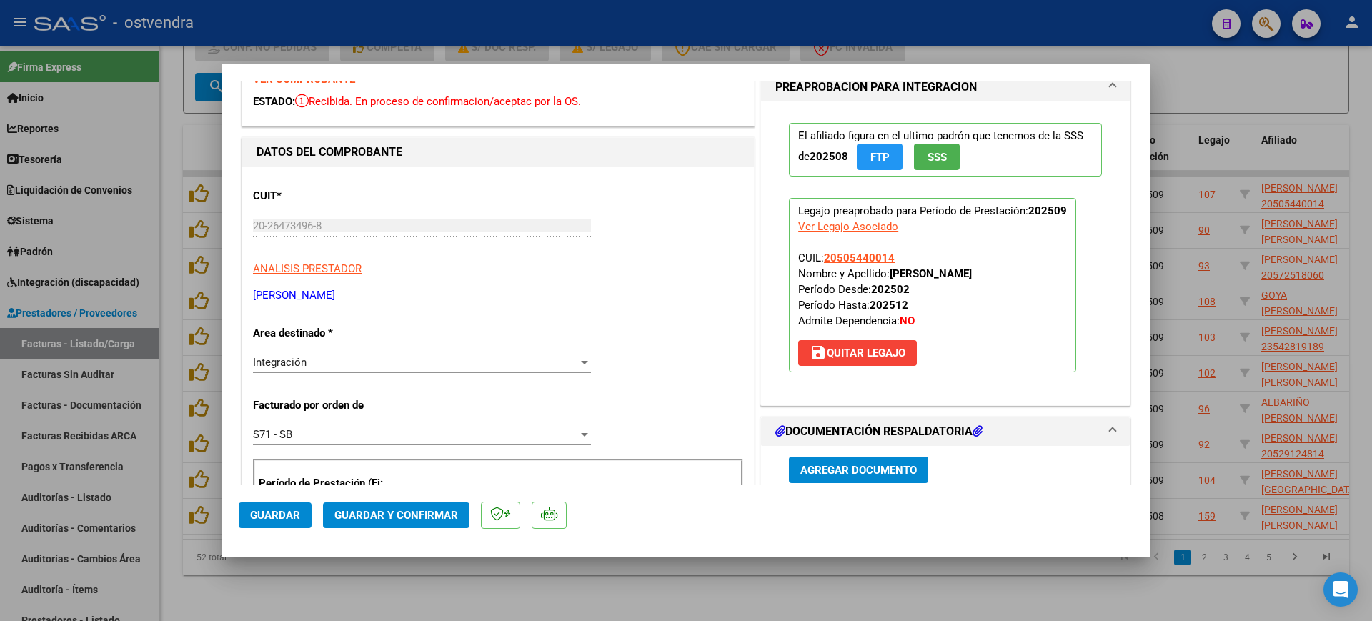
scroll to position [28, 0]
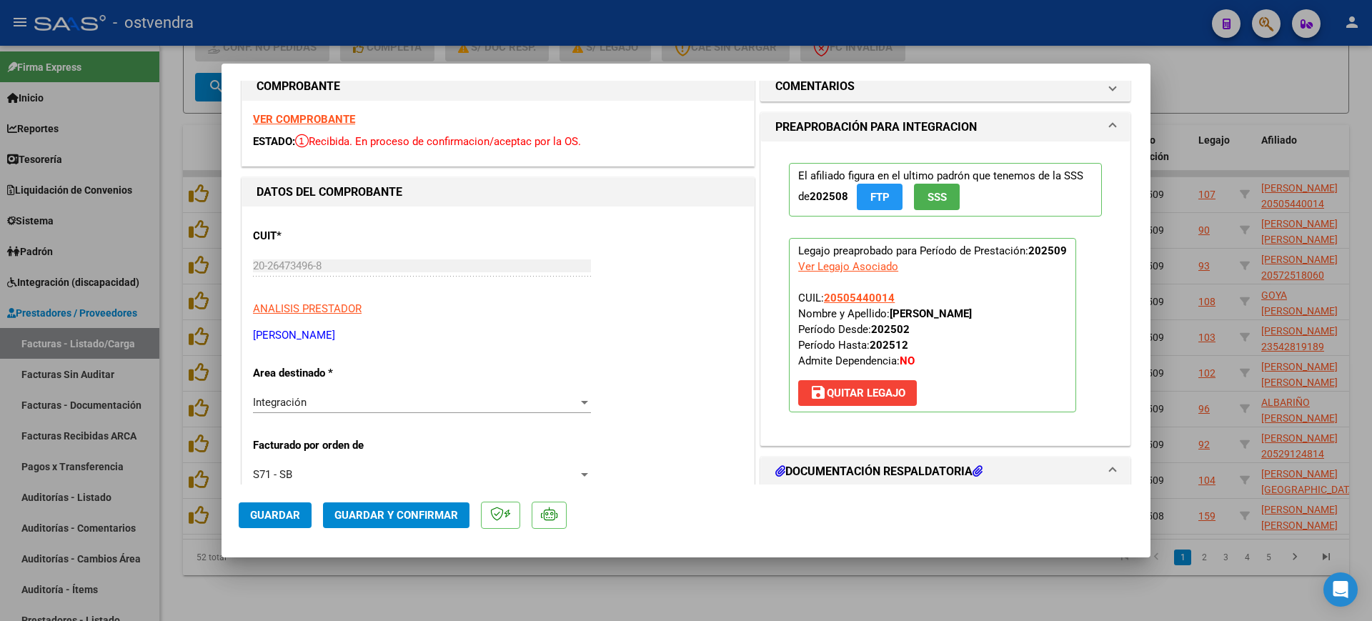
click at [979, 584] on div at bounding box center [686, 310] width 1372 height 621
type input "$ 0,00"
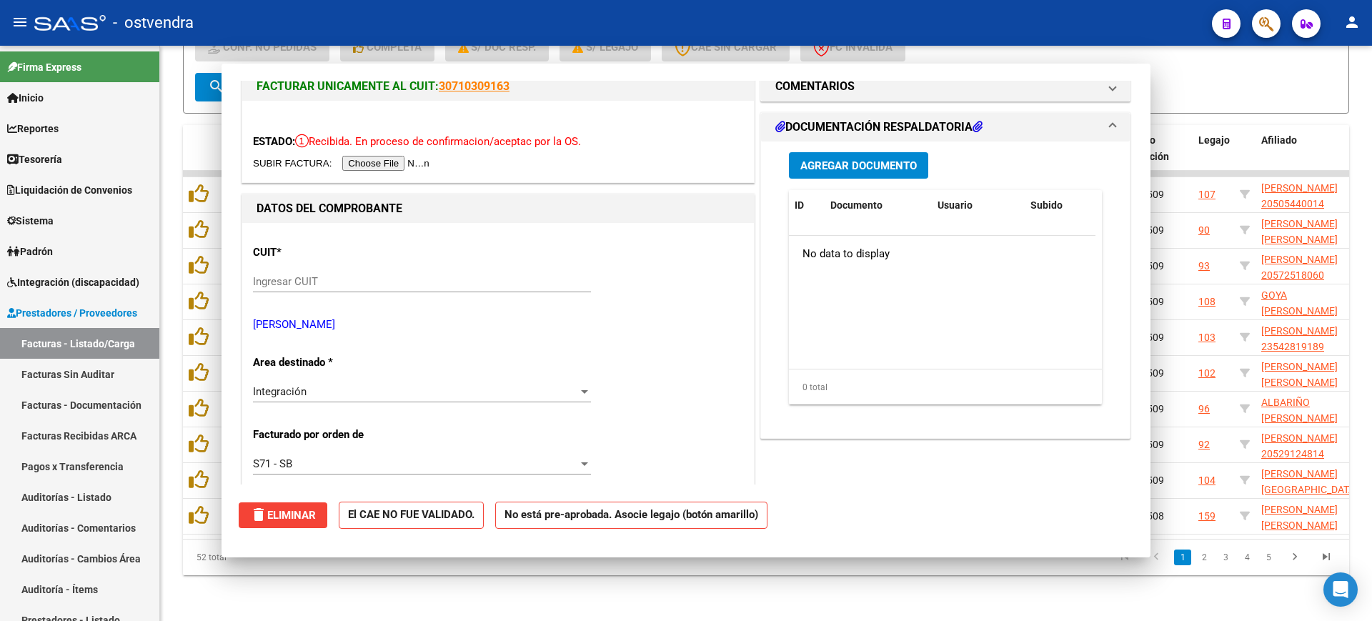
scroll to position [0, 0]
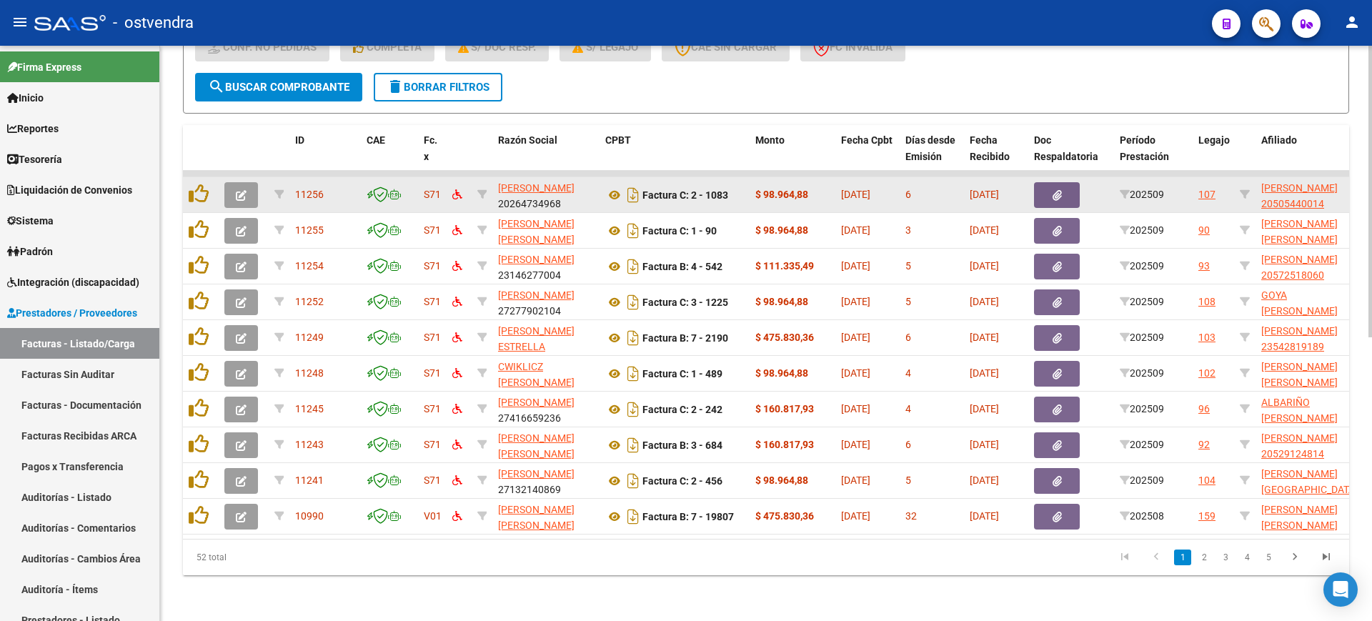
click at [239, 182] on button "button" at bounding box center [241, 195] width 34 height 26
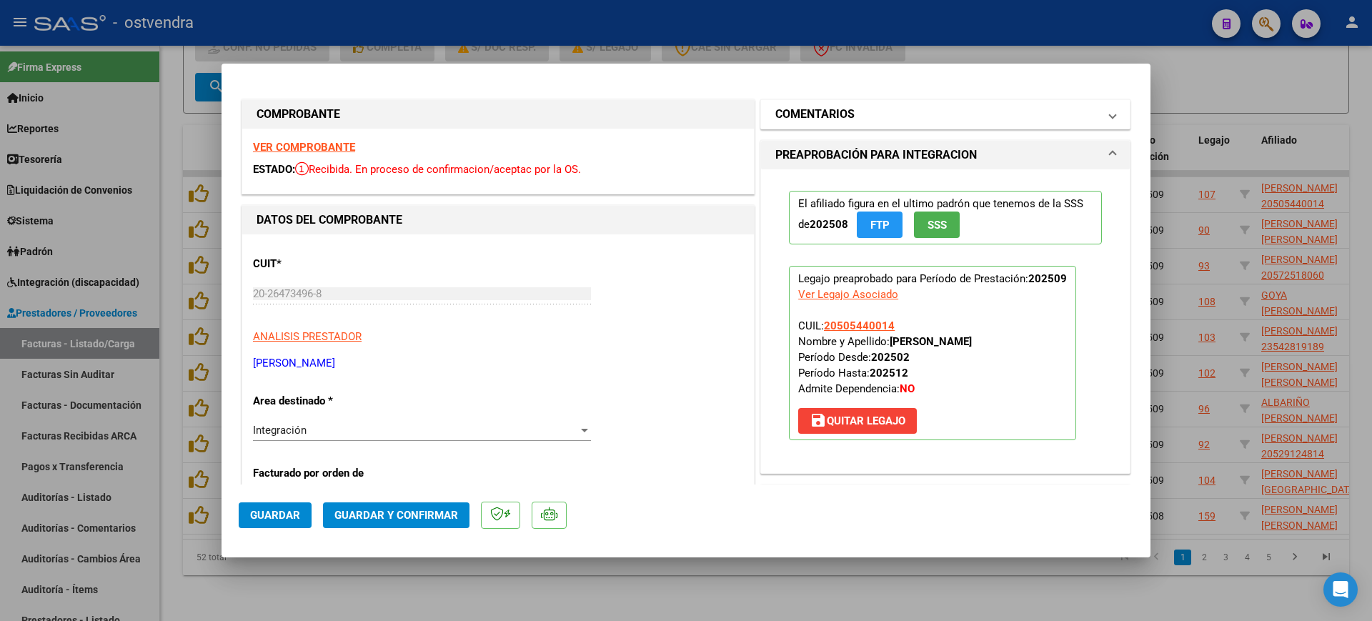
click at [1061, 116] on mat-panel-title "COMENTARIOS" at bounding box center [936, 114] width 323 height 17
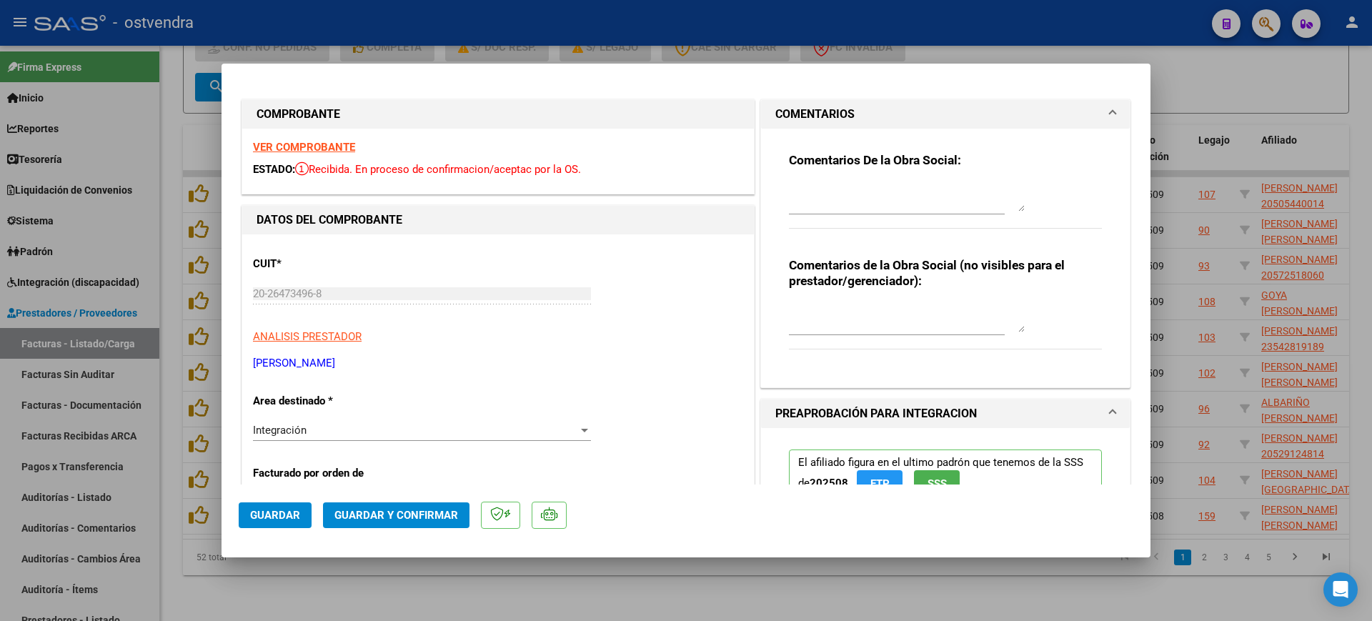
click at [912, 199] on textarea at bounding box center [907, 197] width 236 height 29
click at [866, 322] on textarea at bounding box center [907, 318] width 236 height 29
click at [873, 190] on textarea at bounding box center [907, 197] width 236 height 29
type input "$ 0,00"
